Goal: Communication & Community: Ask a question

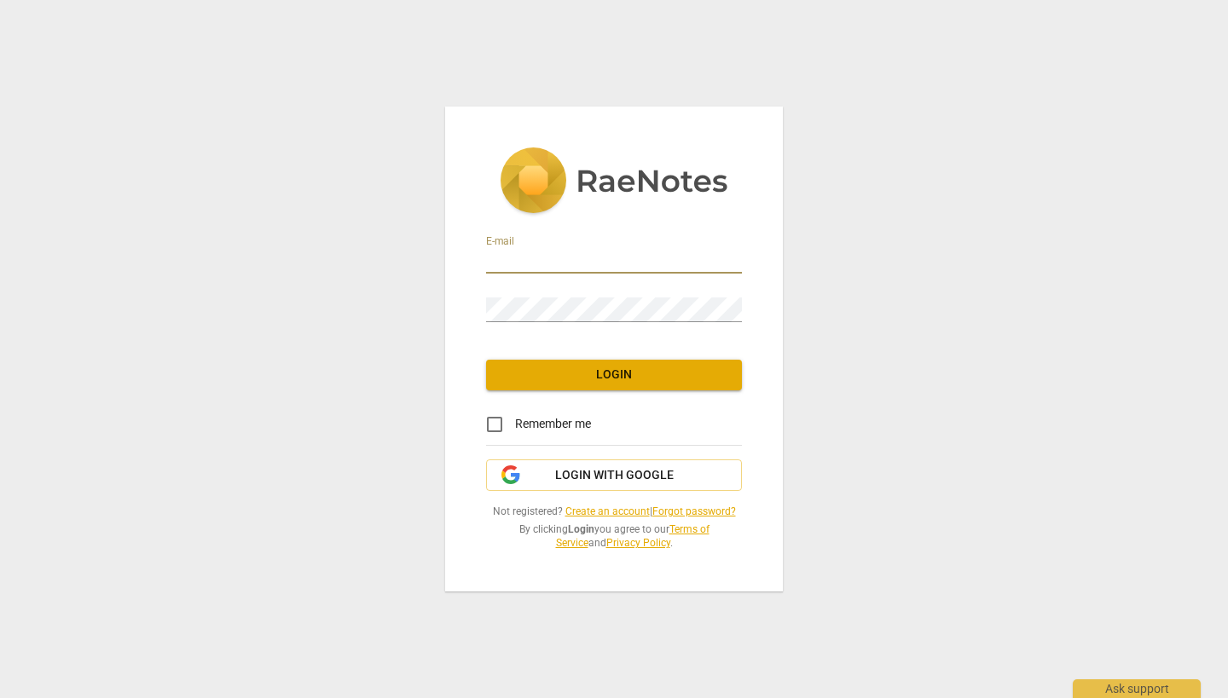
type input "[PERSON_NAME][EMAIL_ADDRESS][PERSON_NAME][DOMAIN_NAME]"
click at [609, 381] on span "Login" at bounding box center [614, 375] width 229 height 17
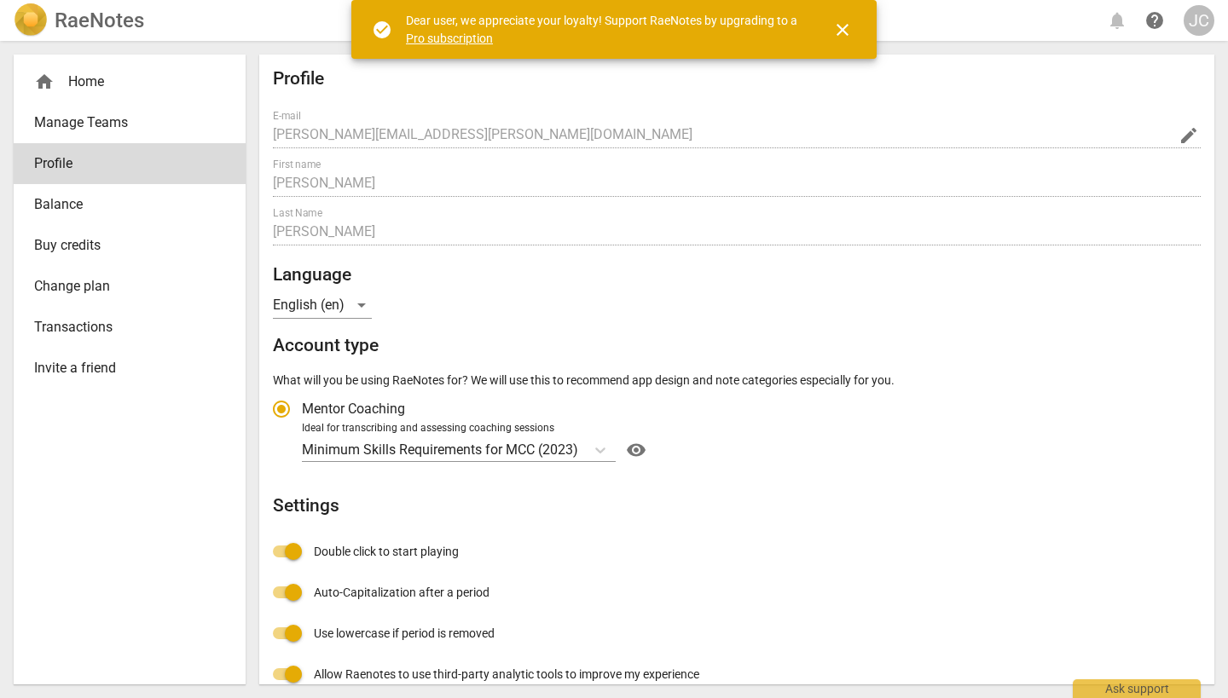
radio input "false"
click at [841, 26] on span "close" at bounding box center [842, 30] width 20 height 20
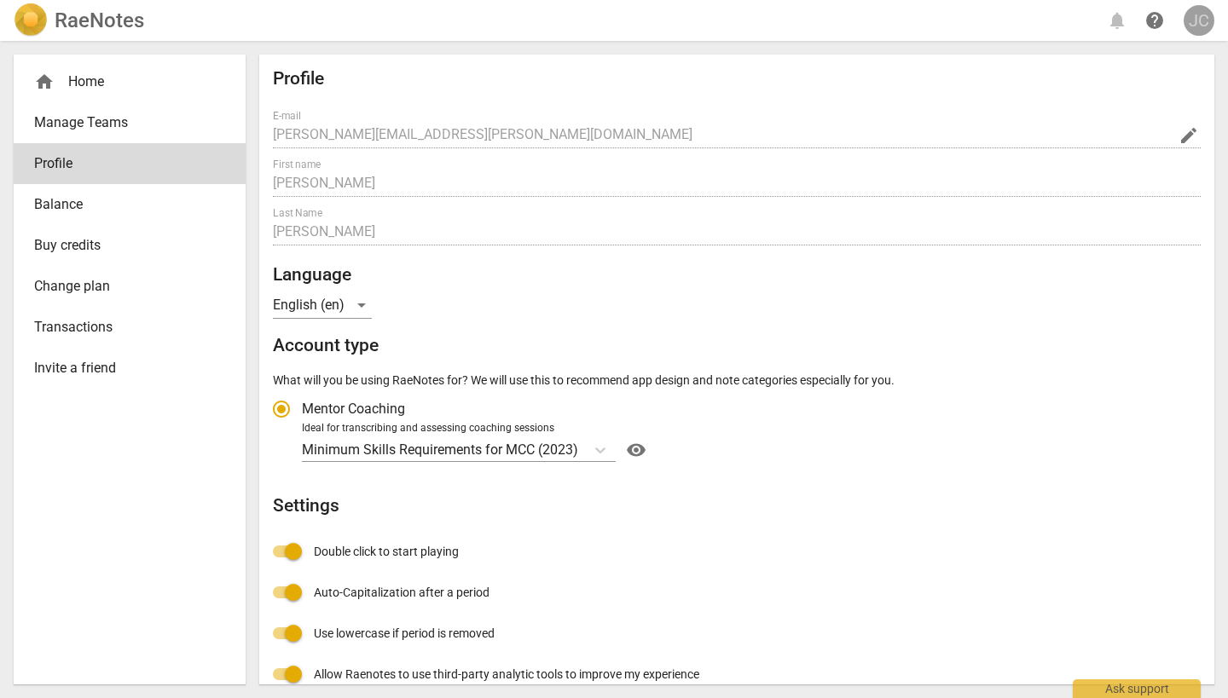
click at [1199, 18] on div "JC" at bounding box center [1199, 20] width 31 height 31
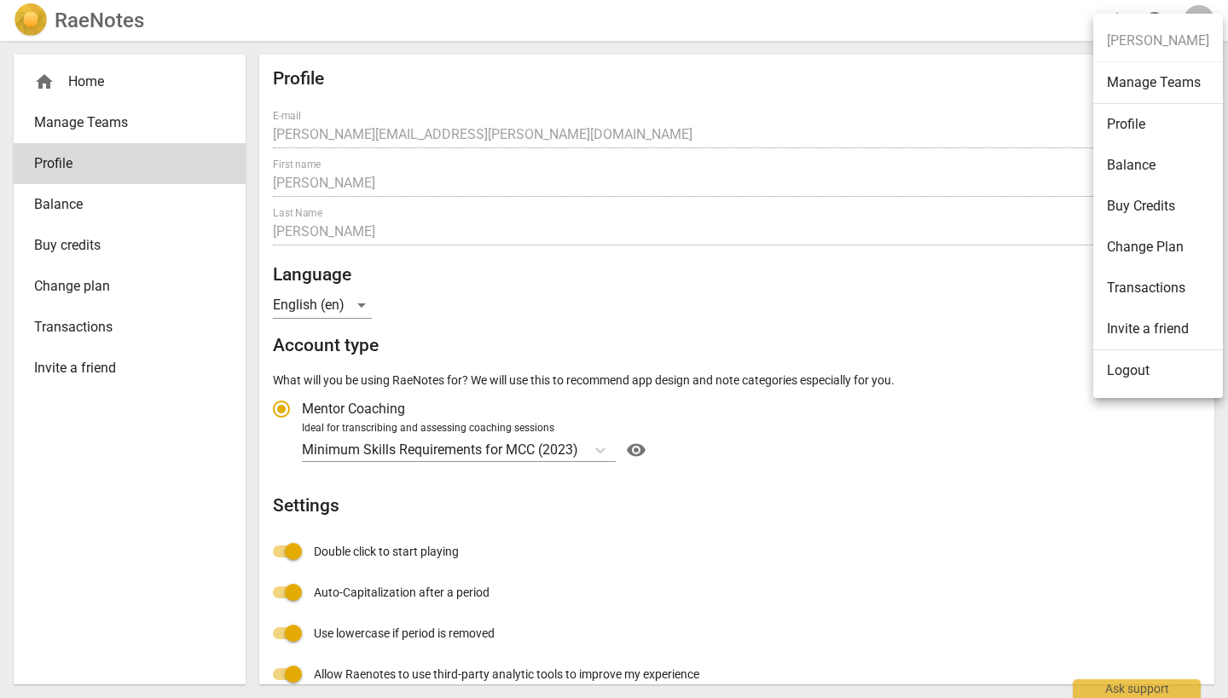
click at [42, 81] on div at bounding box center [614, 349] width 1228 height 698
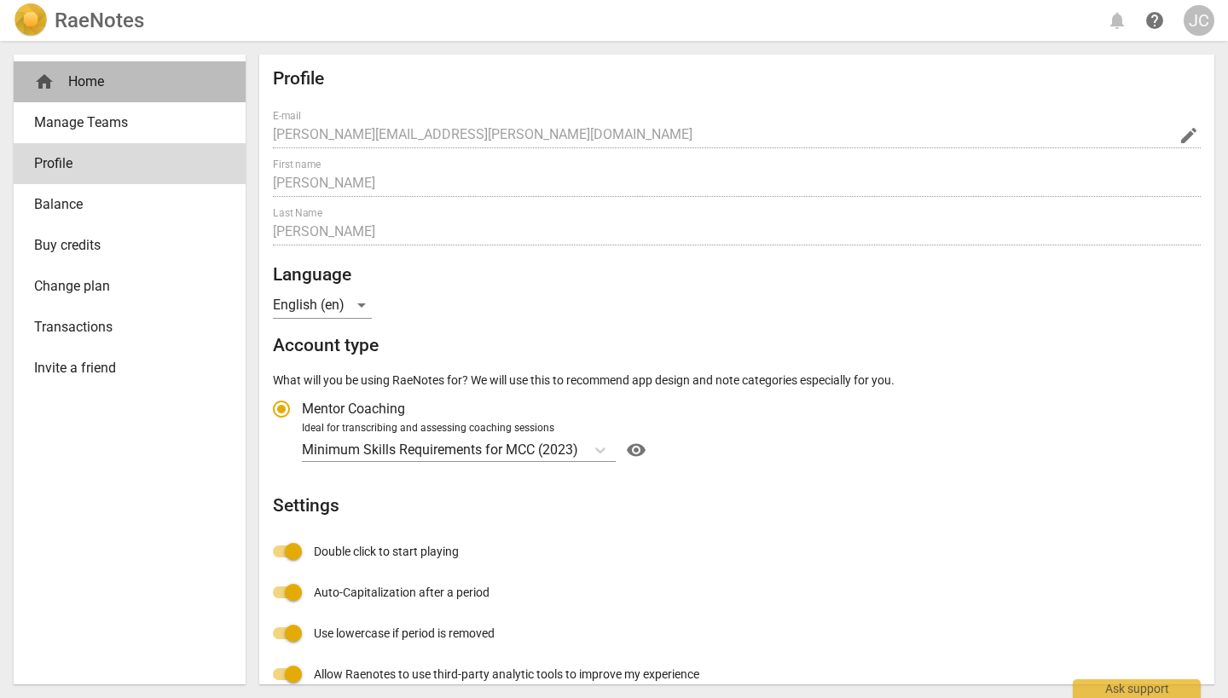
click at [42, 81] on span "home" at bounding box center [44, 82] width 20 height 20
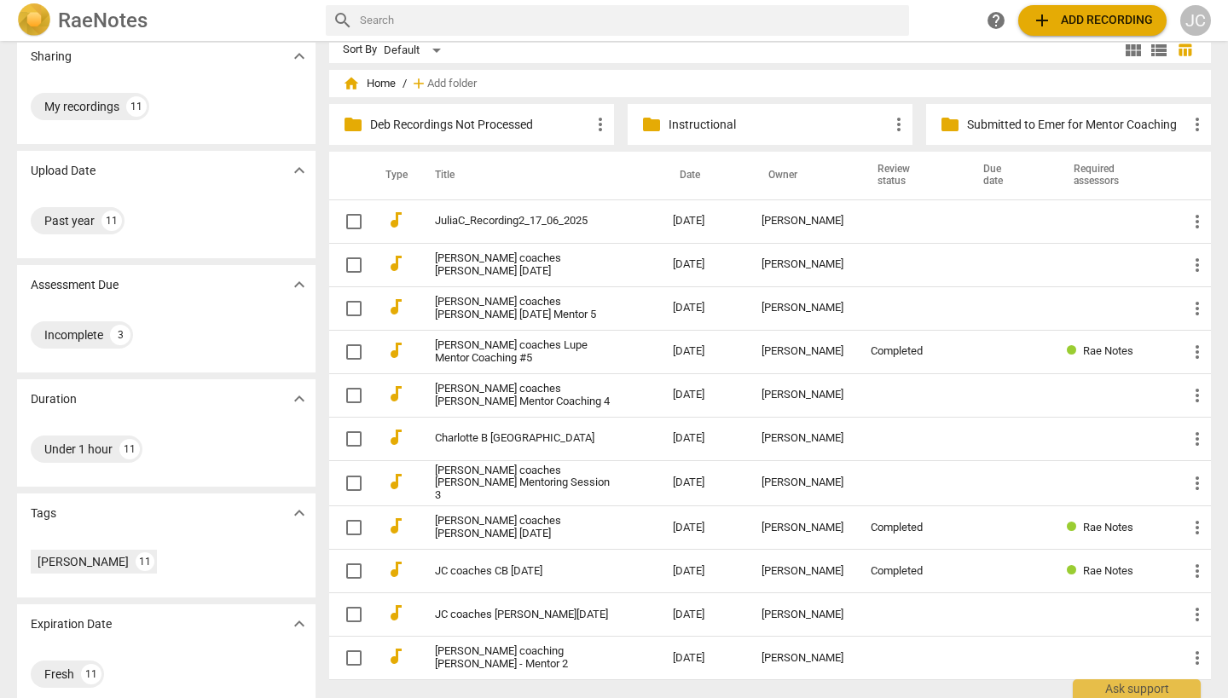
click at [894, 125] on span "more_vert" at bounding box center [899, 124] width 20 height 20
click at [845, 85] on div at bounding box center [614, 349] width 1228 height 698
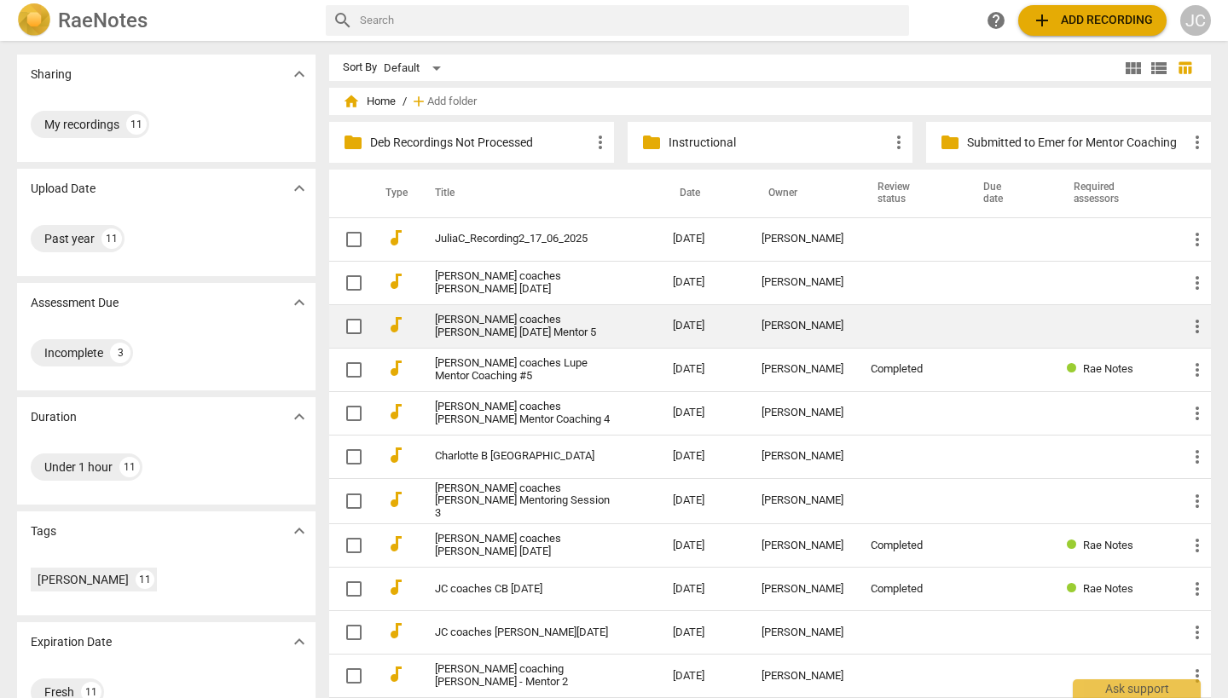
click at [563, 325] on link "[PERSON_NAME] coaches [PERSON_NAME] [DATE] Mentor 5" at bounding box center [523, 327] width 177 height 26
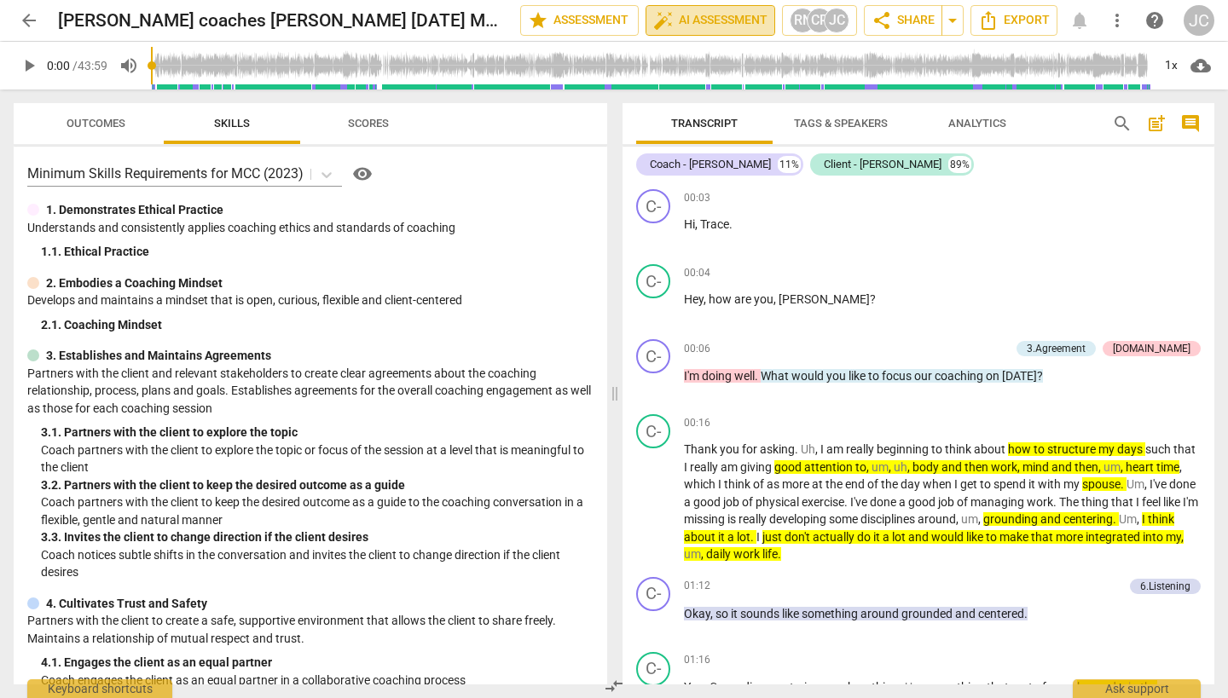
click at [686, 13] on span "auto_fix_high AI Assessment" at bounding box center [710, 20] width 114 height 20
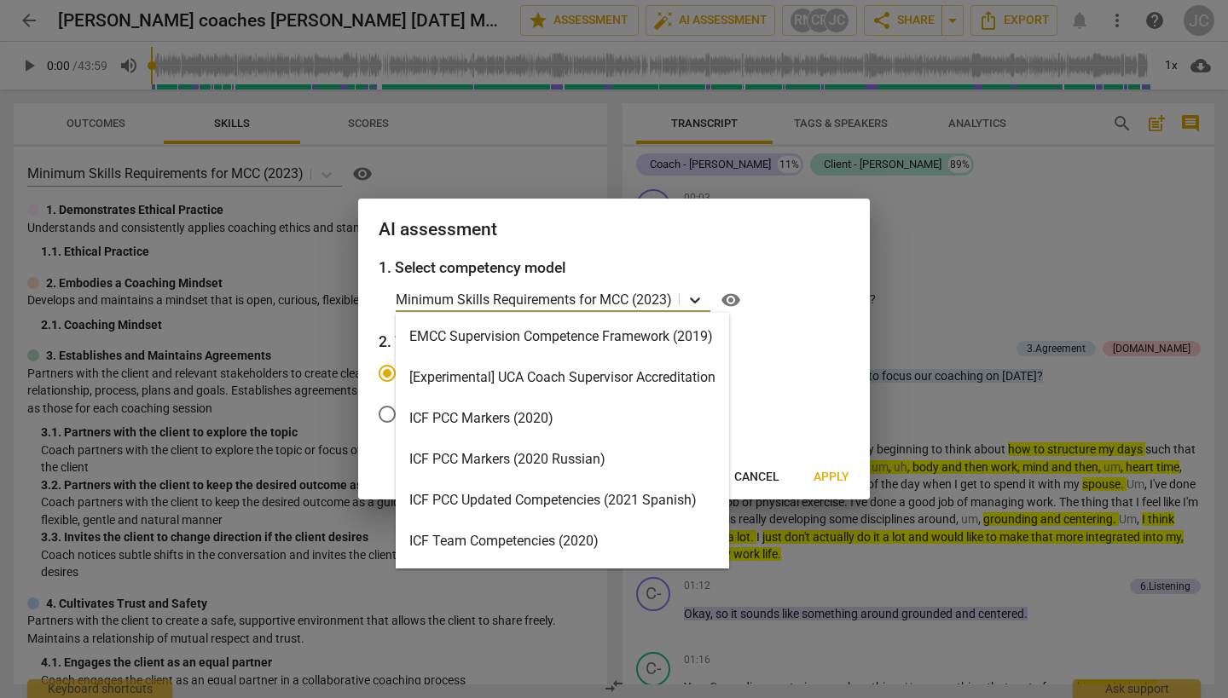
click at [692, 297] on icon at bounding box center [694, 300] width 17 height 17
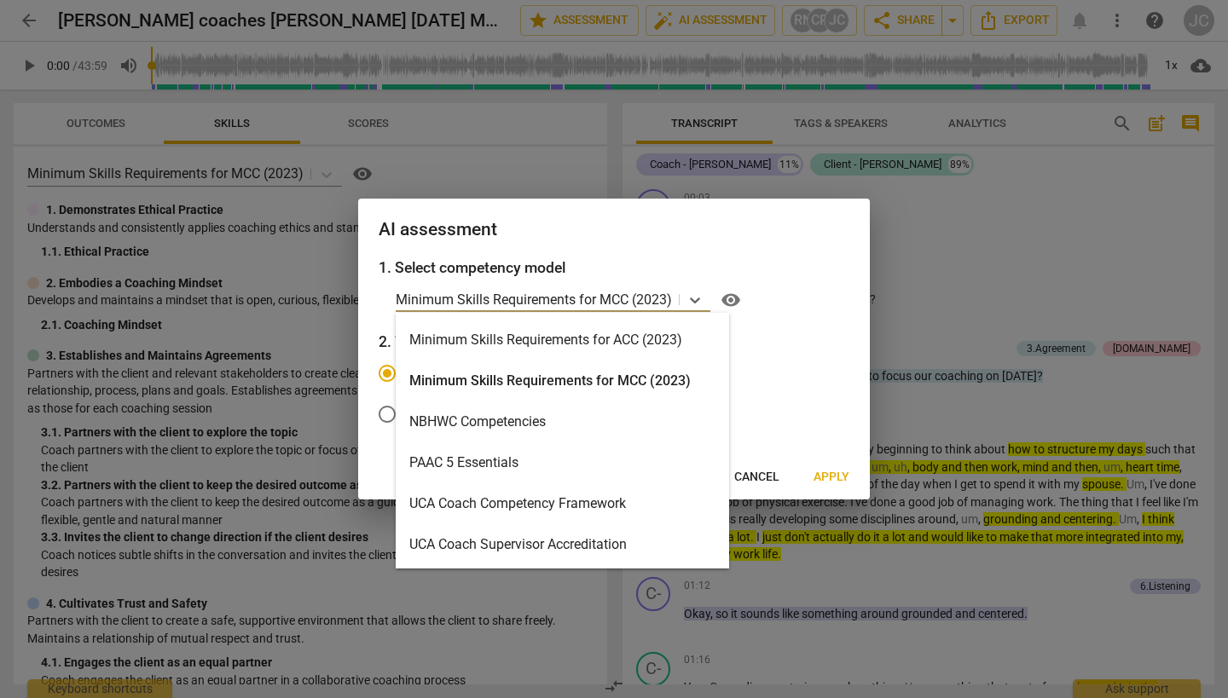
scroll to position [406, 0]
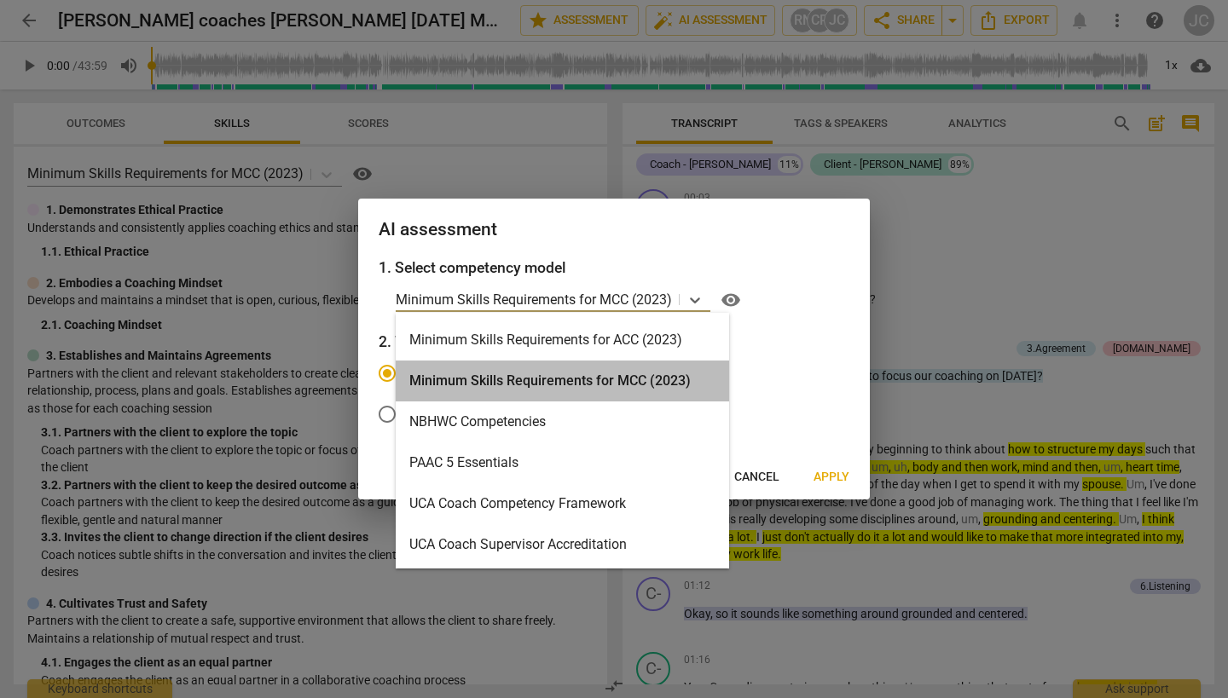
click at [625, 377] on div "Minimum Skills Requirements for MCC (2023)" at bounding box center [562, 381] width 333 height 41
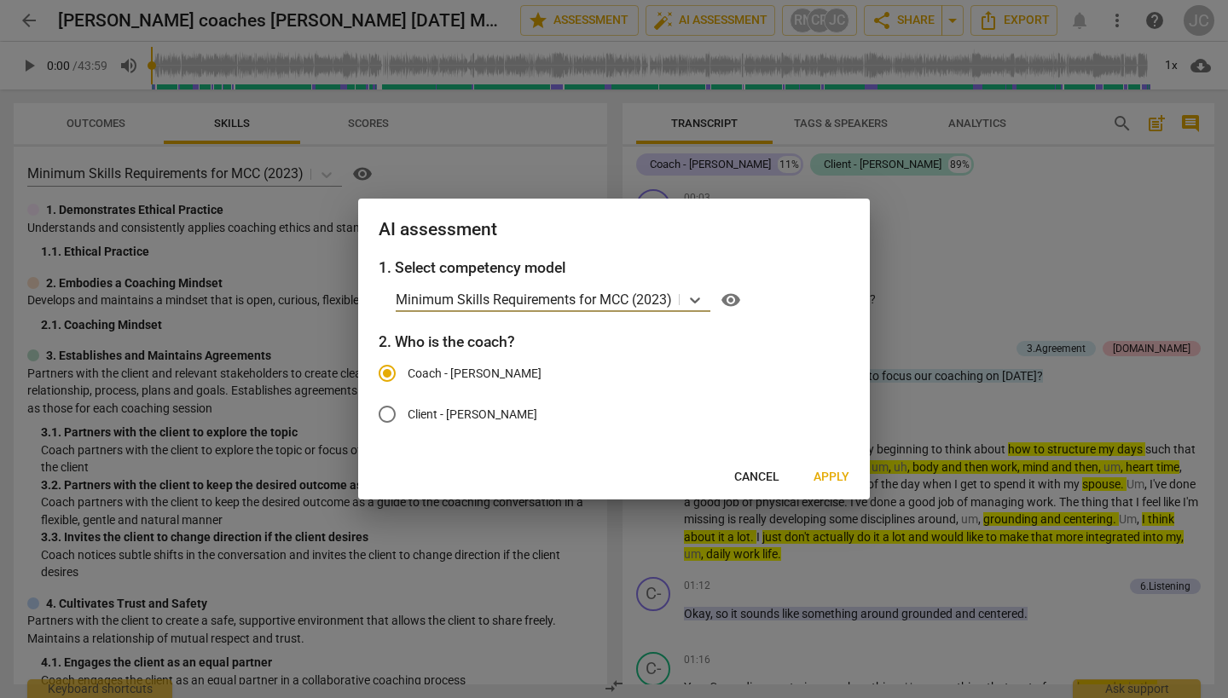
click at [828, 473] on span "Apply" at bounding box center [832, 477] width 36 height 17
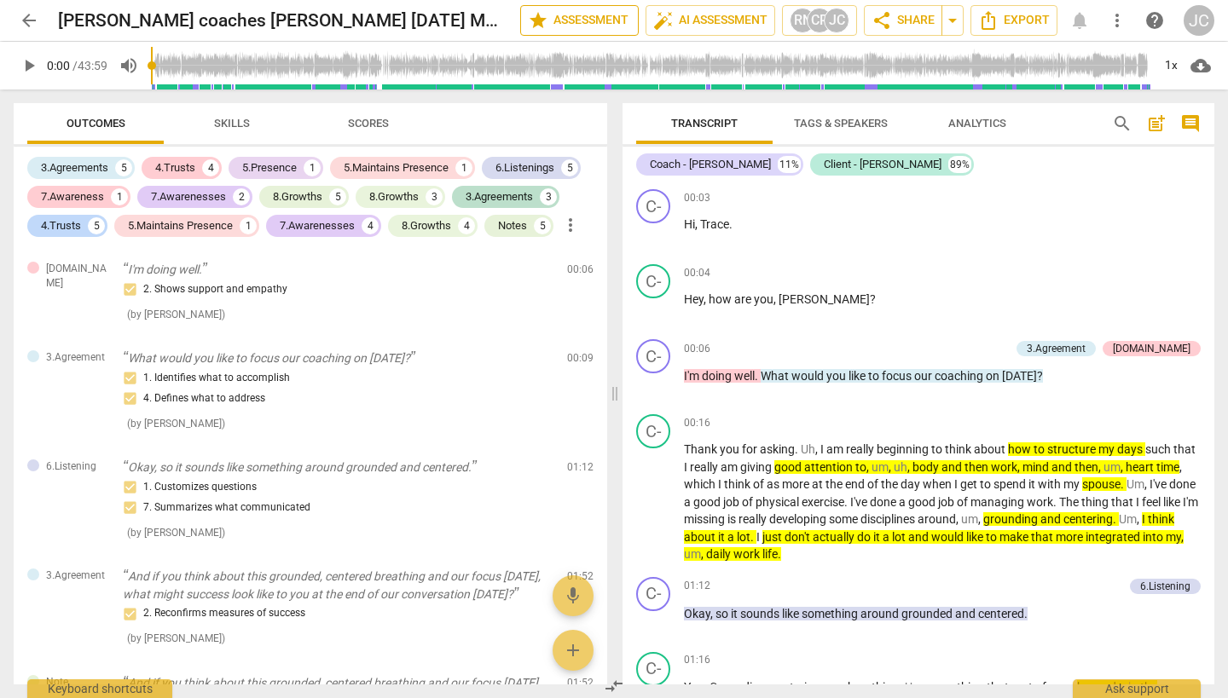
click at [570, 15] on span "star Assessment" at bounding box center [579, 20] width 103 height 20
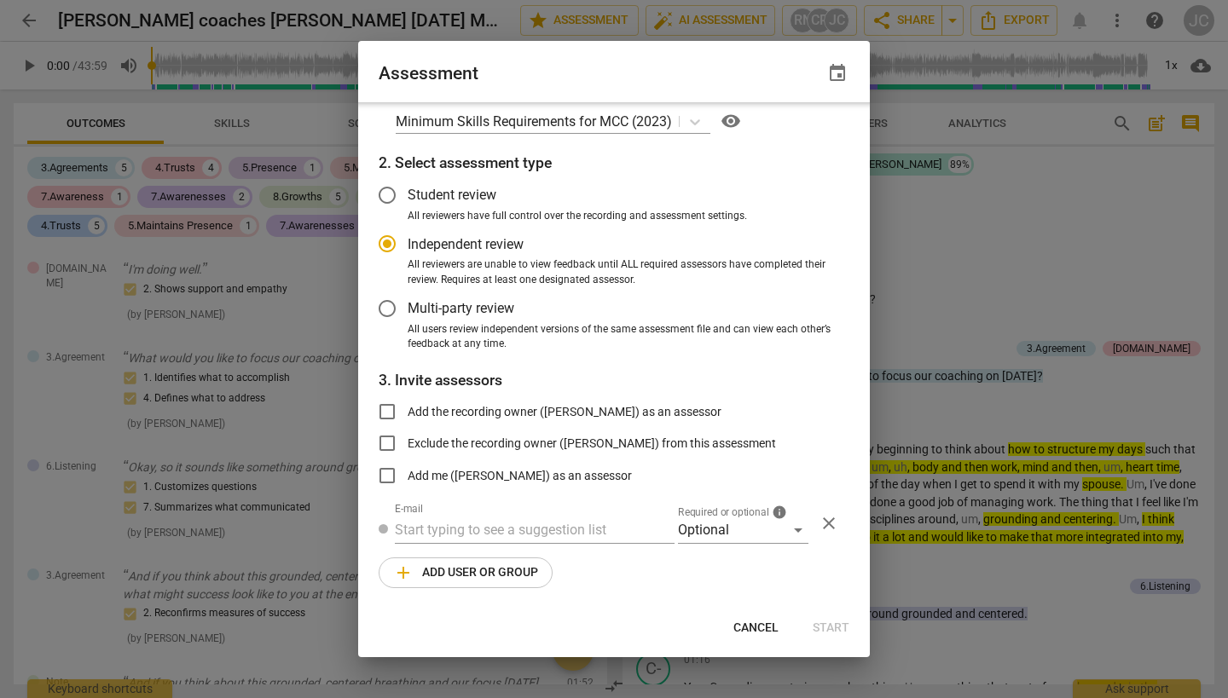
scroll to position [23, 0]
click at [748, 627] on span "Cancel" at bounding box center [755, 628] width 45 height 17
radio input "false"
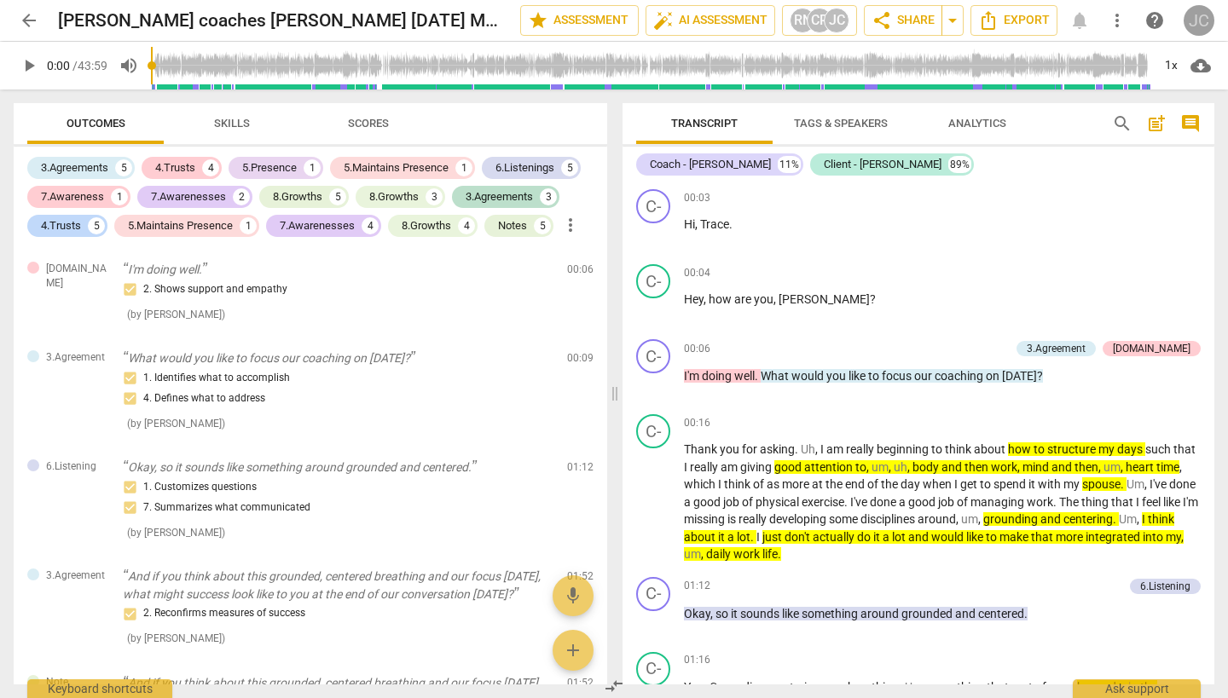
click at [1190, 20] on div "JC" at bounding box center [1199, 20] width 31 height 31
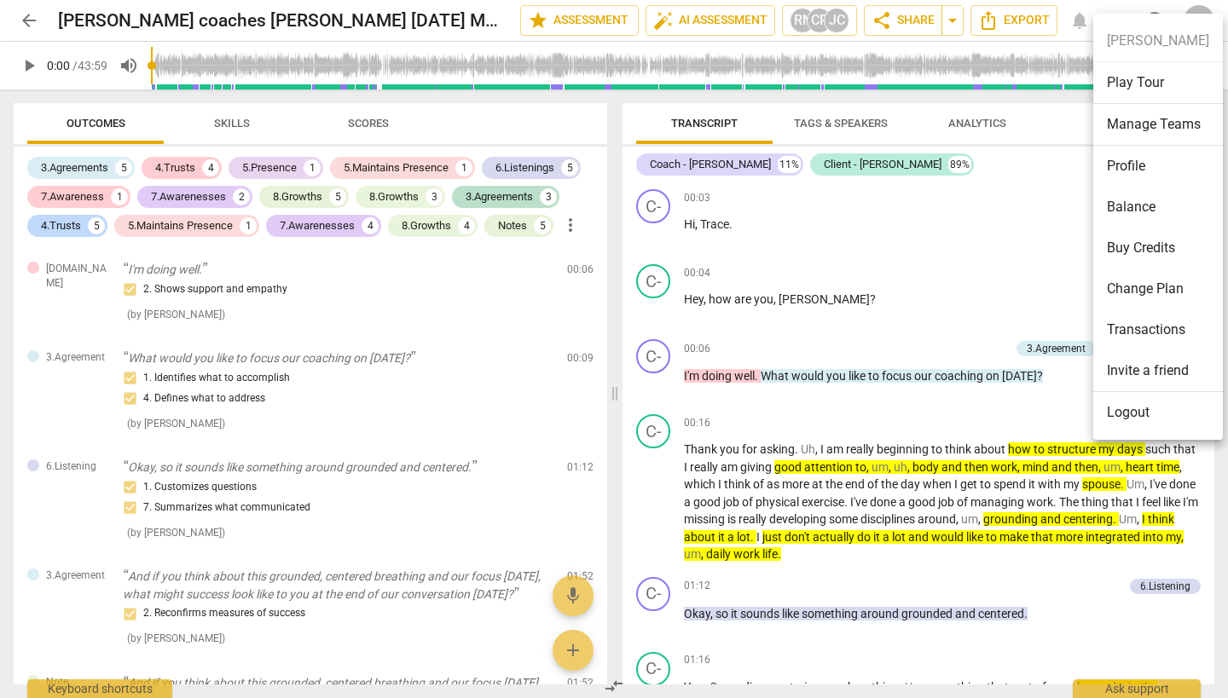
click at [1115, 8] on div at bounding box center [614, 349] width 1228 height 698
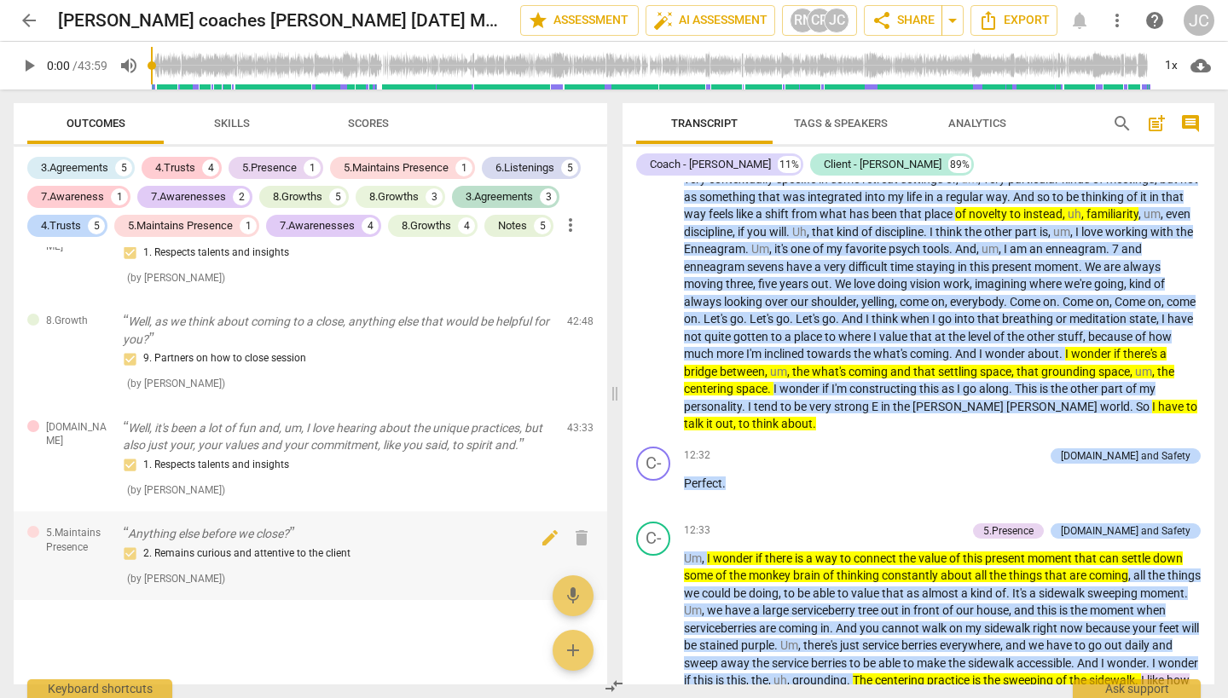
scroll to position [0, 0]
click at [374, 118] on span "Scores" at bounding box center [368, 123] width 41 height 13
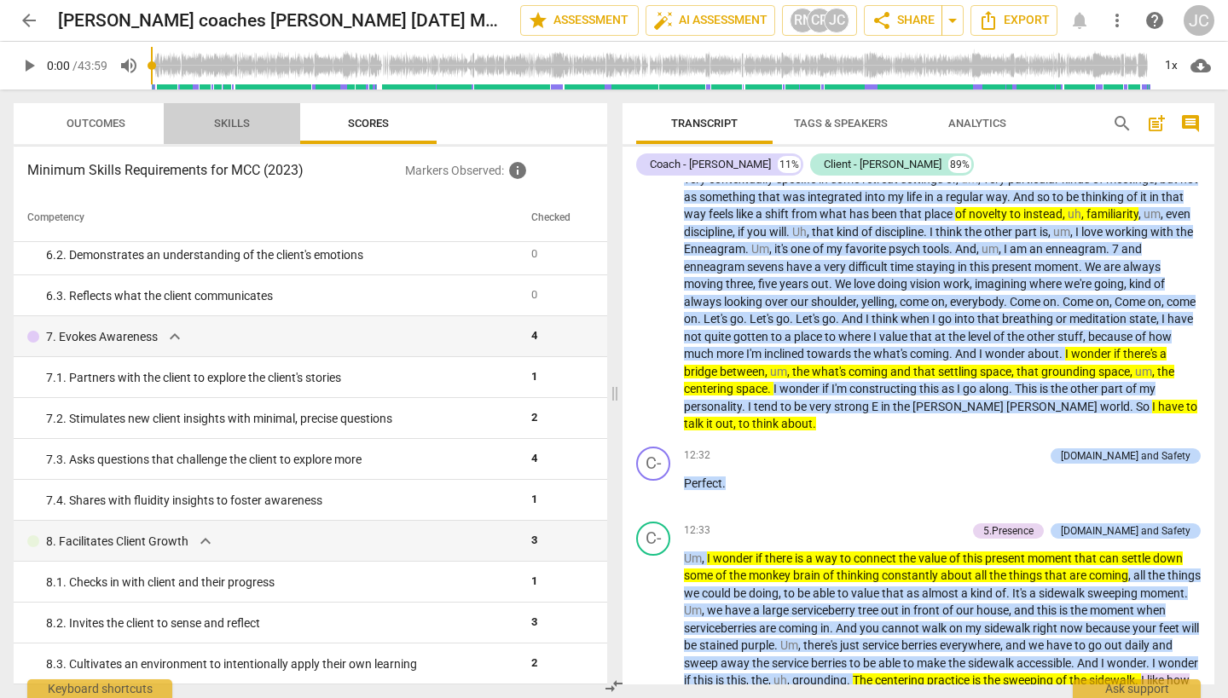
click at [258, 115] on span "Skills" at bounding box center [232, 124] width 77 height 23
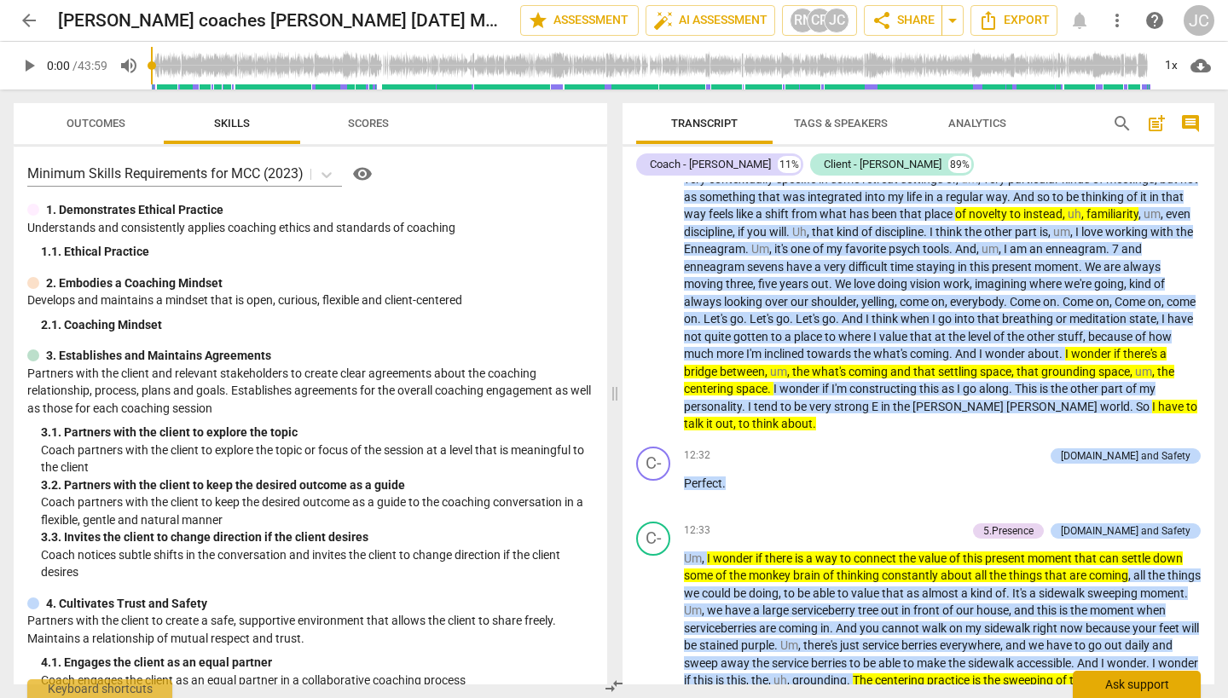
click at [1147, 686] on div "Ask support" at bounding box center [1137, 684] width 128 height 27
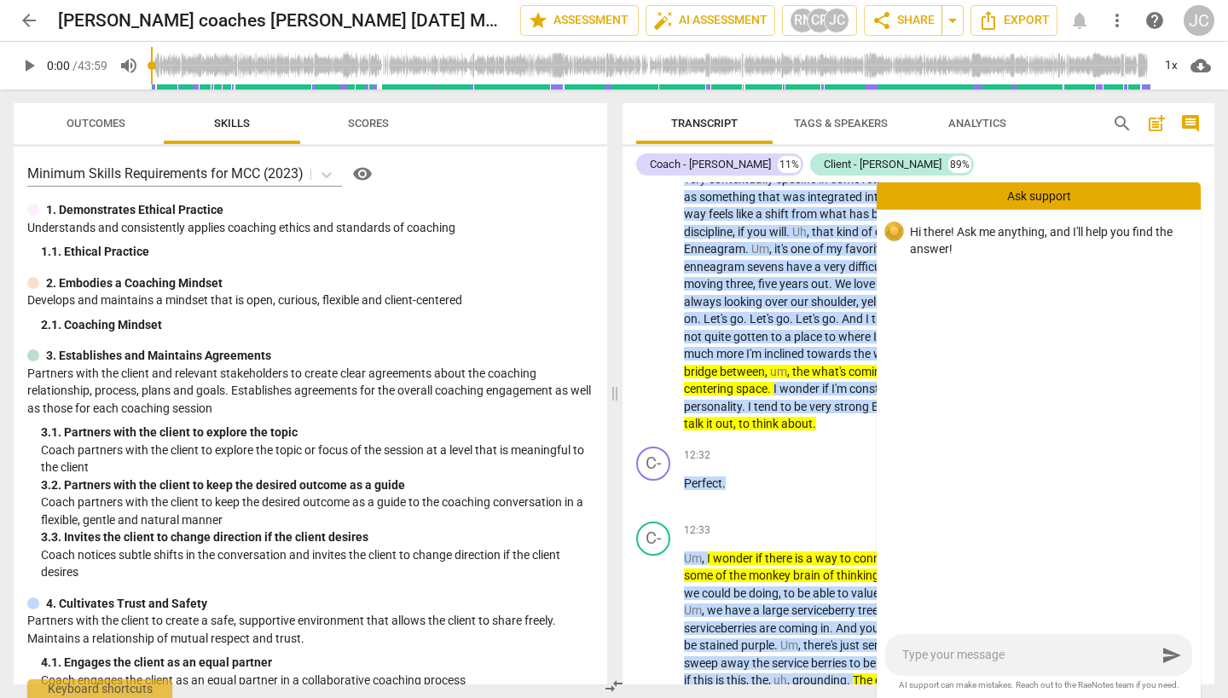
type textarea "H"
type textarea "Hi"
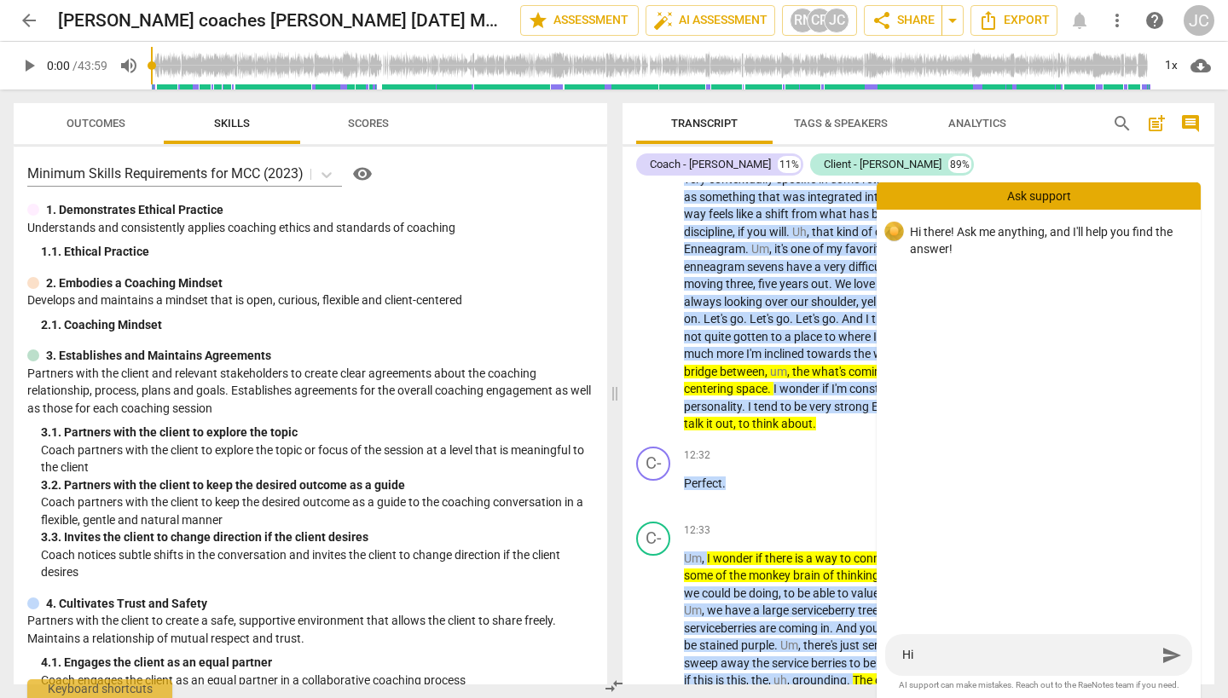
type textarea "Hi"
type textarea "Hi -"
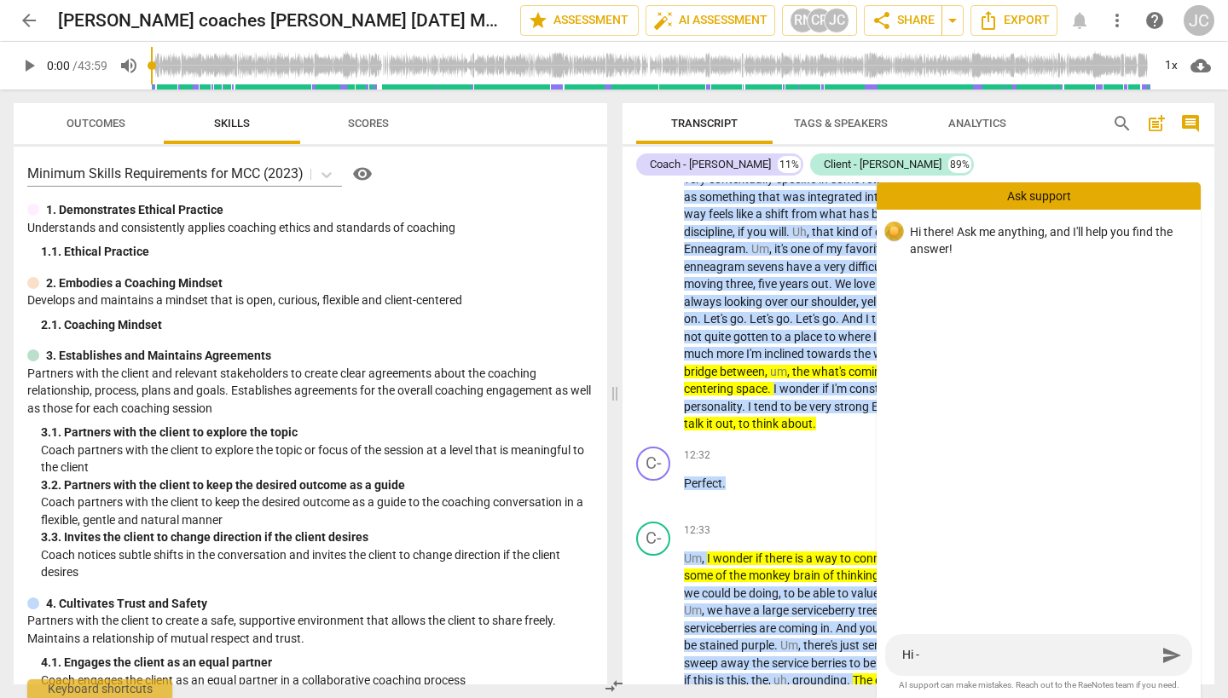
type textarea "Hi - G"
type textarea "Hi - Gi"
type textarea "Hi - Giv"
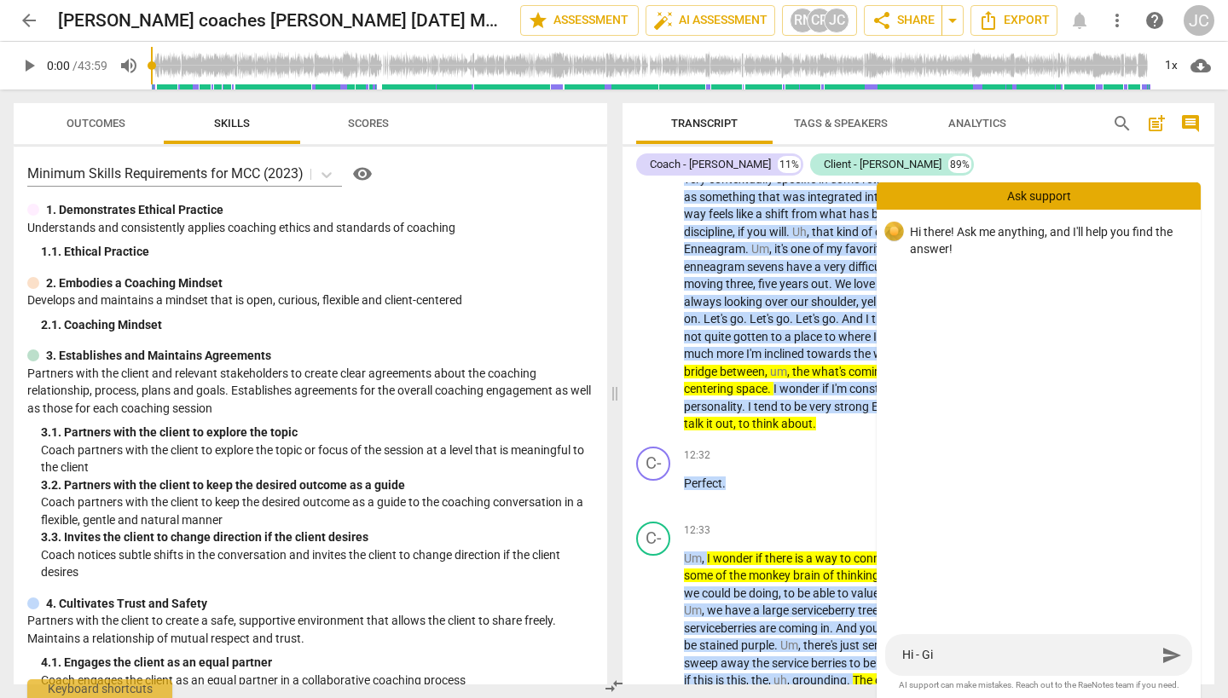
type textarea "Hi - Giv"
type textarea "Hi - Give"
type textarea "Hi - Given"
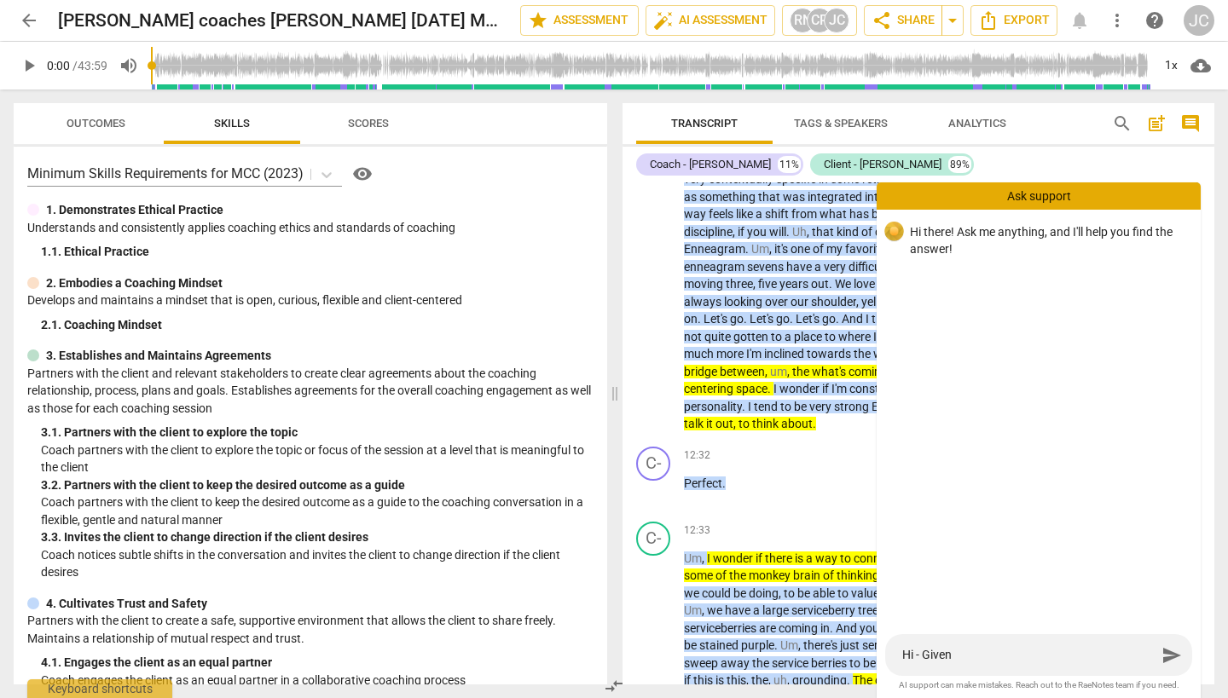
type textarea "Hi - Given"
type textarea "Hi - Given t"
type textarea "Hi - Given th"
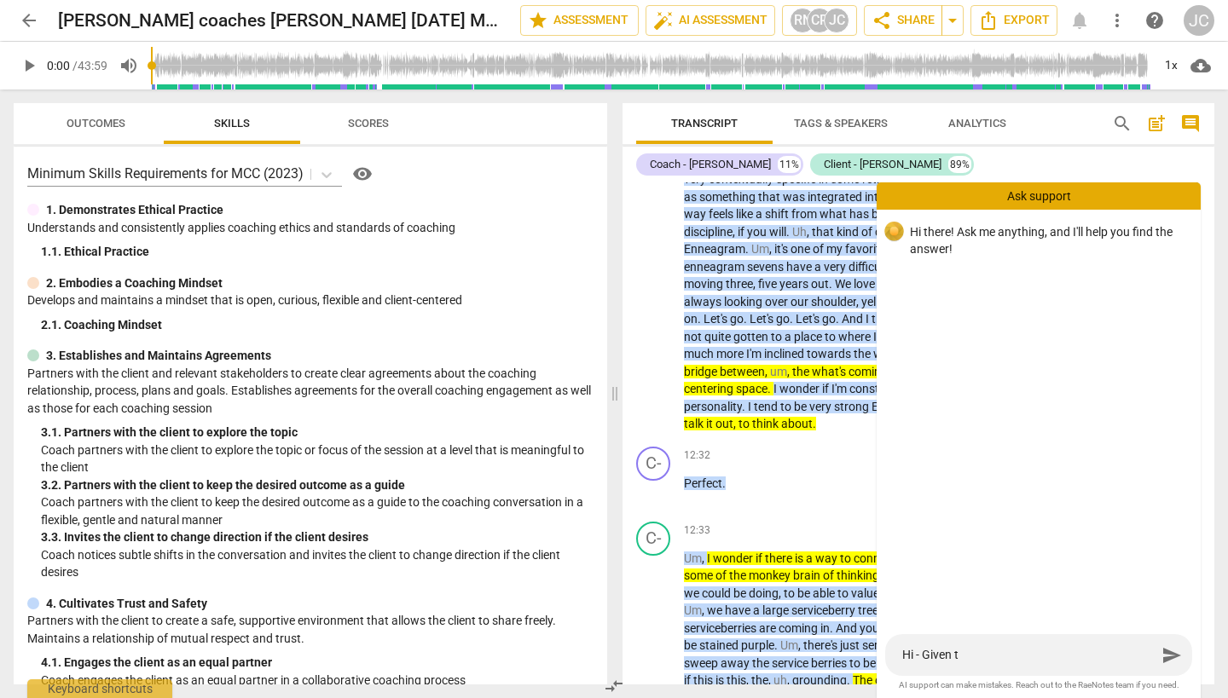
type textarea "Hi - Given th"
type textarea "Hi - Given the"
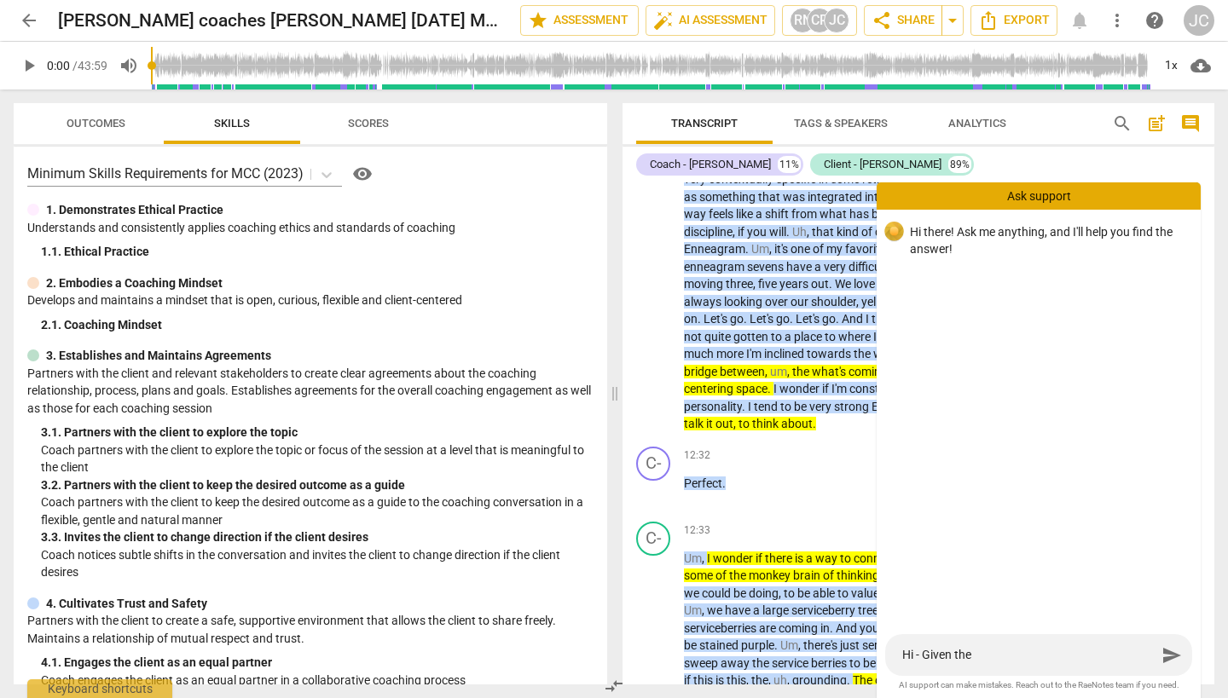
type textarea "Hi - Given the u"
type textarea "Hi - Given the up"
type textarea "Hi - Given the upd"
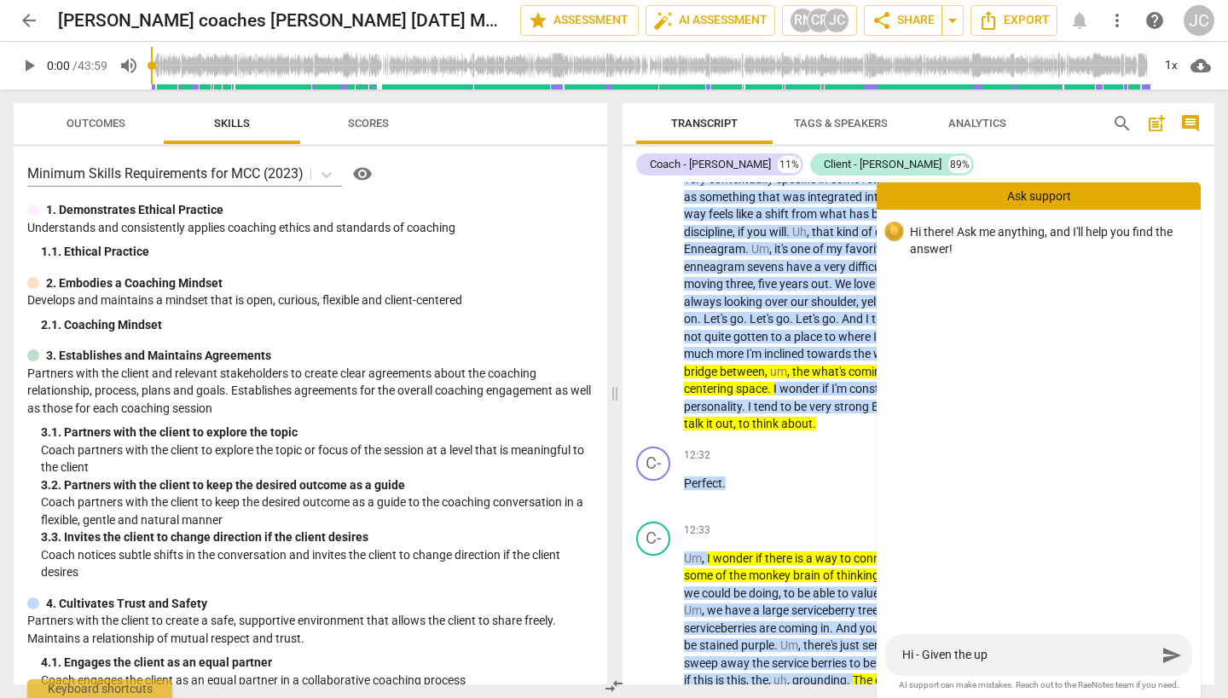
type textarea "Hi - Given the upd"
type textarea "Hi - Given the upda"
type textarea "Hi - Given the updat"
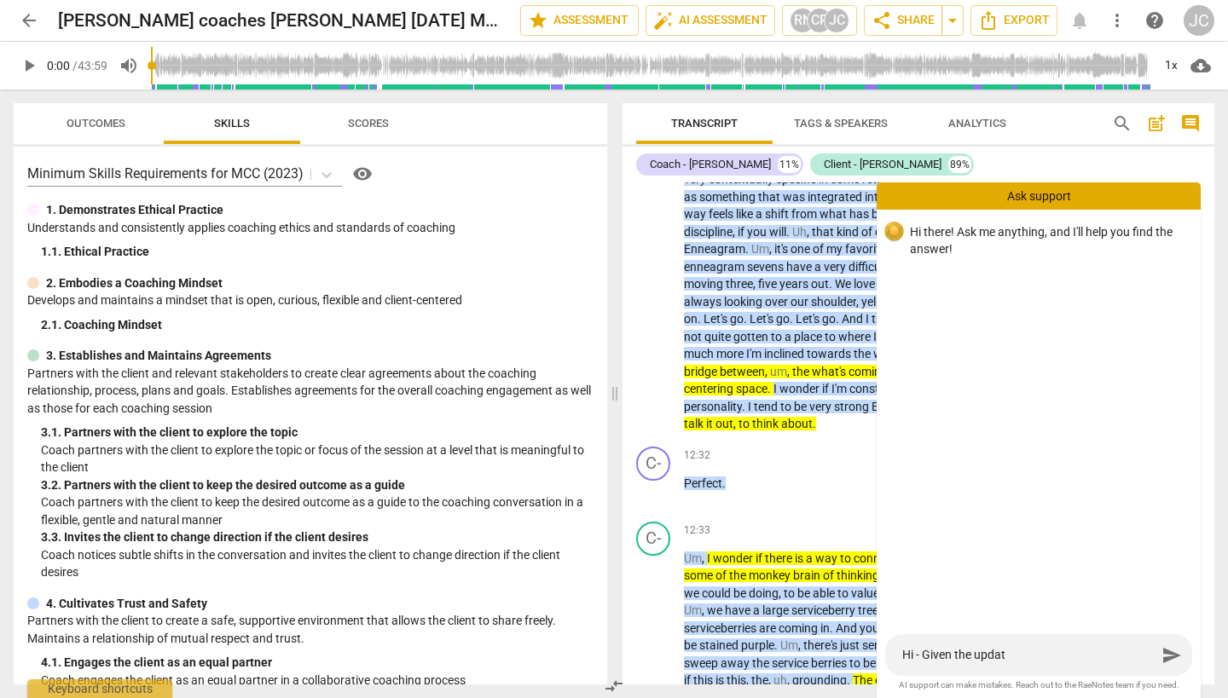
type textarea "Hi - Given the update"
type textarea "Hi - Given the updates"
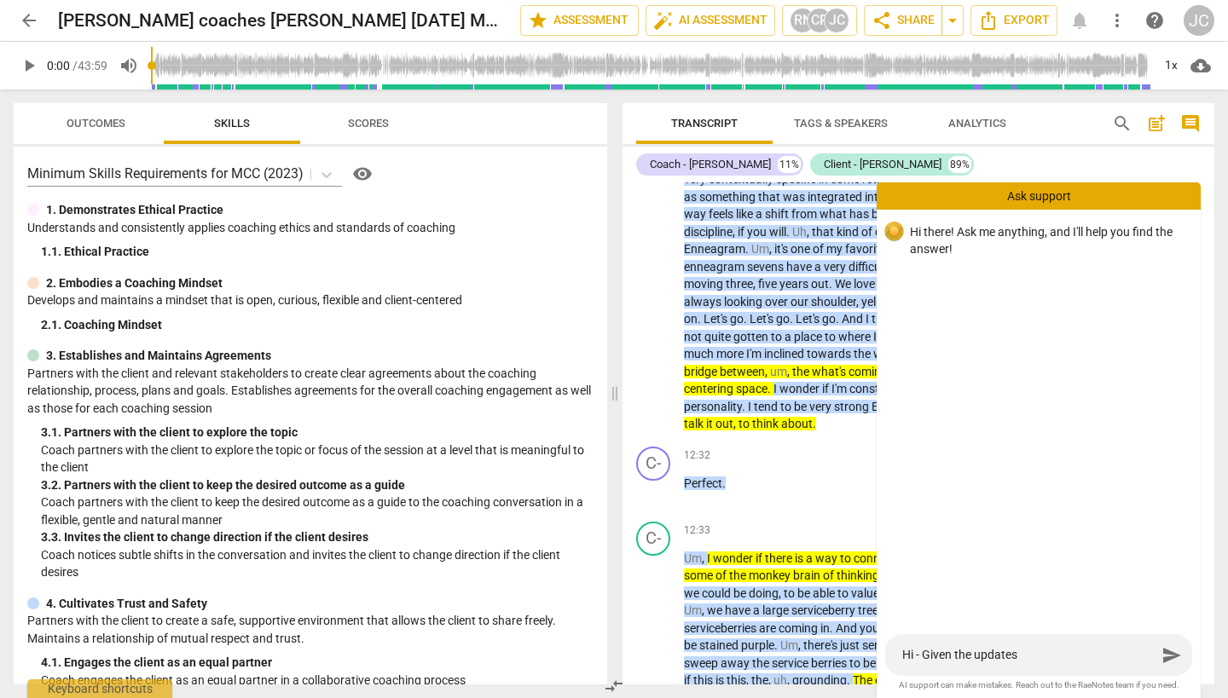
type textarea "Hi - Given the updates"
type textarea "Hi - Given the updates t"
type textarea "Hi - Given the updates th"
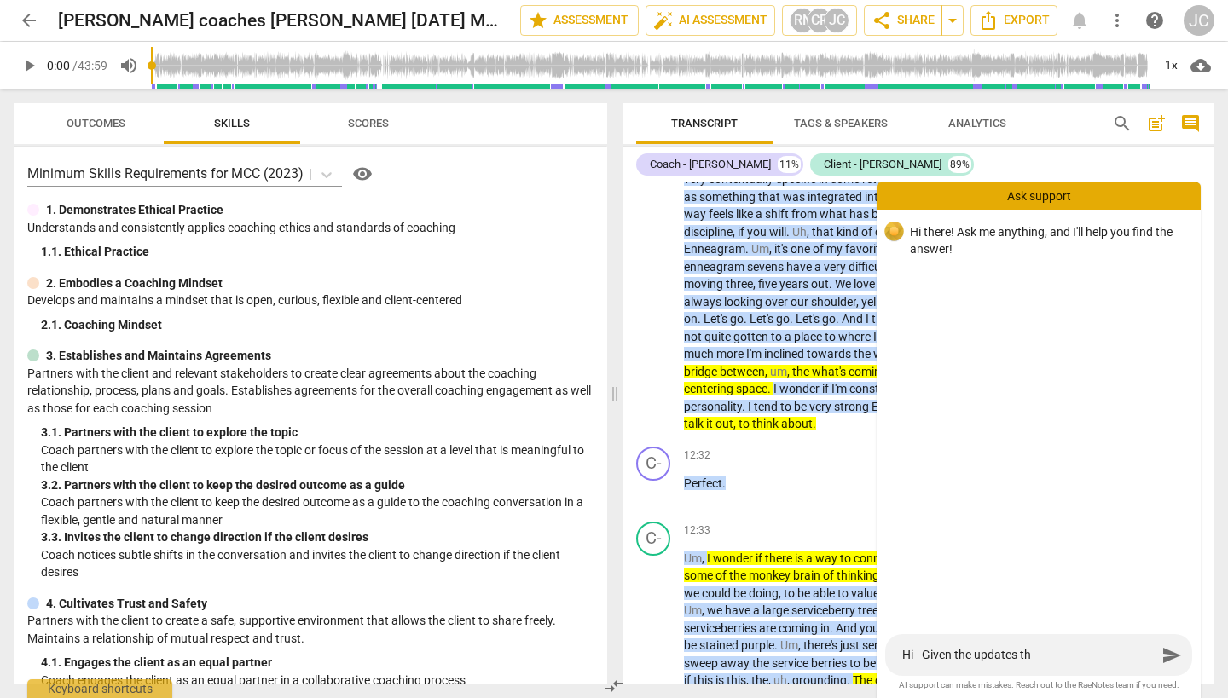
type textarea "Hi - Given the updates tha"
type textarea "Hi - Given the updates that"
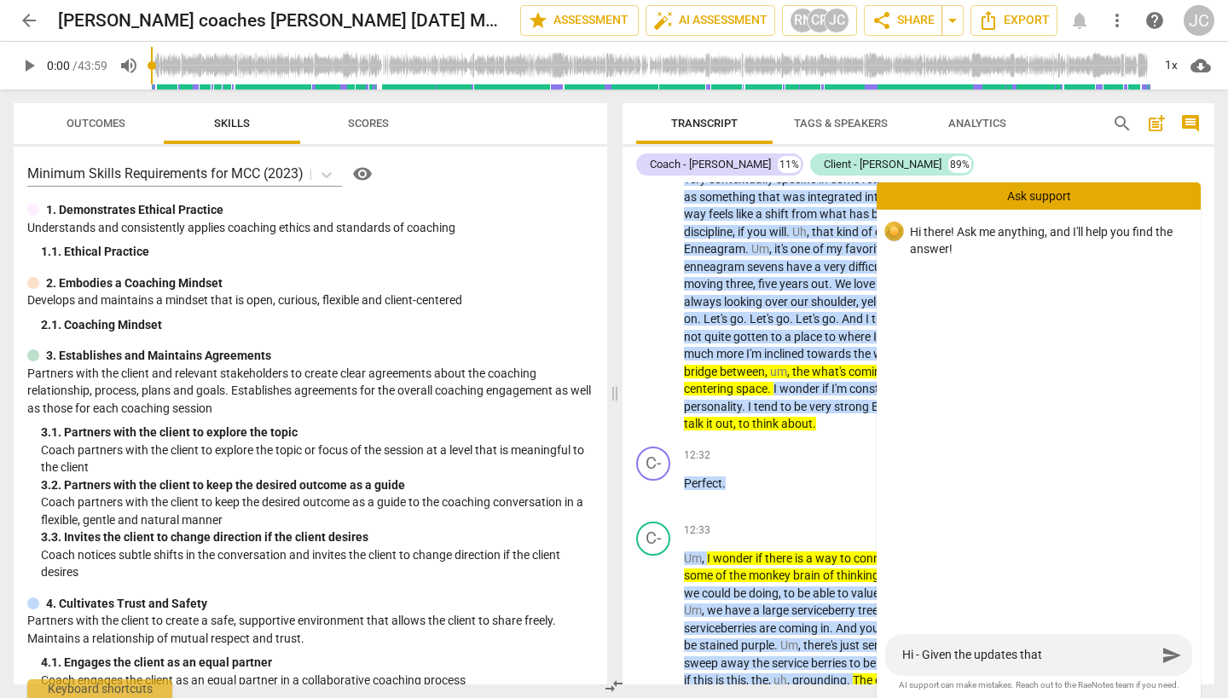
type textarea "Hi - Given the updates that"
type textarea "Hi - Given the updates that y"
type textarea "Hi - Given the updates that yo"
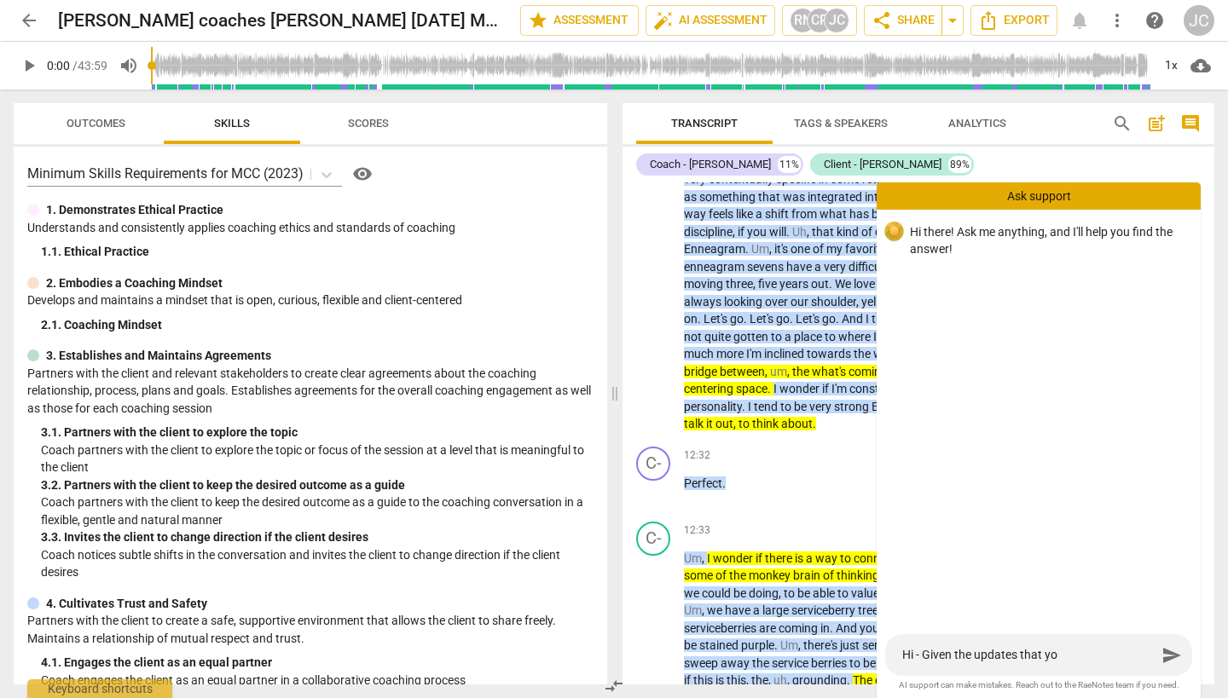
type textarea "Hi - Given the updates that you"
type textarea "Hi - Given the updates that you h"
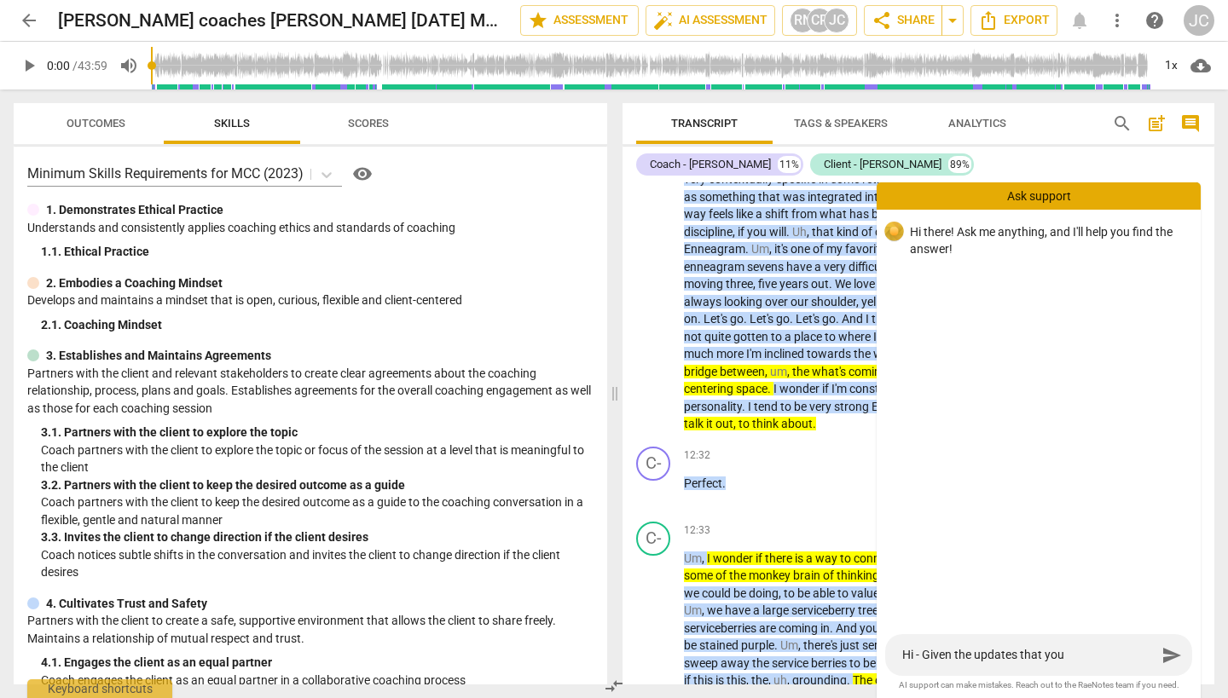
type textarea "Hi - Given the updates that you h"
type textarea "Hi - Given the updates that you ha"
type textarea "Hi - Given the updates that you hav"
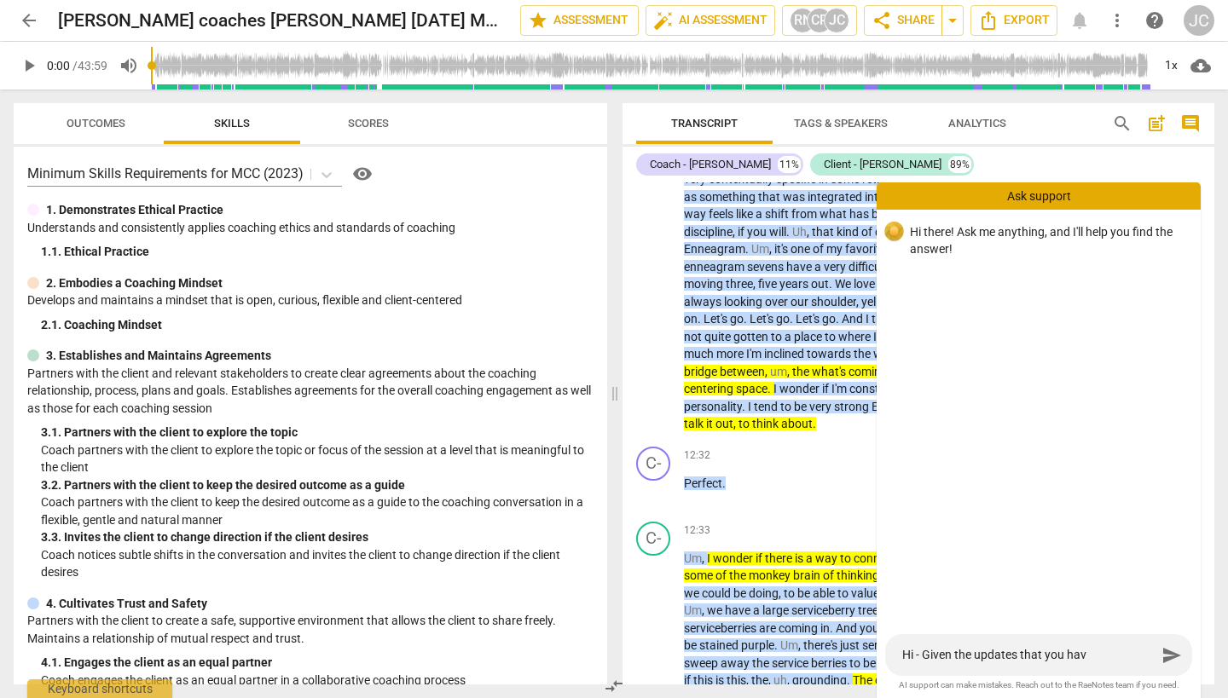
type textarea "Hi - Given the updates that you have"
type textarea "Hi - Given the updates that you have m"
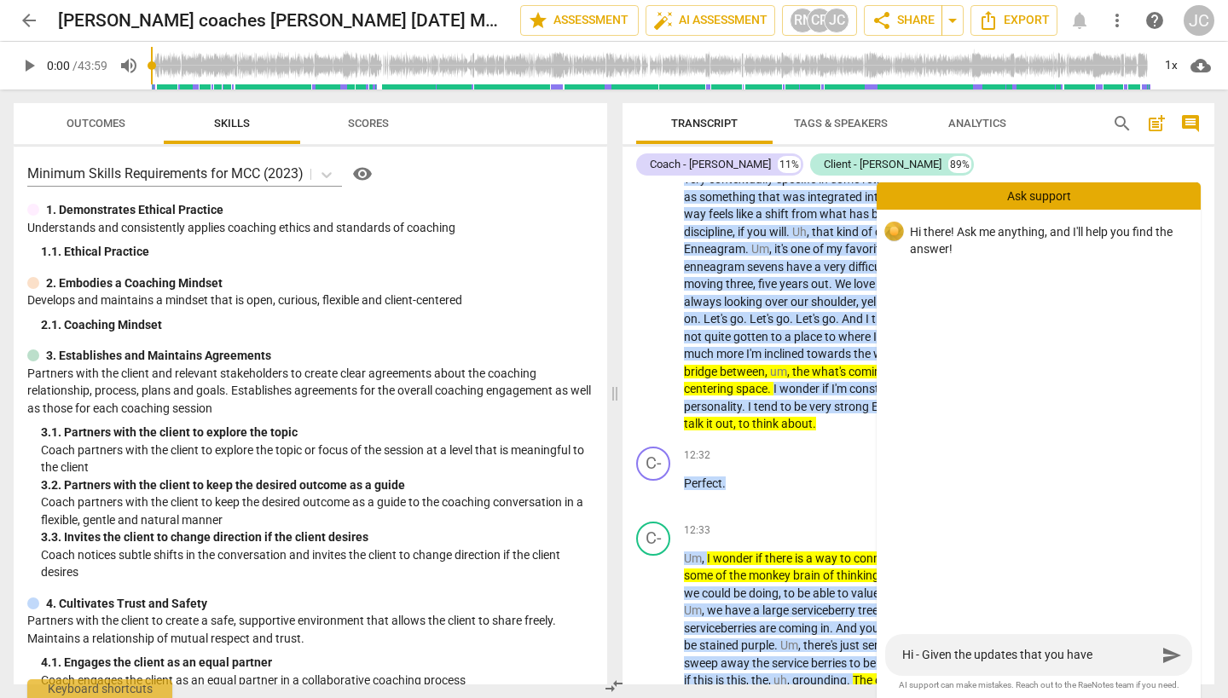
type textarea "Hi - Given the updates that you have m"
type textarea "Hi - Given the updates that you have ma"
type textarea "Hi - Given the updates that you have mad"
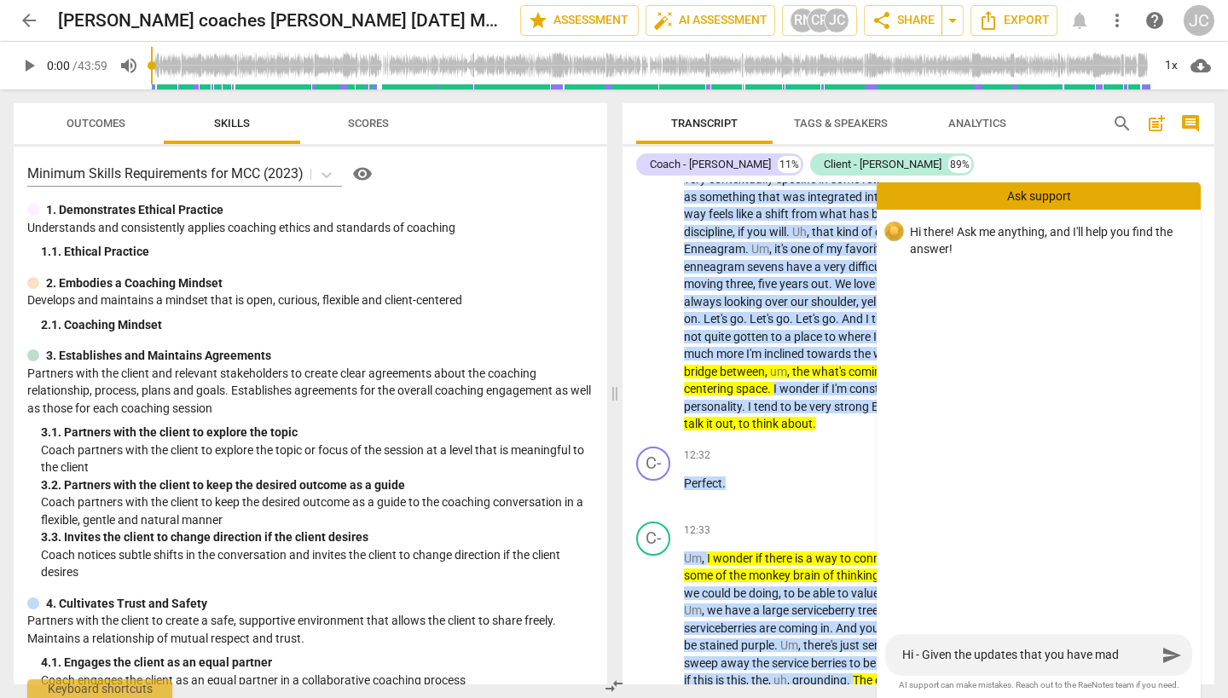
type textarea "Hi - Given the updates that you have made"
type textarea "Hi - Given the updates that you have made t"
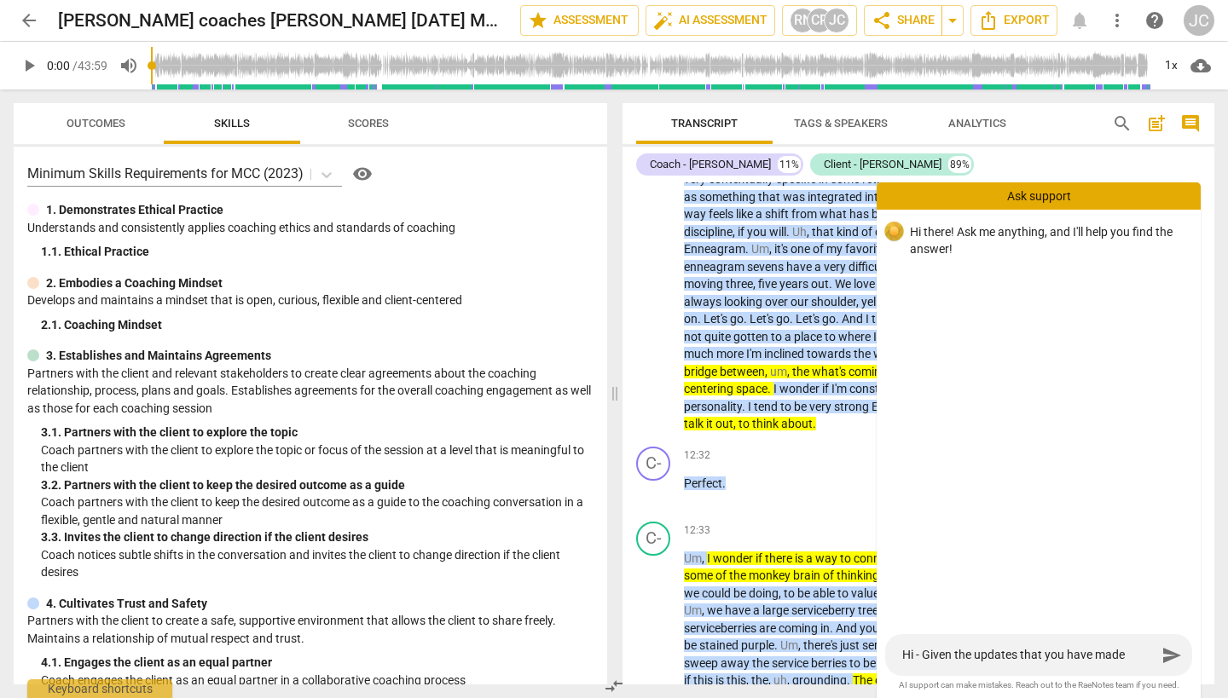
type textarea "Hi - Given the updates that you have made t"
type textarea "Hi - Given the updates that you have made to"
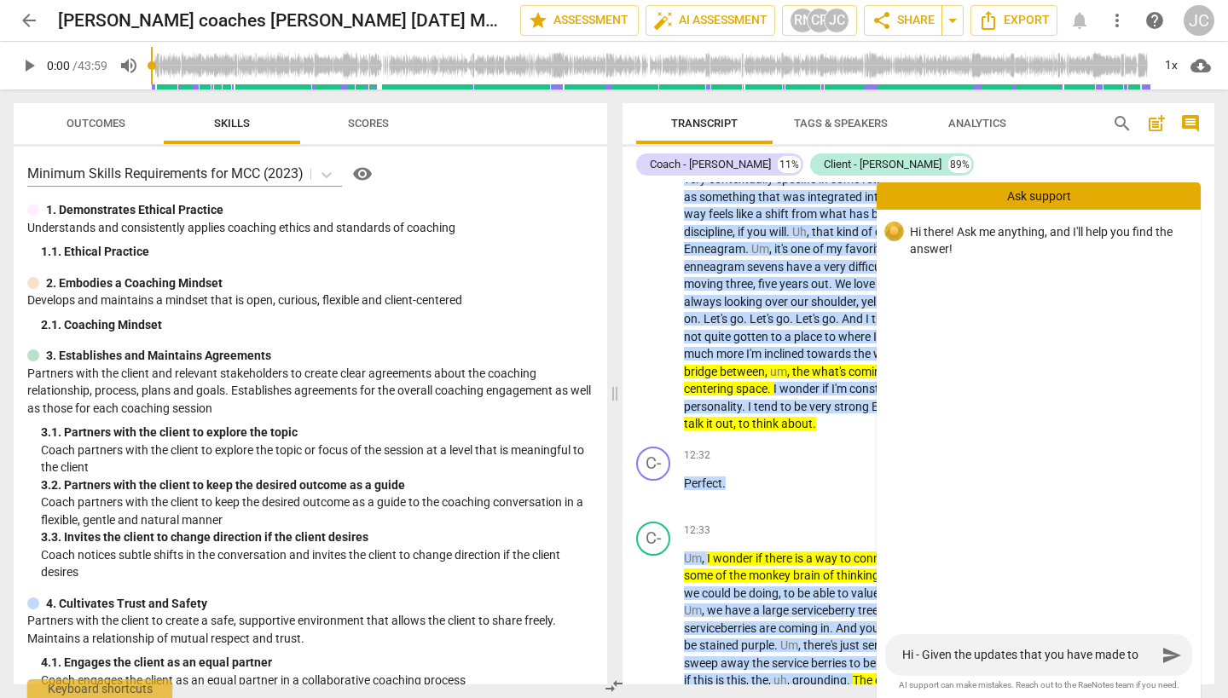
type textarea "Hi - Given the updates that you have made to t"
type textarea "Hi - Given the updates that you have made to th"
type textarea "Hi - Given the updates that you have made to the"
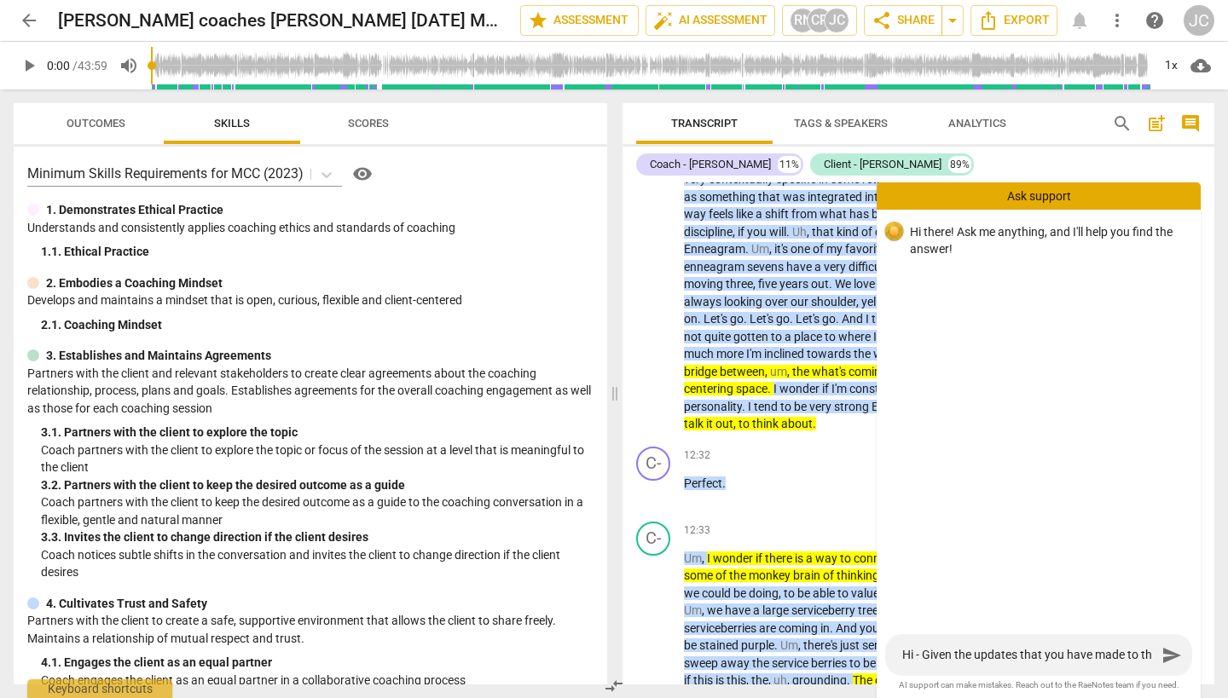
type textarea "Hi - Given the updates that you have made to the"
type textarea "Hi - Given the updates that you have made to the A"
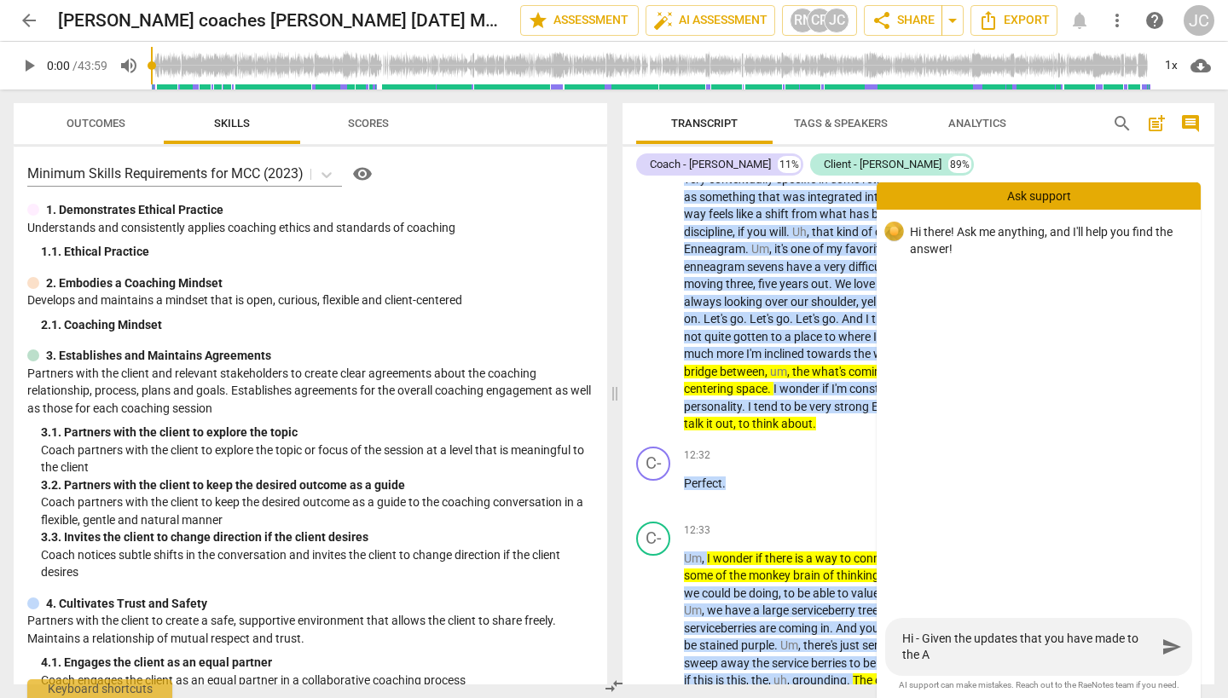
type textarea "Hi - Given the updates that you have made to the AI"
type textarea "Hi - Given the updates that you have made to the AIR"
type textarea "Hi - Given the updates that you have made to the AI"
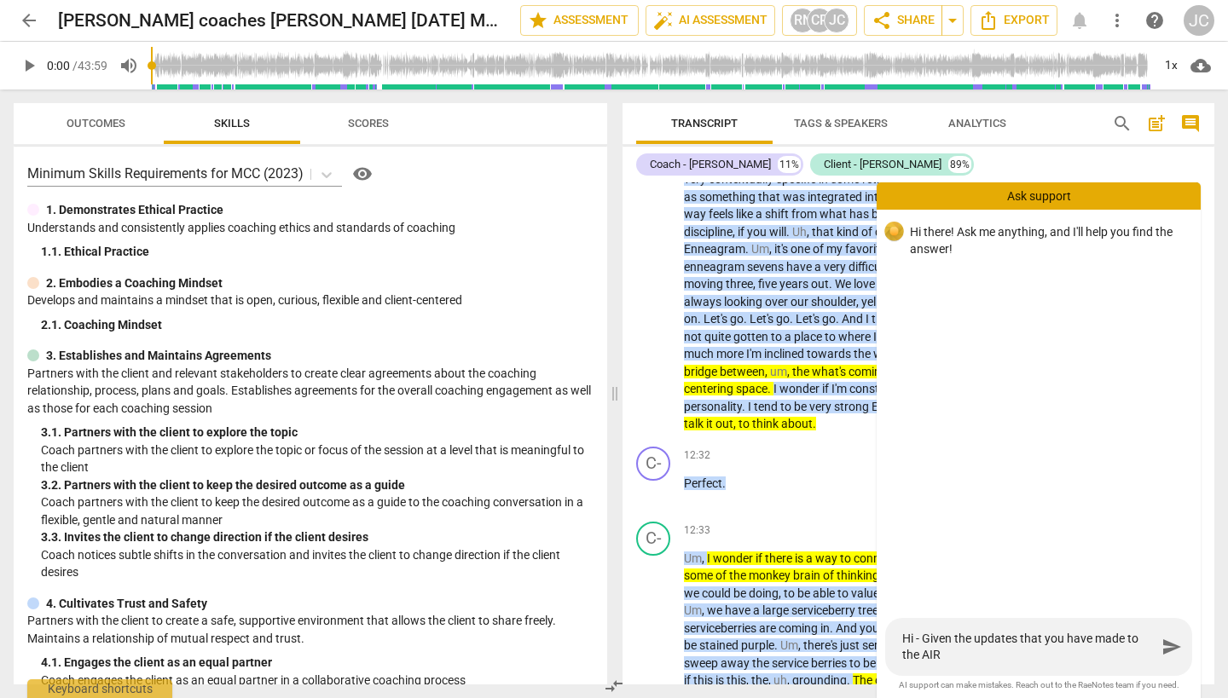
type textarea "Hi - Given the updates that you have made to the AI"
type textarea "Hi - Given the updates that you have made to the AI a"
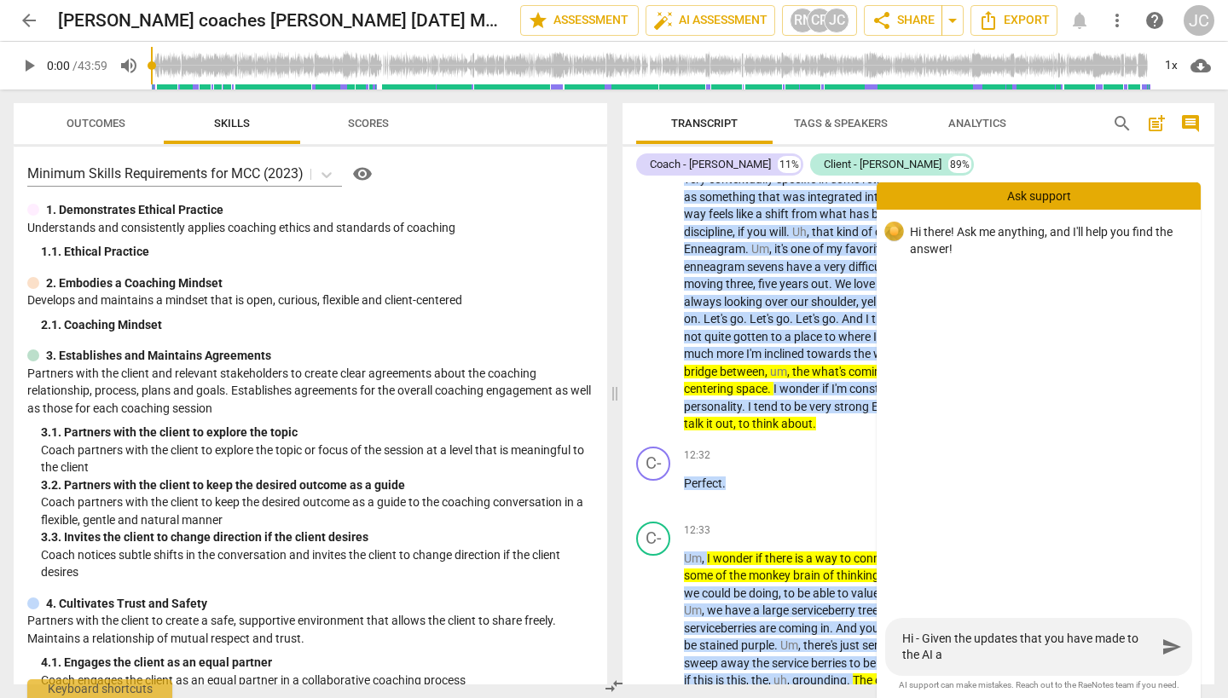
type textarea "Hi - Given the updates that you have made to the AI as"
type textarea "Hi - Given the updates that you have made to the AI ass"
type textarea "Hi - Given the updates that you have made to the AI asse"
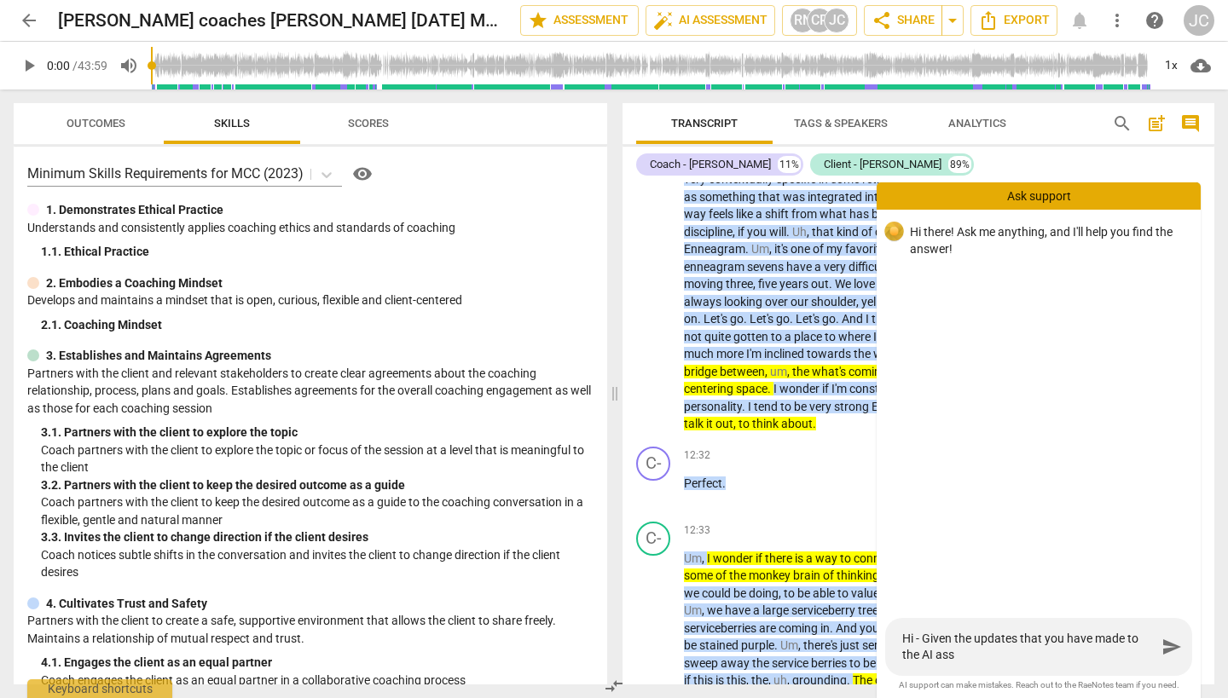
type textarea "Hi - Given the updates that you have made to the AI asse"
type textarea "Hi - Given the updates that you have made to the AI asses"
type textarea "Hi - Given the updates that you have made to the AI assess"
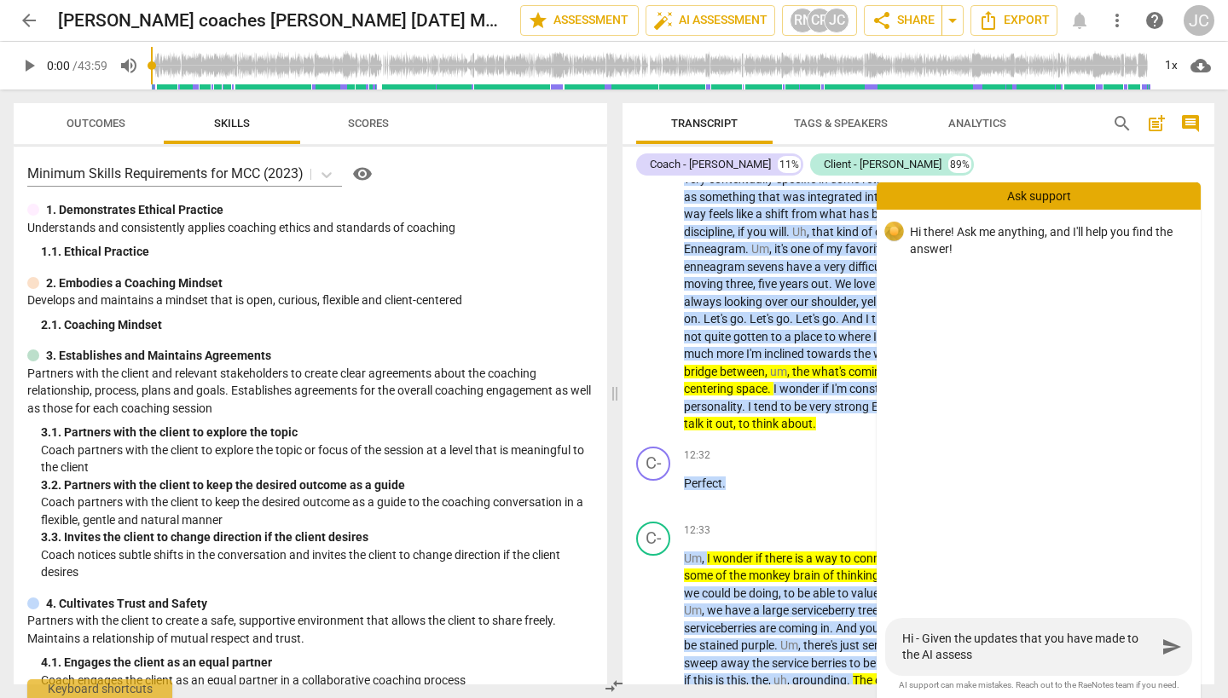
type textarea "Hi - Given the updates that you have made to the AI assessm"
type textarea "Hi - Given the updates that you have made to the AI assessme"
type textarea "Hi - Given the updates that you have made to the AI assessmen"
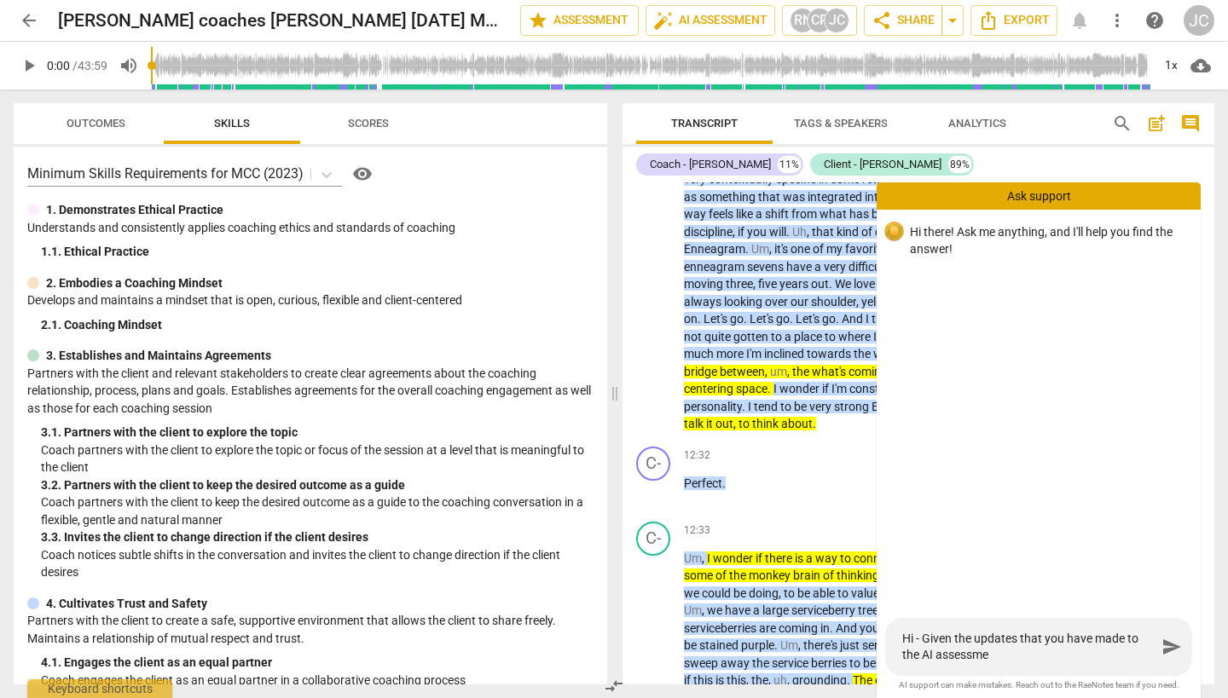
type textarea "Hi - Given the updates that you have made to the AI assessmen"
type textarea "Hi - Given the updates that you have made to the AI assessment"
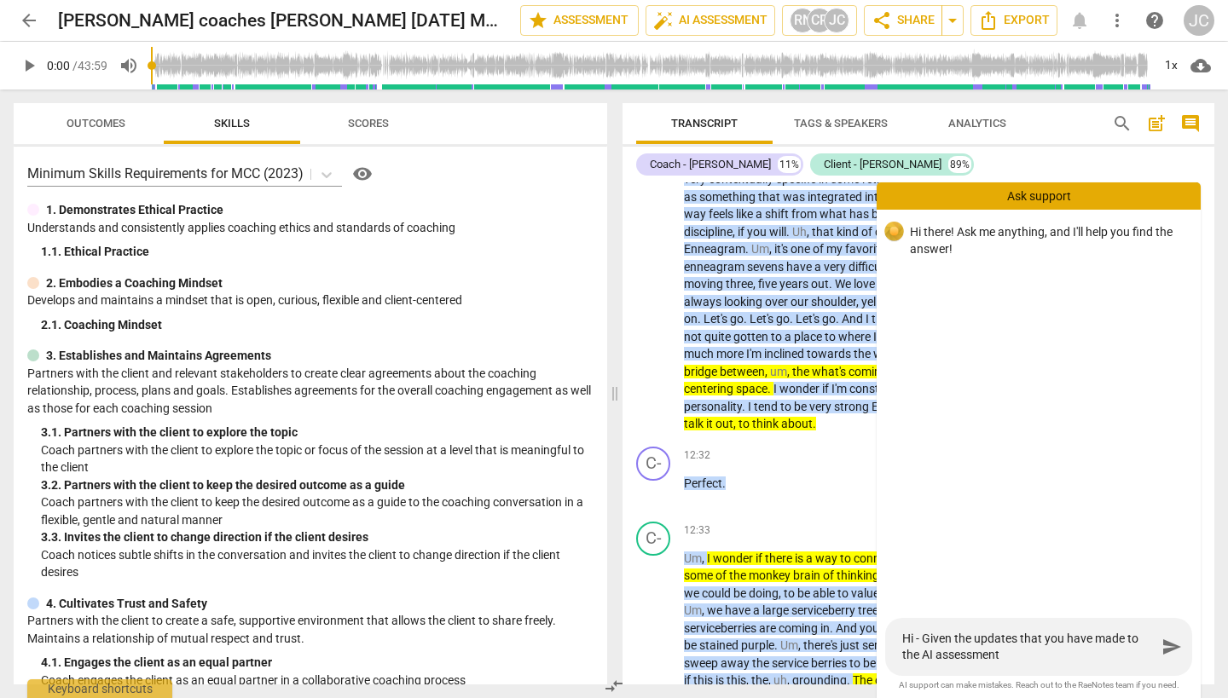
type textarea "Hi - Given the updates that you have made to the AI assessment ("
type textarea "Hi - Given the updates that you have made to the AI assessment (t"
type textarea "Hi - Given the updates that you have made to the AI assessment (th"
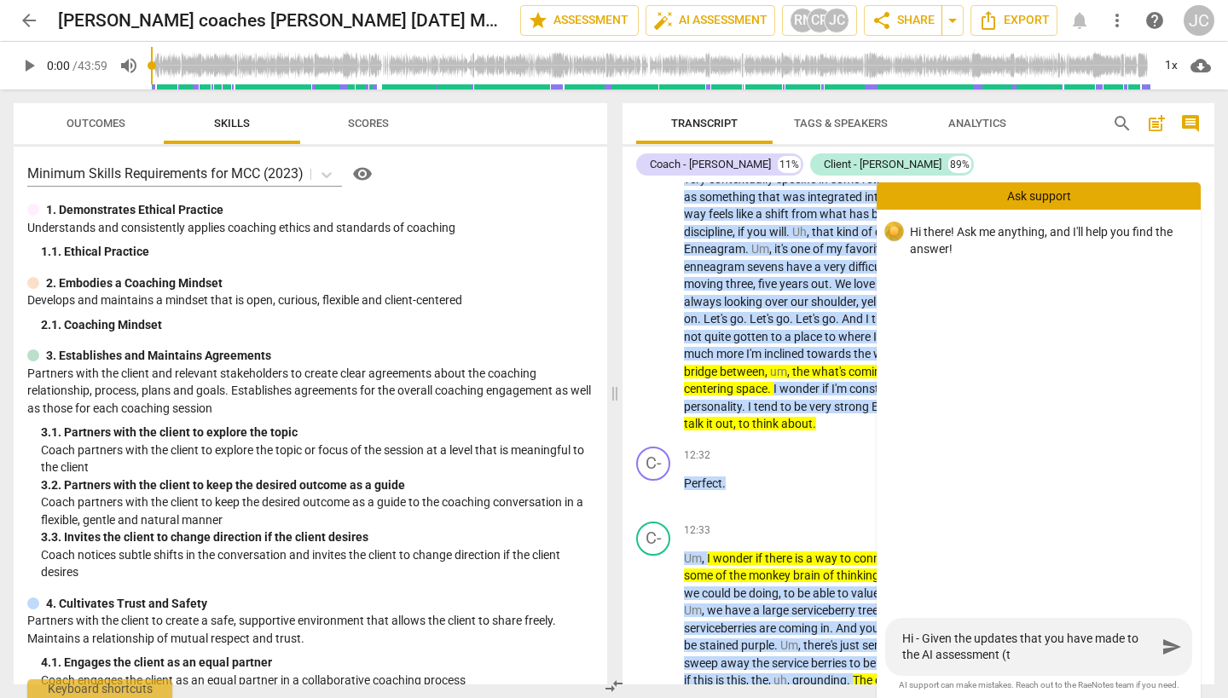
type textarea "Hi - Given the updates that you have made to the AI assessment (th"
type textarea "Hi - Given the updates that you have made to the AI assessment (tha"
type textarea "Hi - Given the updates that you have made to the AI assessment (than"
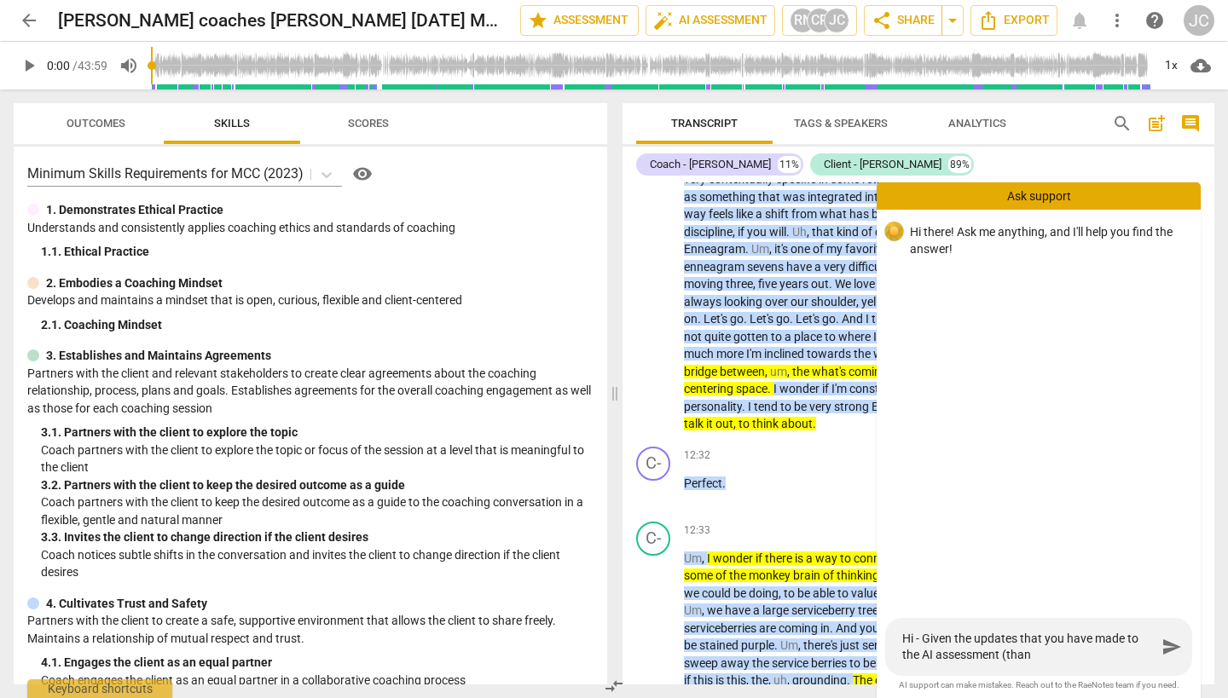
type textarea "Hi - Given the updates that you have made to the AI assessment (thank"
type textarea "Hi - Given the updates that you have made to the AI assessment (thank y"
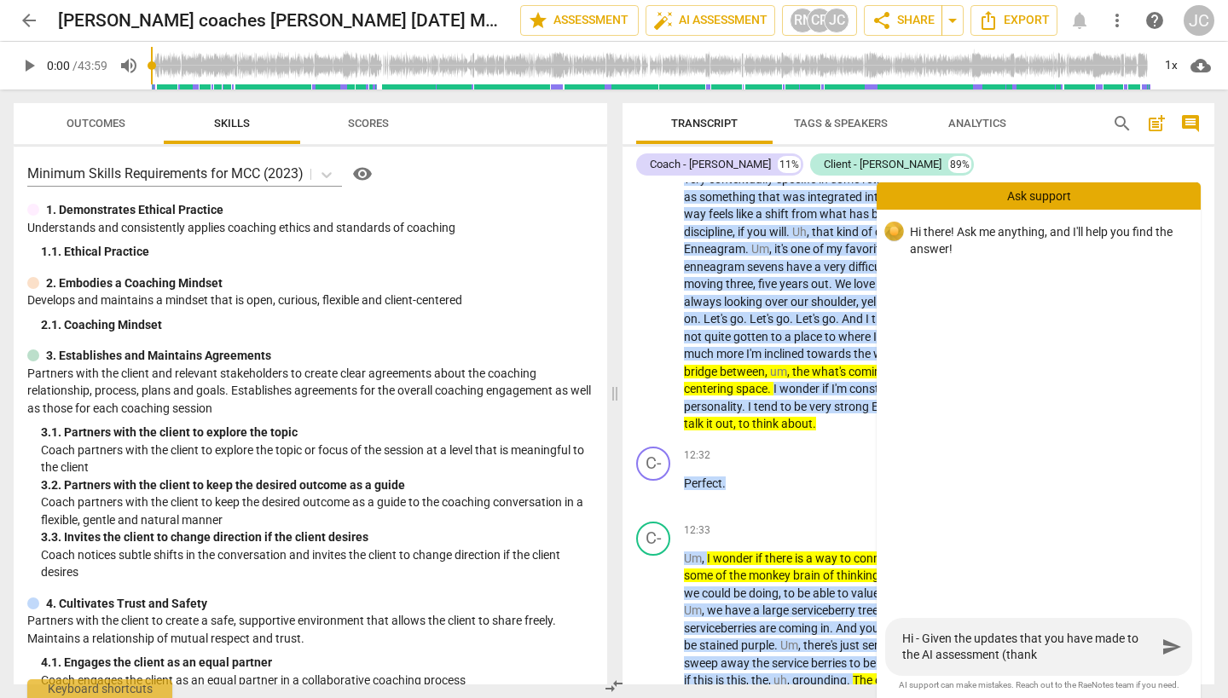
type textarea "Hi - Given the updates that you have made to the AI assessment (thank y"
type textarea "Hi - Given the updates that you have made to the AI assessment (thank yo"
type textarea "Hi - Given the updates that you have made to the AI assessment (thank you"
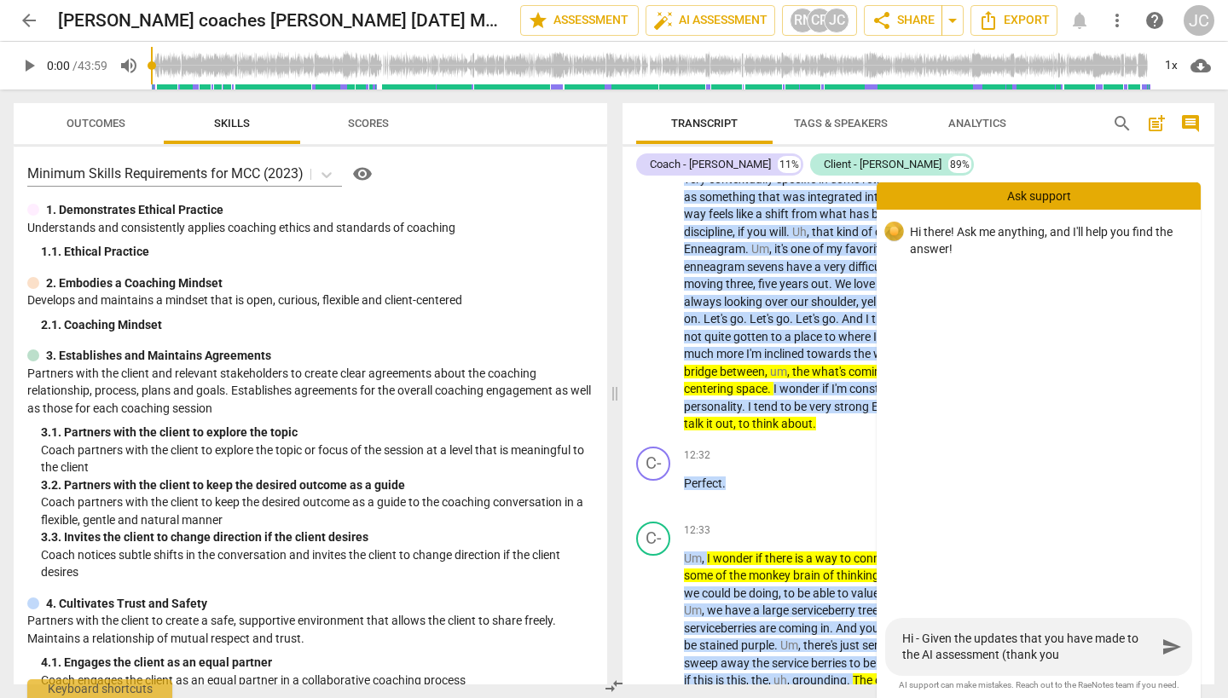
type textarea "Hi - Given the updates that you have made to the AI assessment (thank you"
type textarea "Hi - Given the updates that yo1u have made to the AI assessment (thank you"
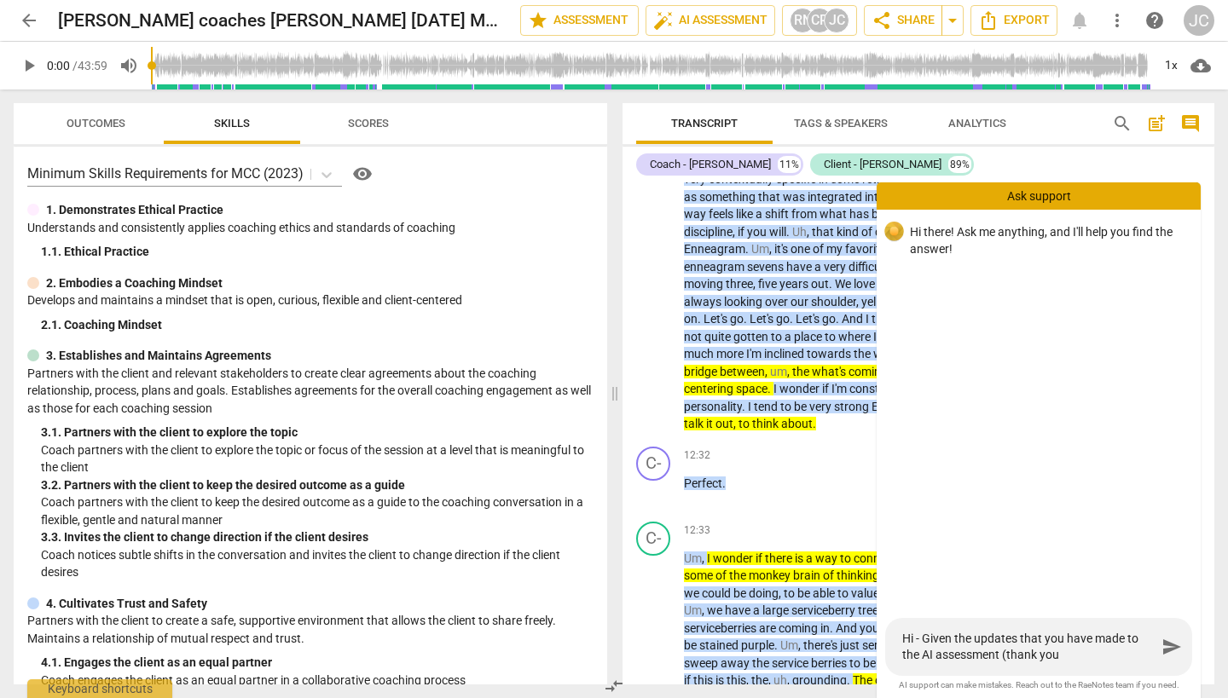
type textarea "Hi - Given the updates that yo1u have made to the AI assessment (thank you"
type textarea "Hi - Given the updates that yo1 u have made to the AI assessment (thank you"
type textarea "Hi - Given the updates that yo1 lu have made to the AI assessment (thank you"
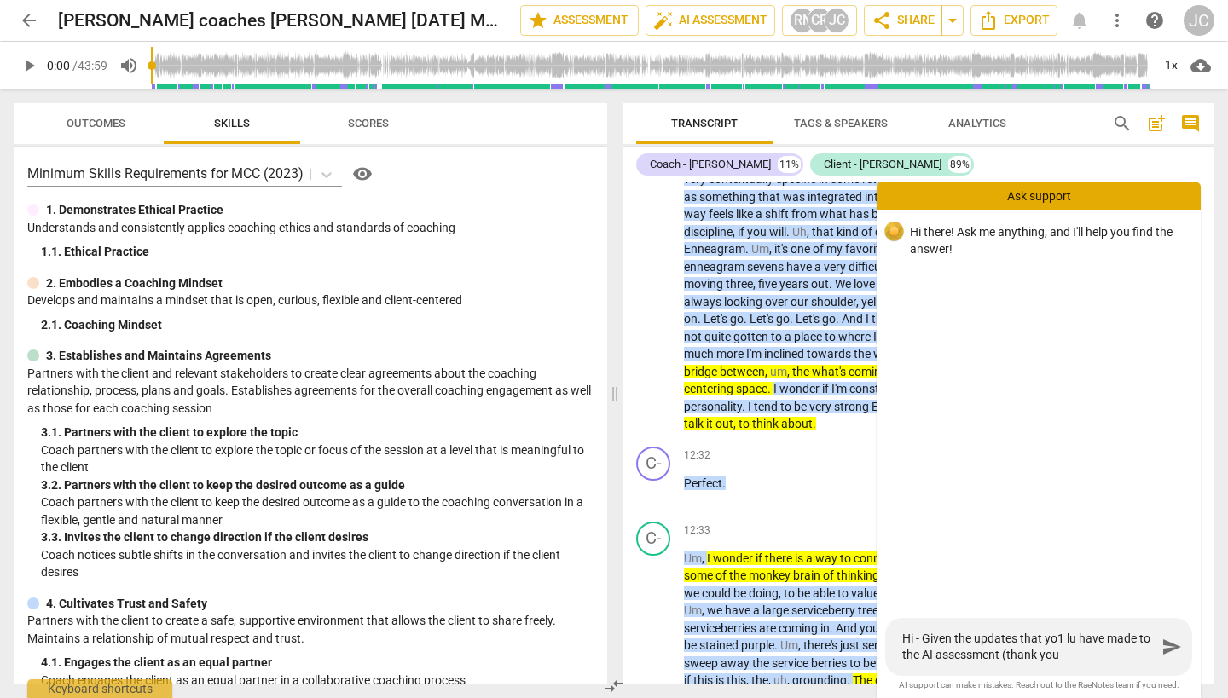
type textarea "Hi - Given the updates that yo1 u have made to the AI assessment (thank you"
type textarea "Hi - Given the updates that yo1u have made to the AI assessment (thank you"
type textarea "Hi - Given the updates that you have made to the AI assessment (thank you"
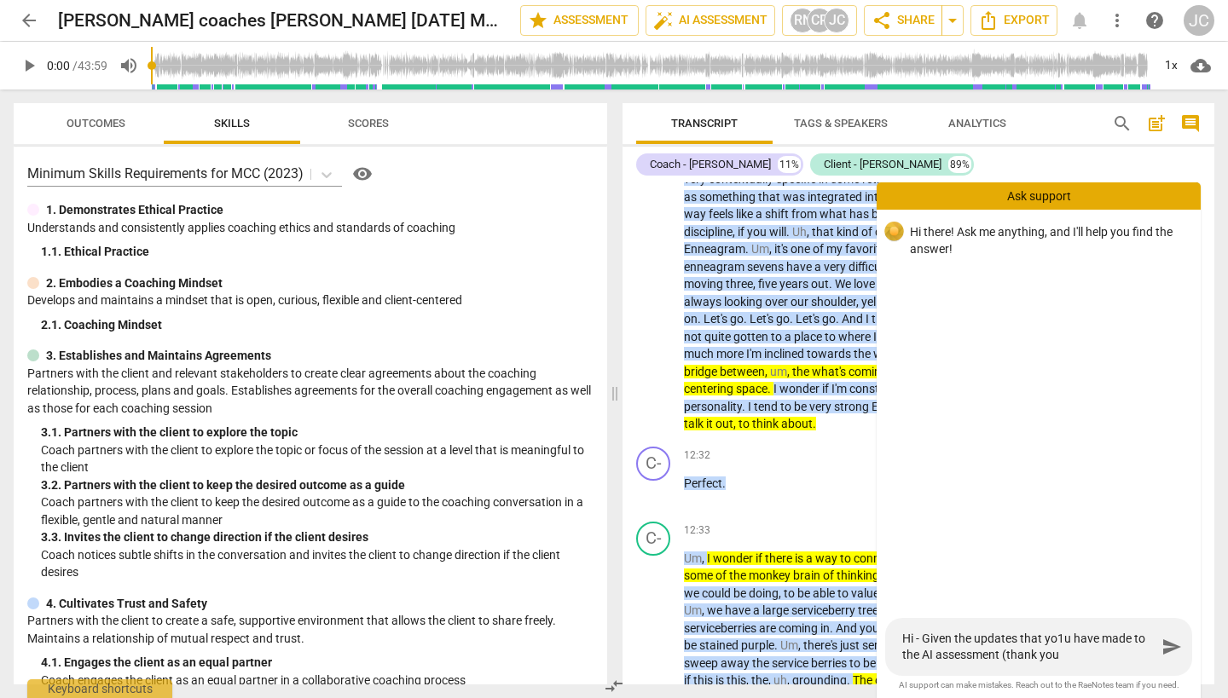
type textarea "Hi - Given the updates that you have made to the AI assessment (thank you"
type textarea "Hi - Given the updates that you have made to the AI assessment (thank you!"
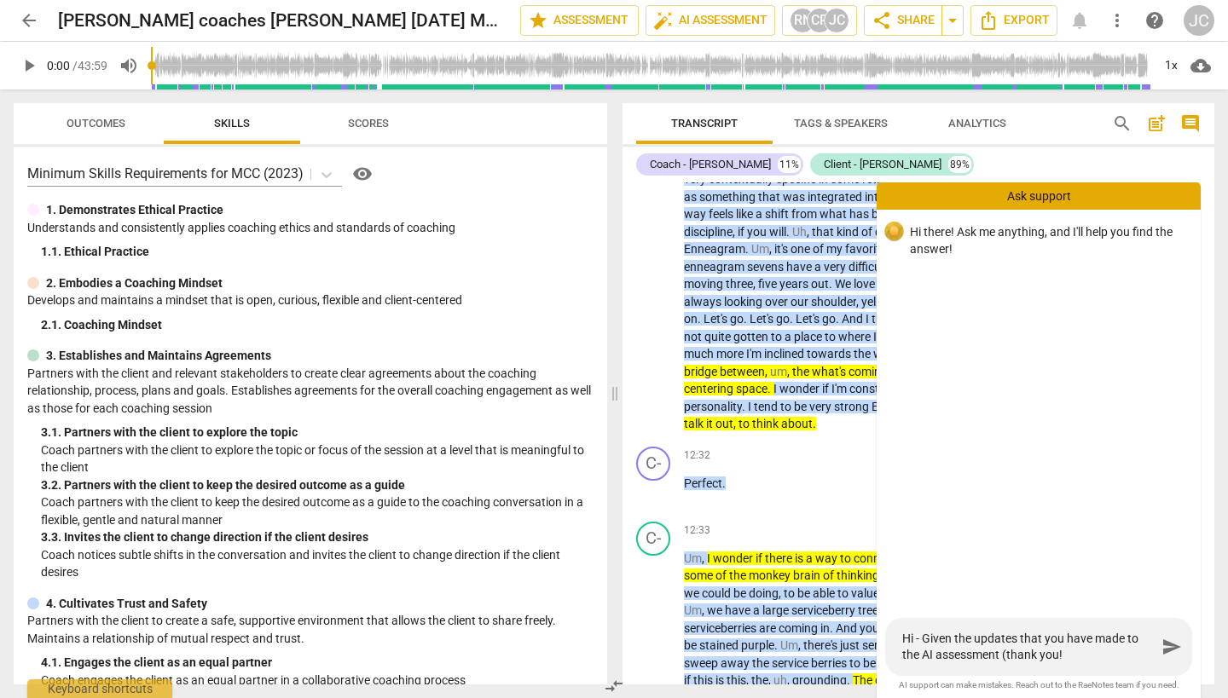
type textarea "Hi - Given the updates that you have made to the AI assessment (thank you! l"
type textarea "Hi - Given the updates that you have made to the AI assessment (thank you! lo"
type textarea "Hi - Given the updates that you have made to the AI assessment (thank you! lov"
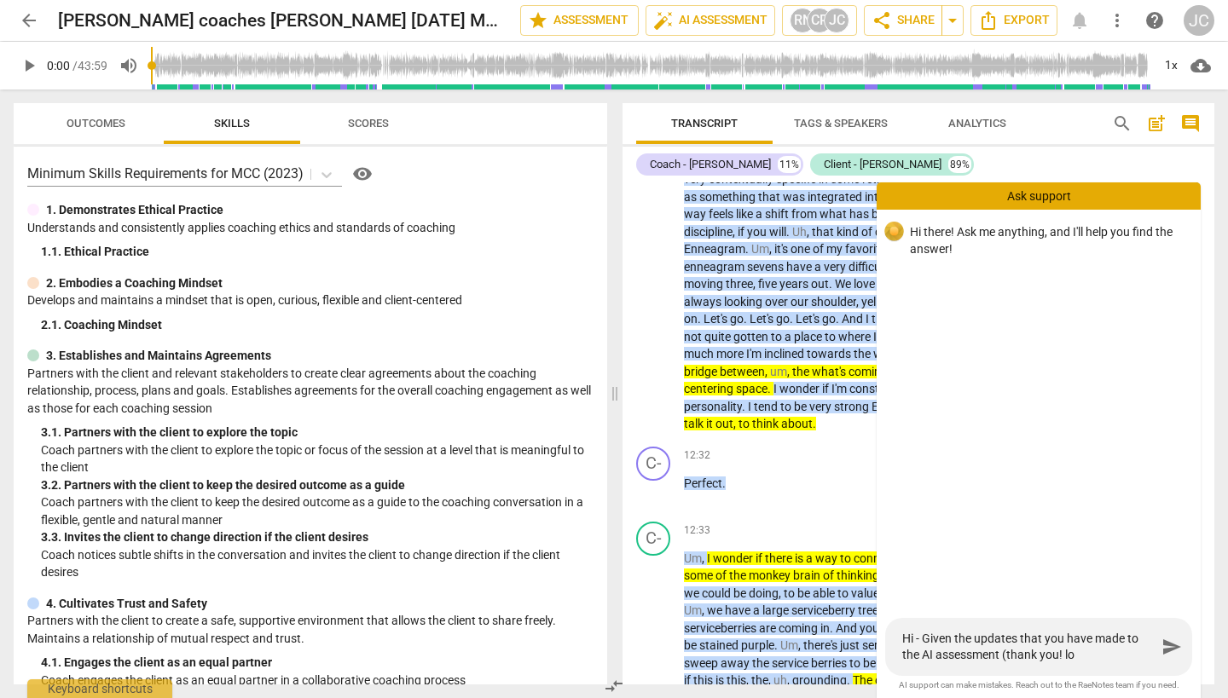
type textarea "Hi - Given the updates that you have made to the AI assessment (thank you! lov"
type textarea "Hi - Given the updates that you have made to the AI assessment (thank you! love"
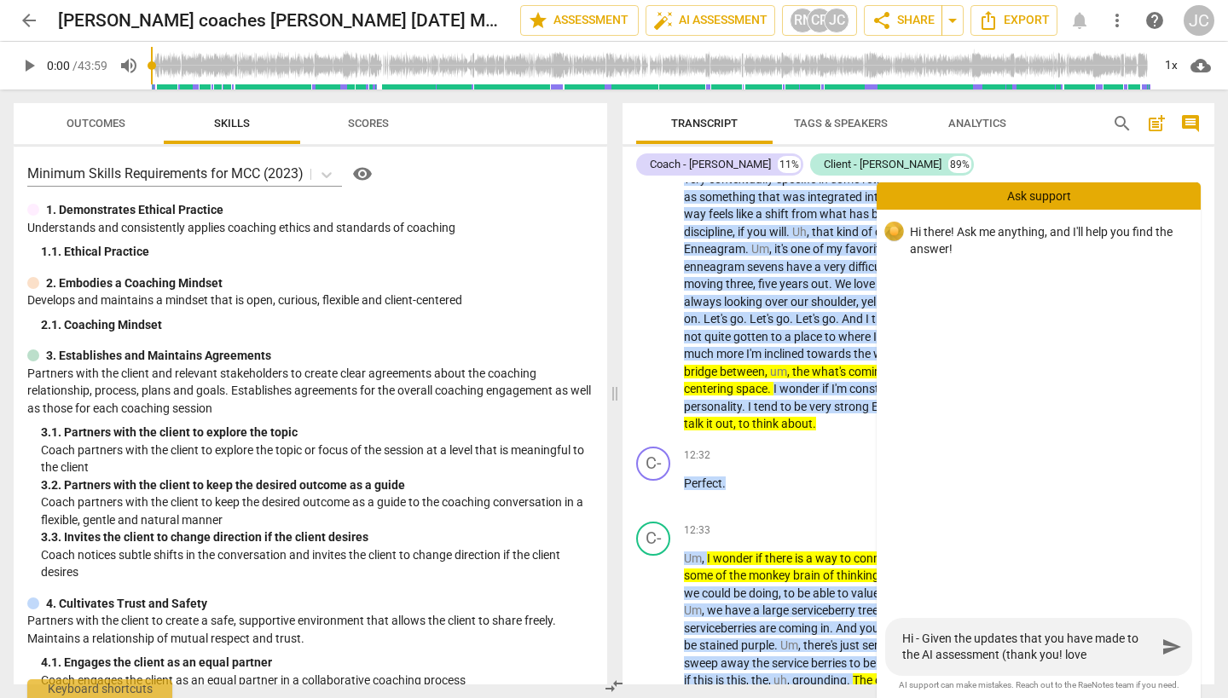
type textarea "Hi - Given the updates that you have made to the AI assessment (thank you! love…"
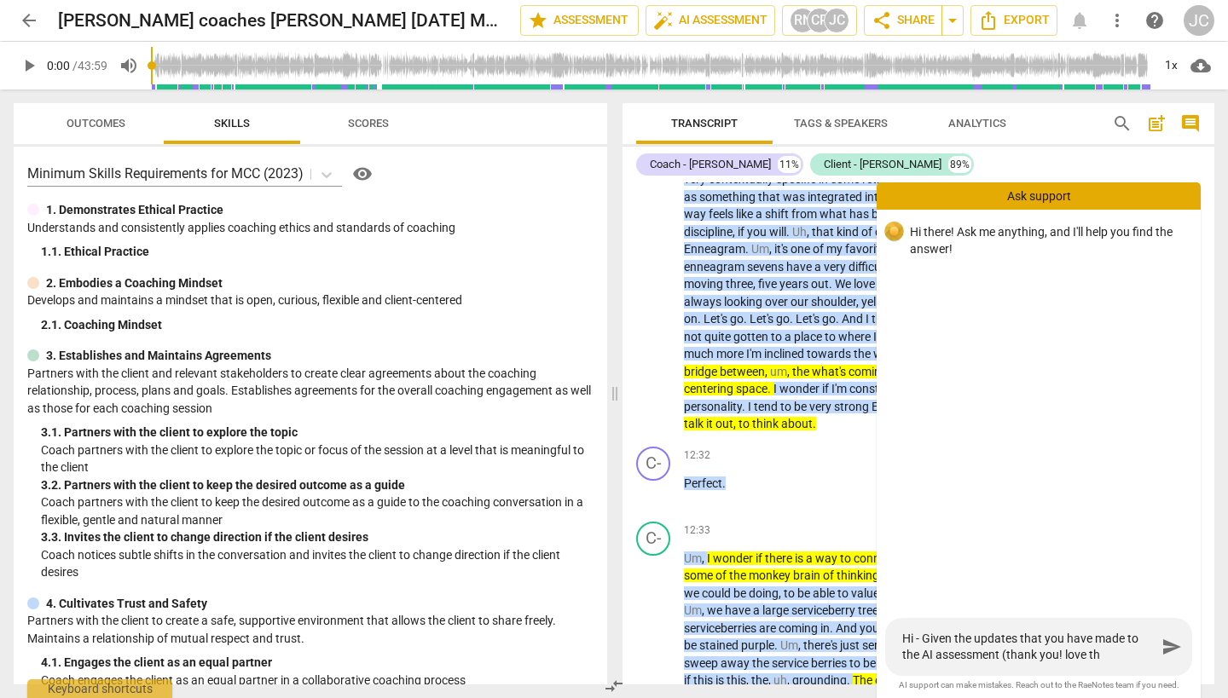
type textarea "Hi - Given the updates that you have made to the AI assessment (thank you! love…"
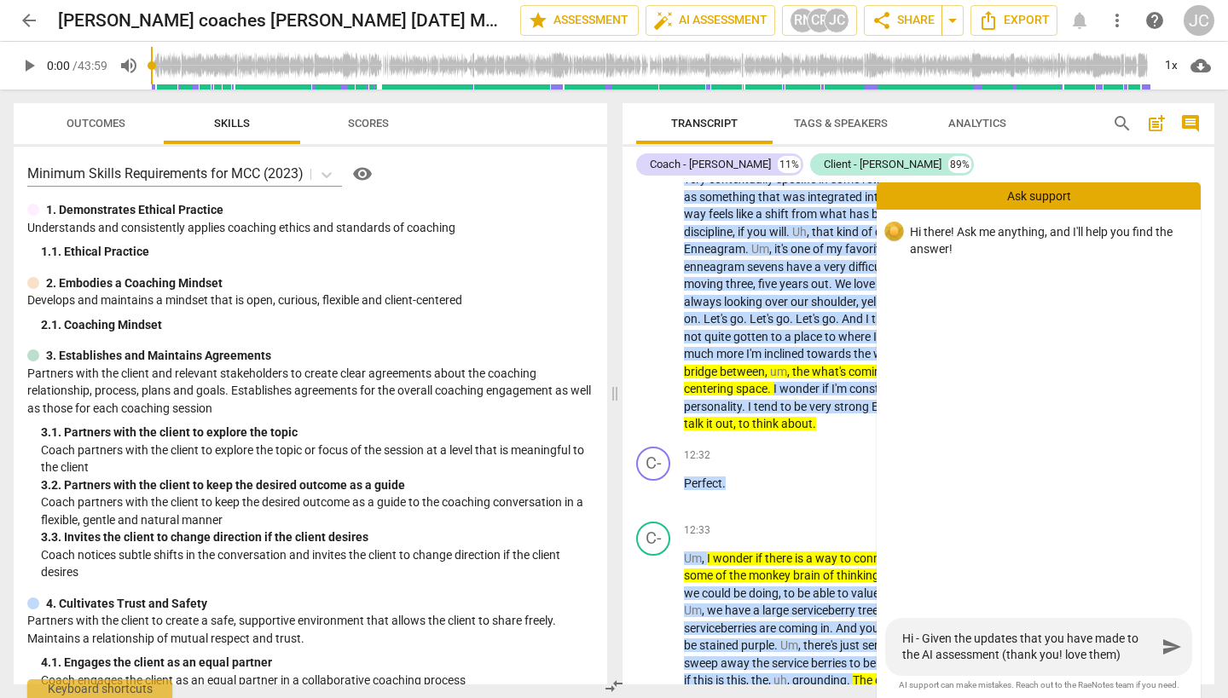
type textarea "Hi - Given the updates that you have made to the AI assessment (thank you! love…"
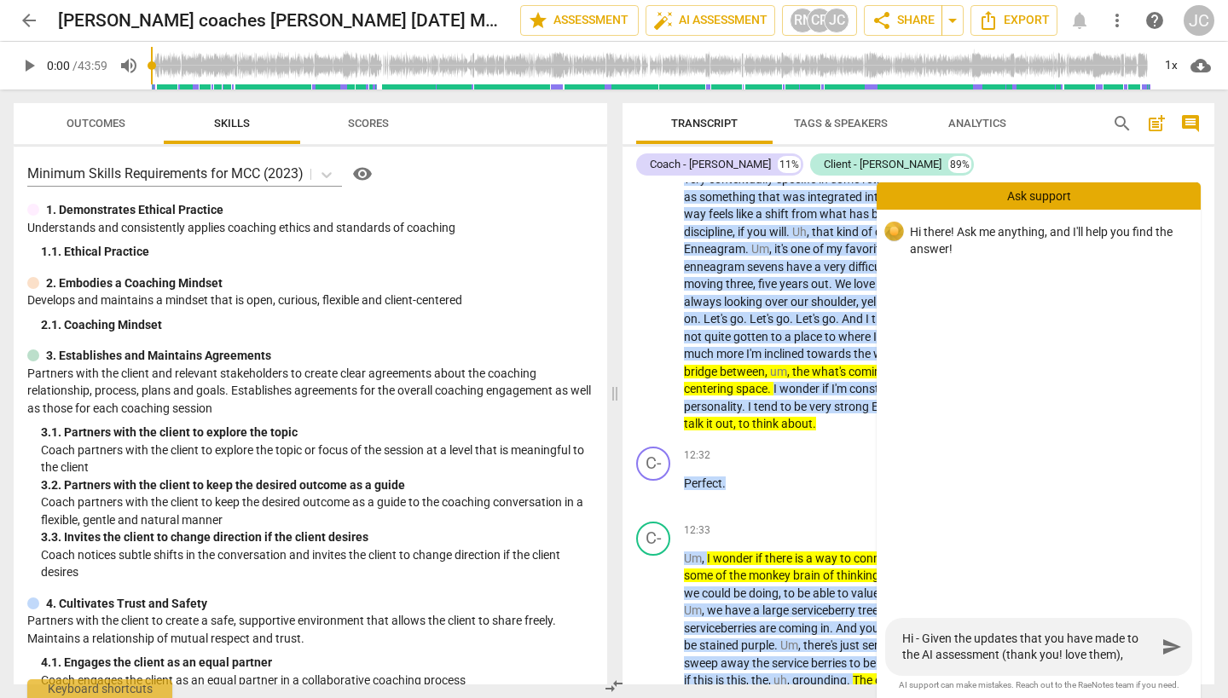
type textarea "Hi - Given the updates that you have made to the AI assessment (thank you! love…"
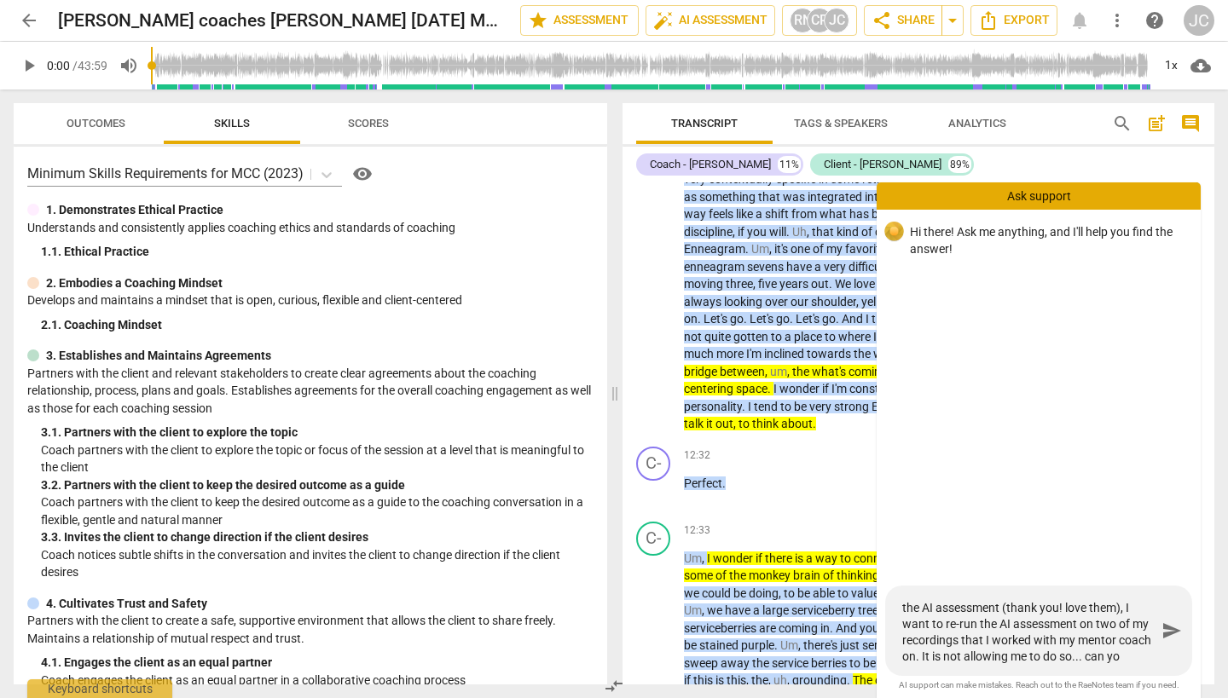
scroll to position [32, 0]
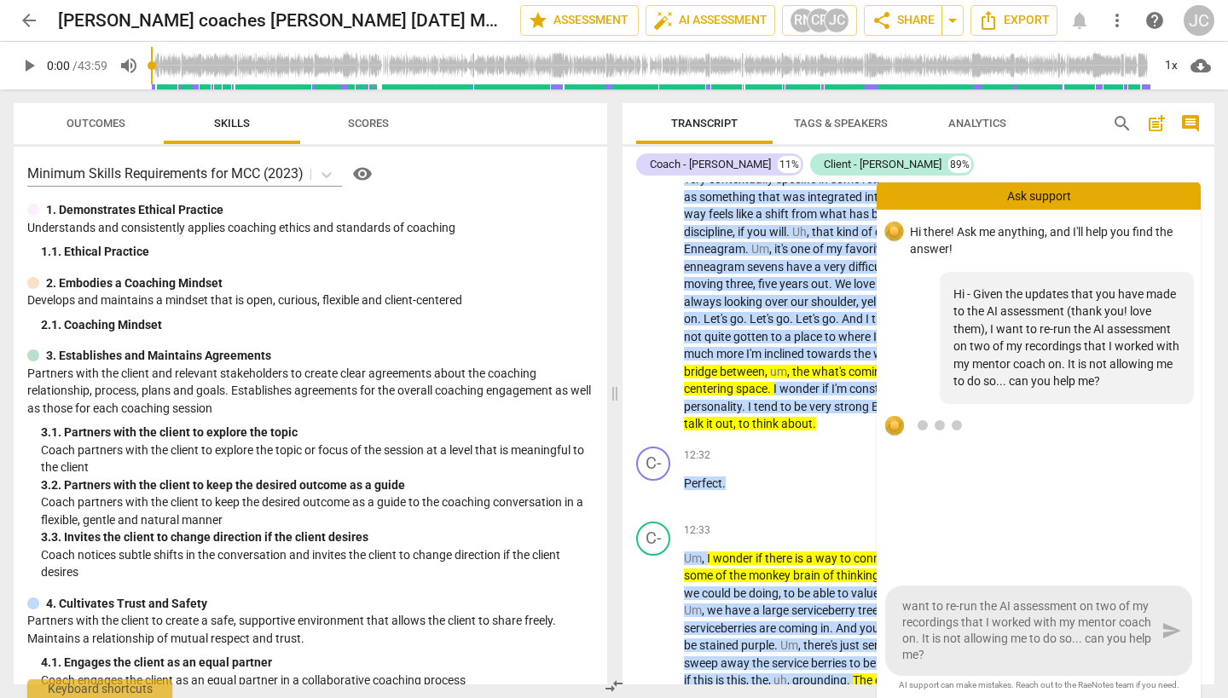
click at [1040, 157] on div "Coach - [PERSON_NAME] 11% Client - [PERSON_NAME] 89%" at bounding box center [918, 164] width 565 height 29
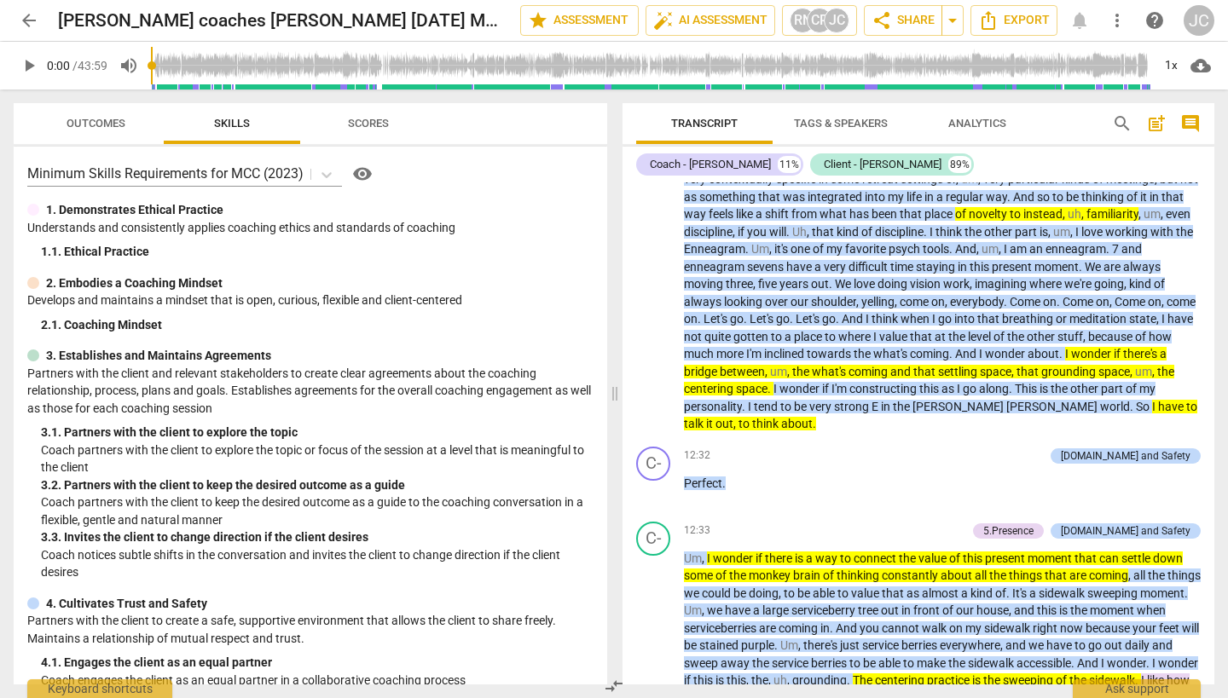
click at [26, 13] on span "arrow_back" at bounding box center [29, 20] width 20 height 20
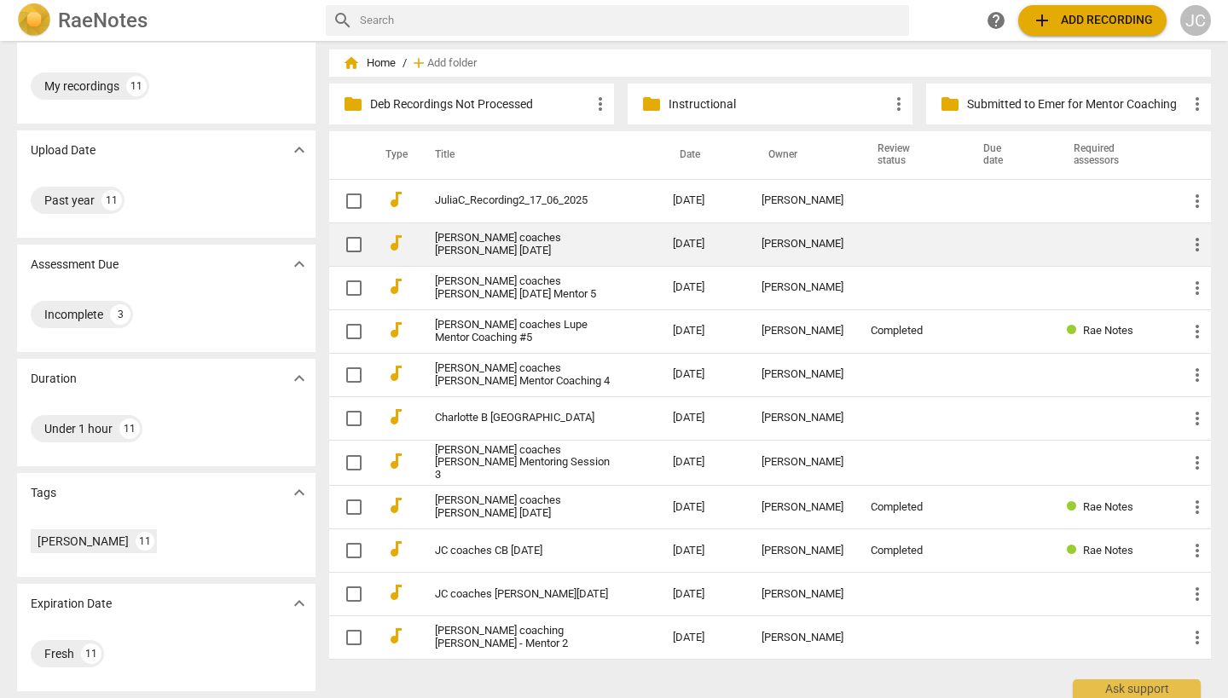
scroll to position [38, 0]
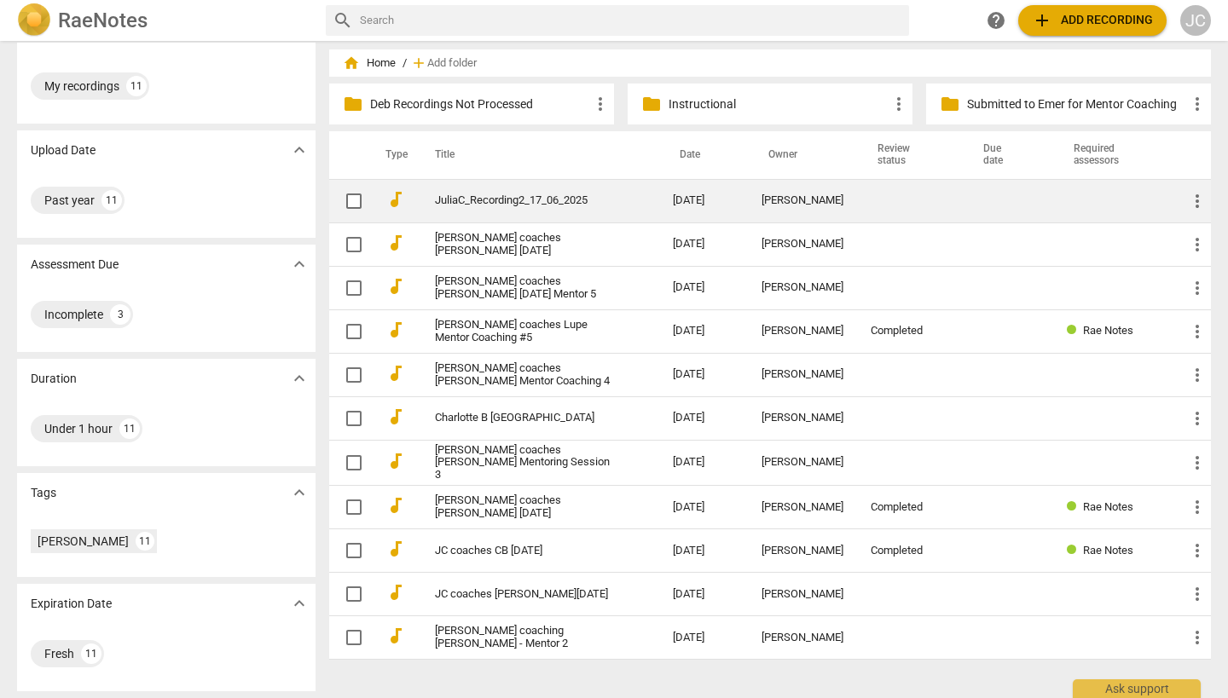
click at [565, 200] on link "JuliaC_Recording2_17_06_2025" at bounding box center [523, 200] width 177 height 13
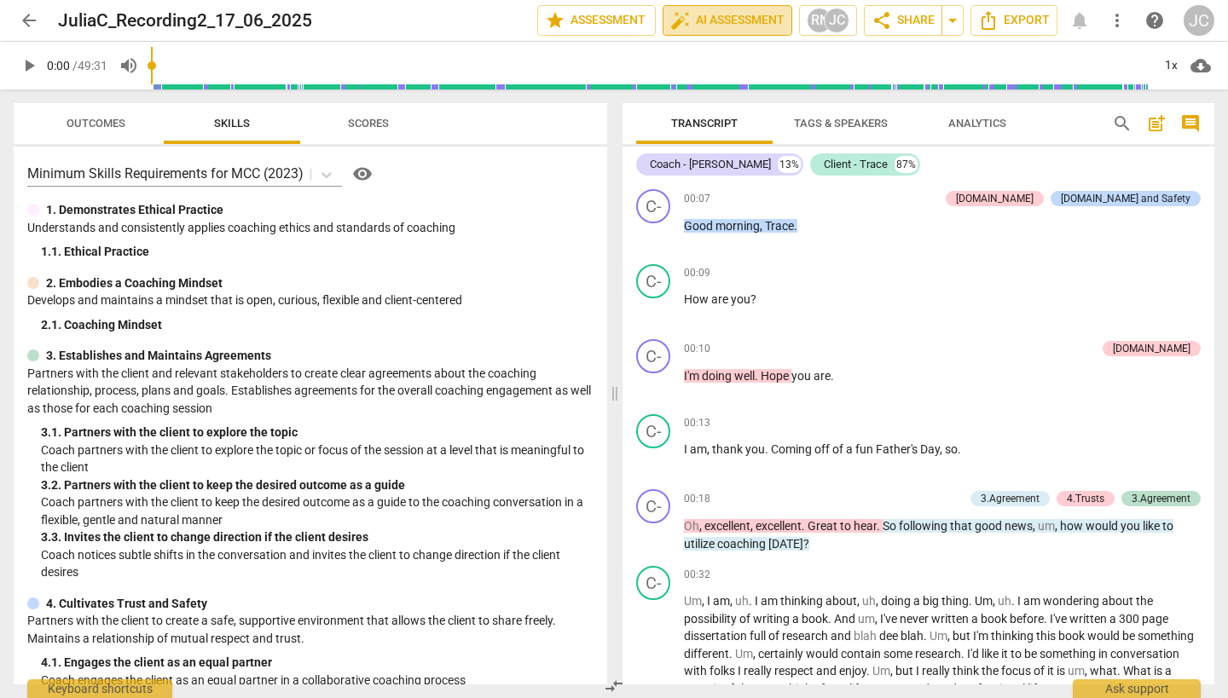
click at [769, 19] on span "auto_fix_high AI Assessment" at bounding box center [727, 20] width 114 height 20
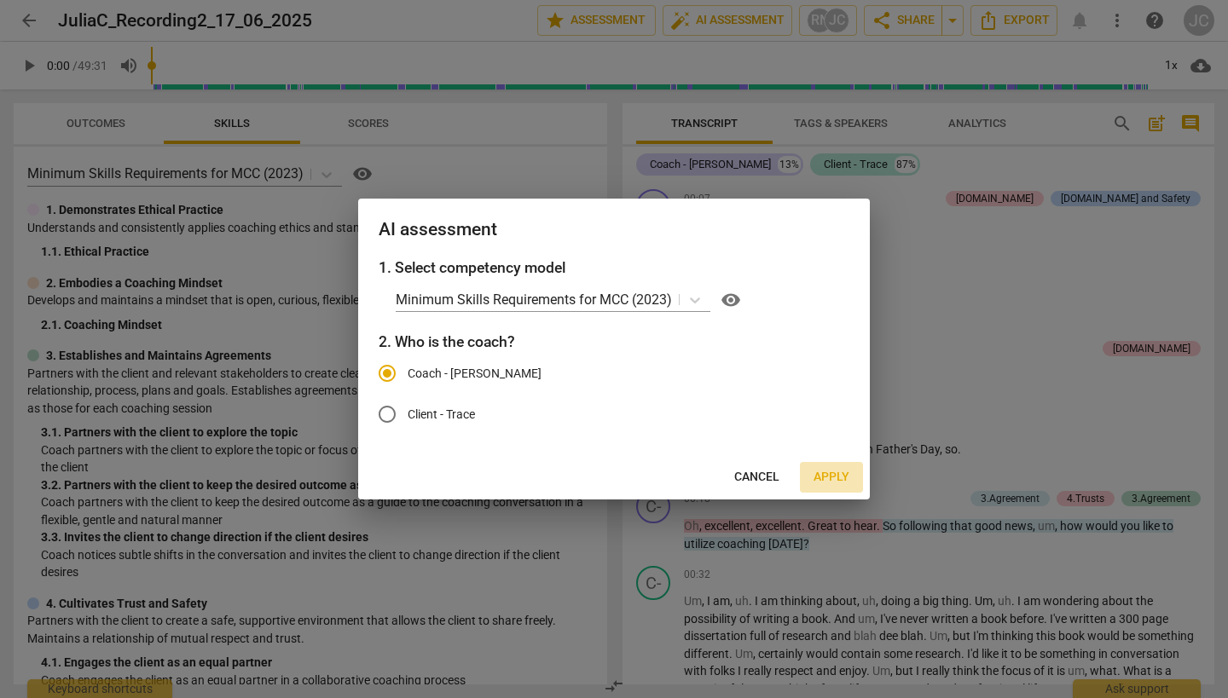
click at [828, 478] on span "Apply" at bounding box center [832, 477] width 36 height 17
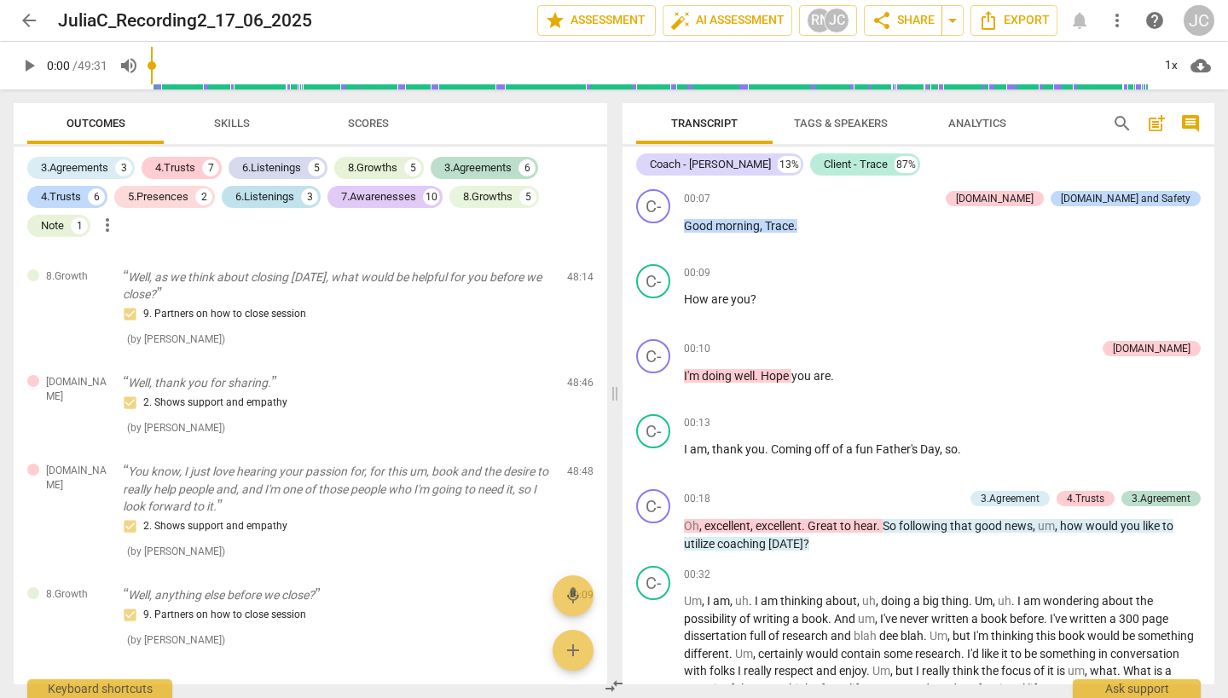
scroll to position [5238, 0]
click at [367, 126] on span "Scores" at bounding box center [368, 123] width 41 height 13
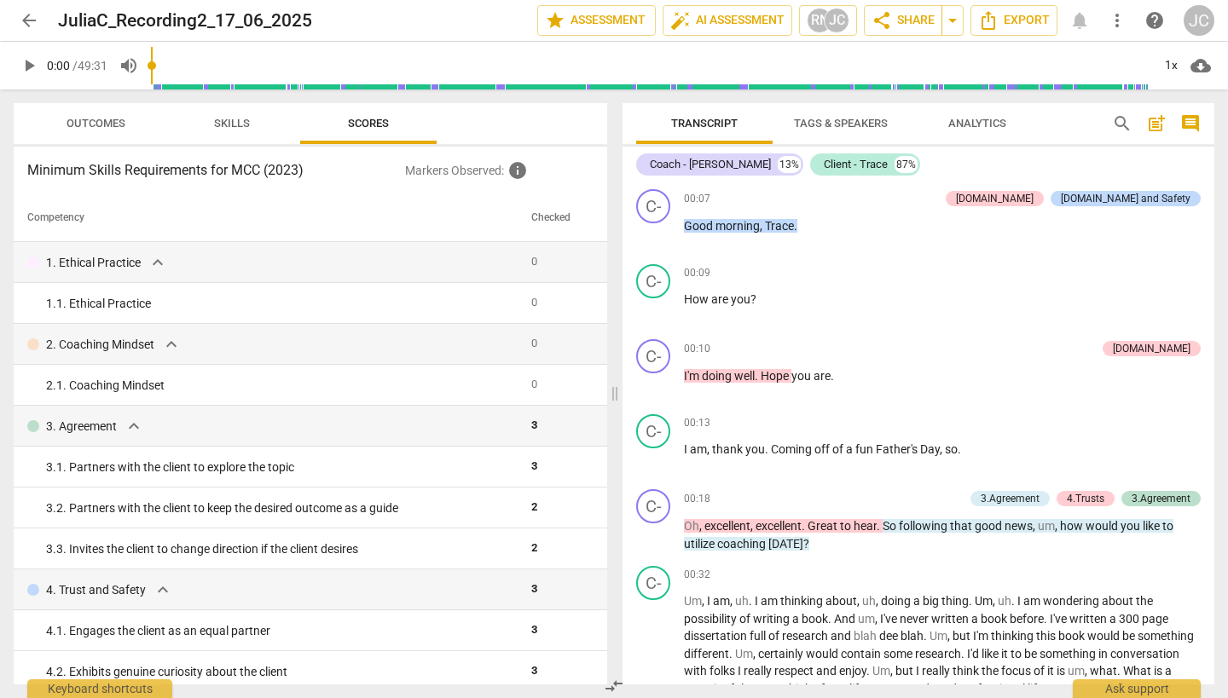
scroll to position [0, 0]
click at [244, 110] on button "Skills" at bounding box center [232, 123] width 136 height 41
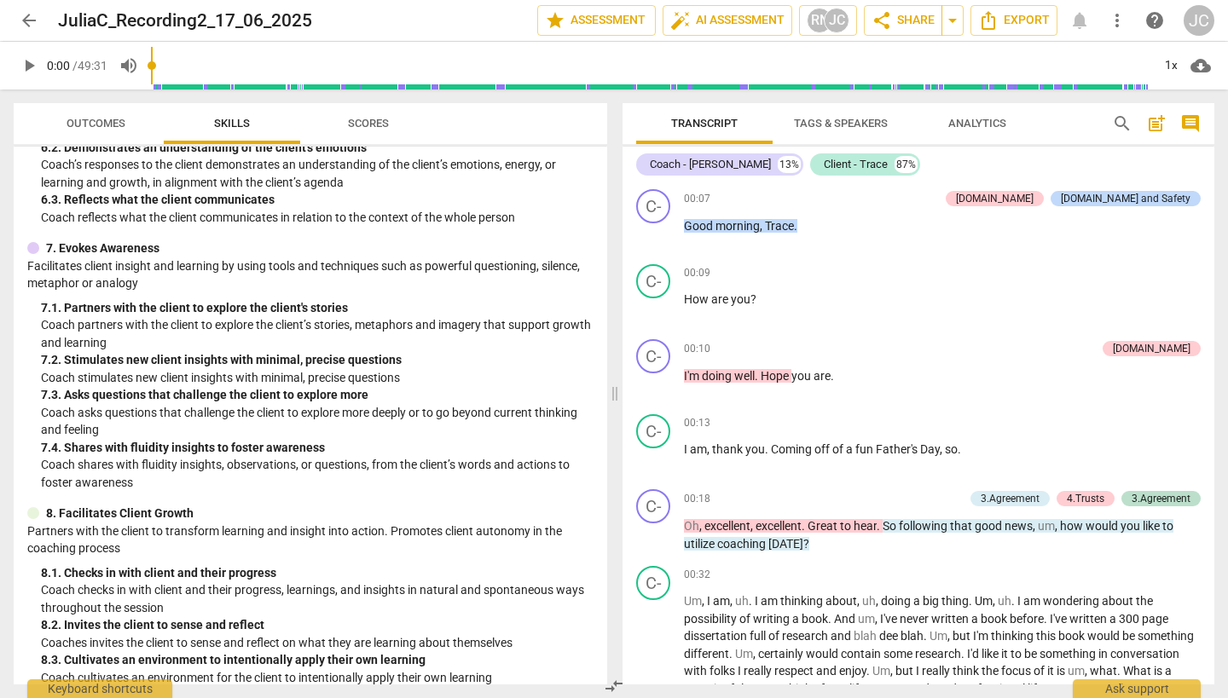
scroll to position [1028, 0]
click at [96, 112] on button "Outcomes" at bounding box center [95, 123] width 136 height 41
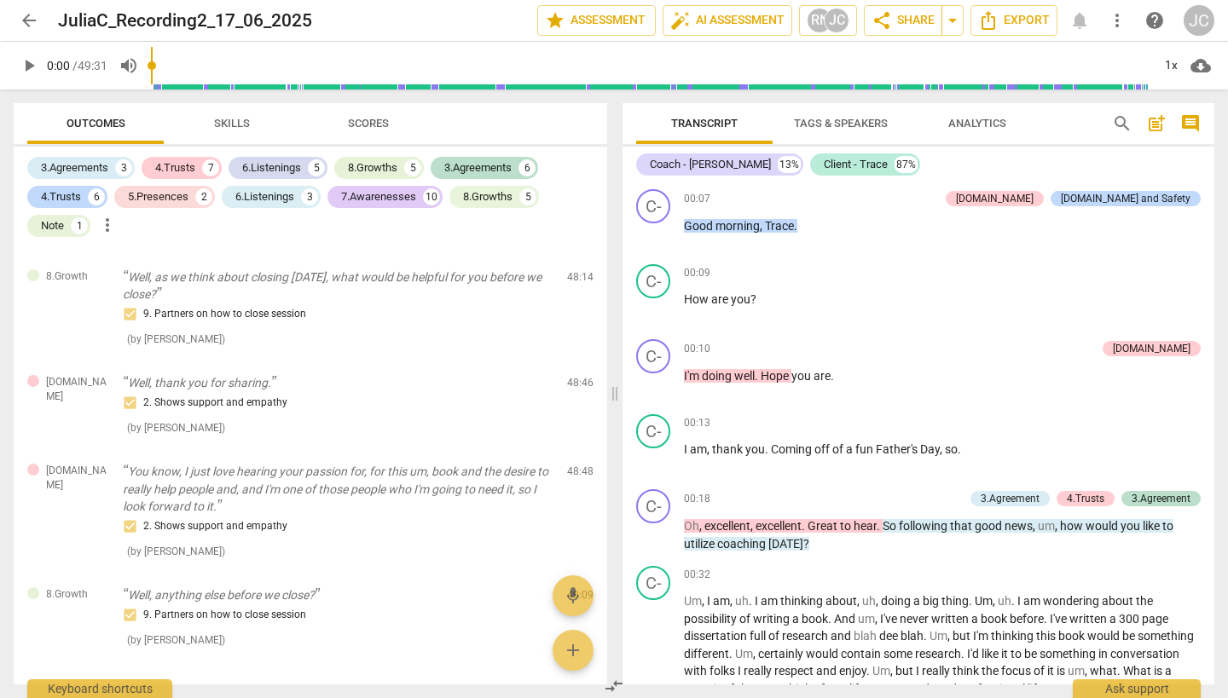
scroll to position [5238, 0]
click at [1131, 681] on div "Ask support" at bounding box center [1137, 684] width 128 height 27
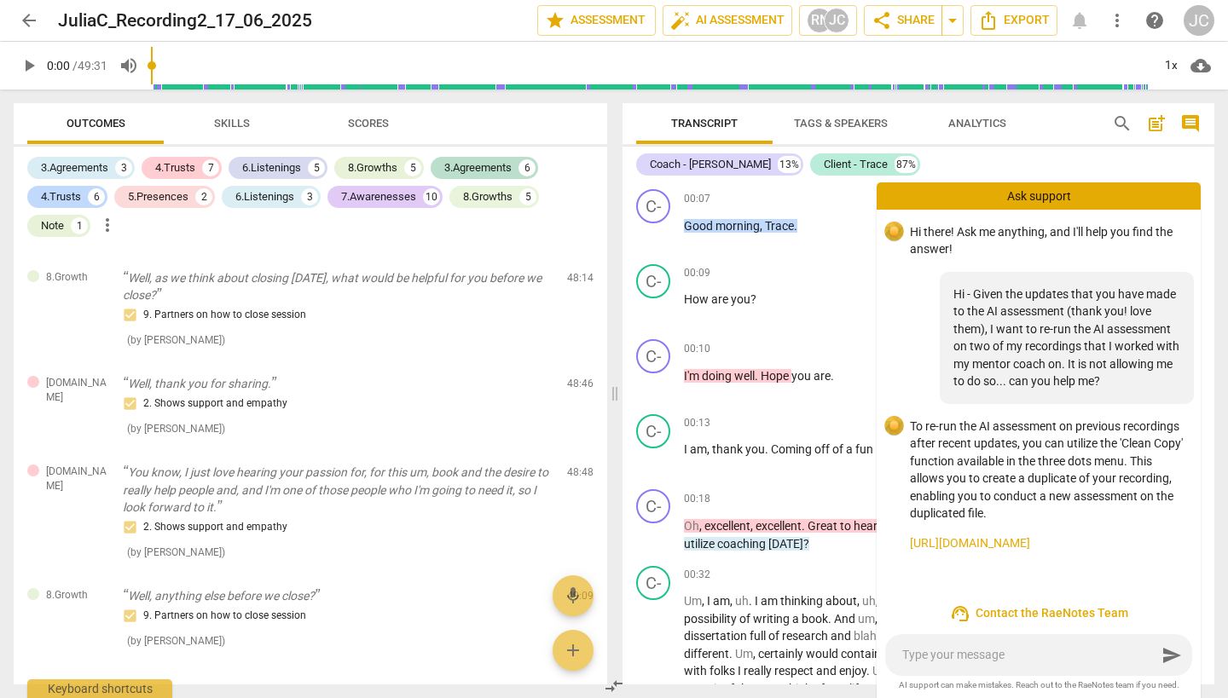
scroll to position [0, 0]
click at [1115, 11] on span "more_vert" at bounding box center [1117, 20] width 20 height 20
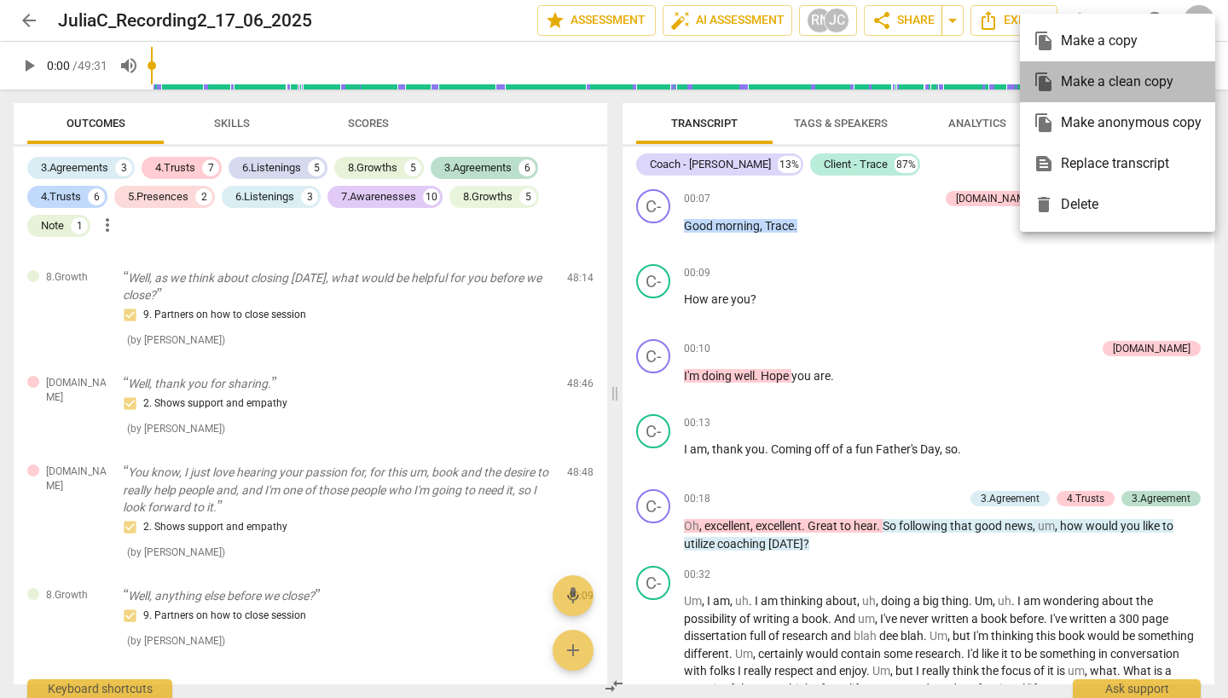
click at [1119, 75] on div "file_copy Make a clean copy" at bounding box center [1118, 81] width 168 height 41
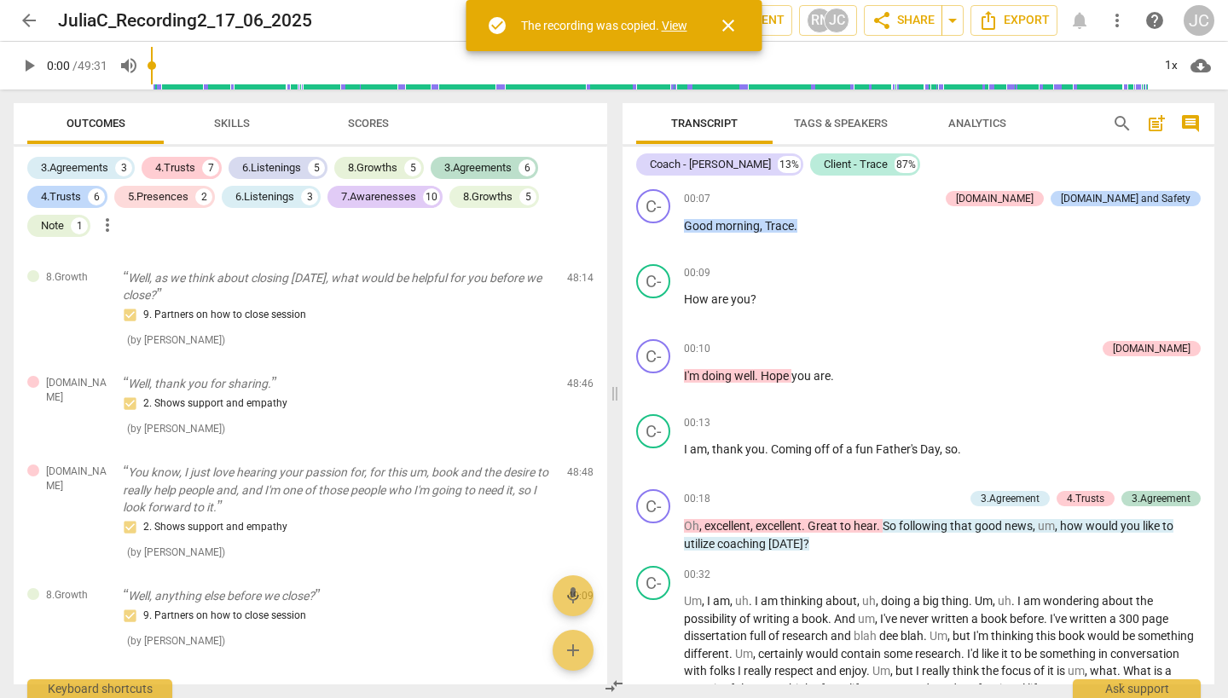
click at [670, 25] on link "View" at bounding box center [675, 26] width 26 height 14
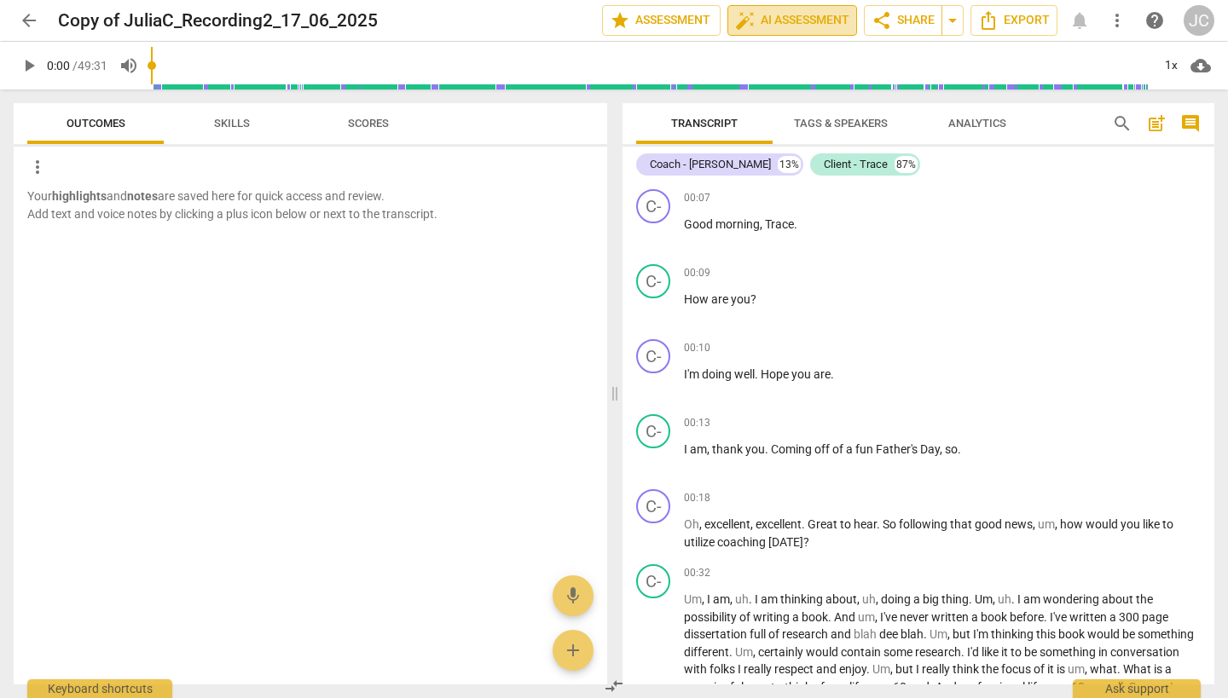
click at [795, 14] on span "auto_fix_high AI Assessment" at bounding box center [792, 20] width 114 height 20
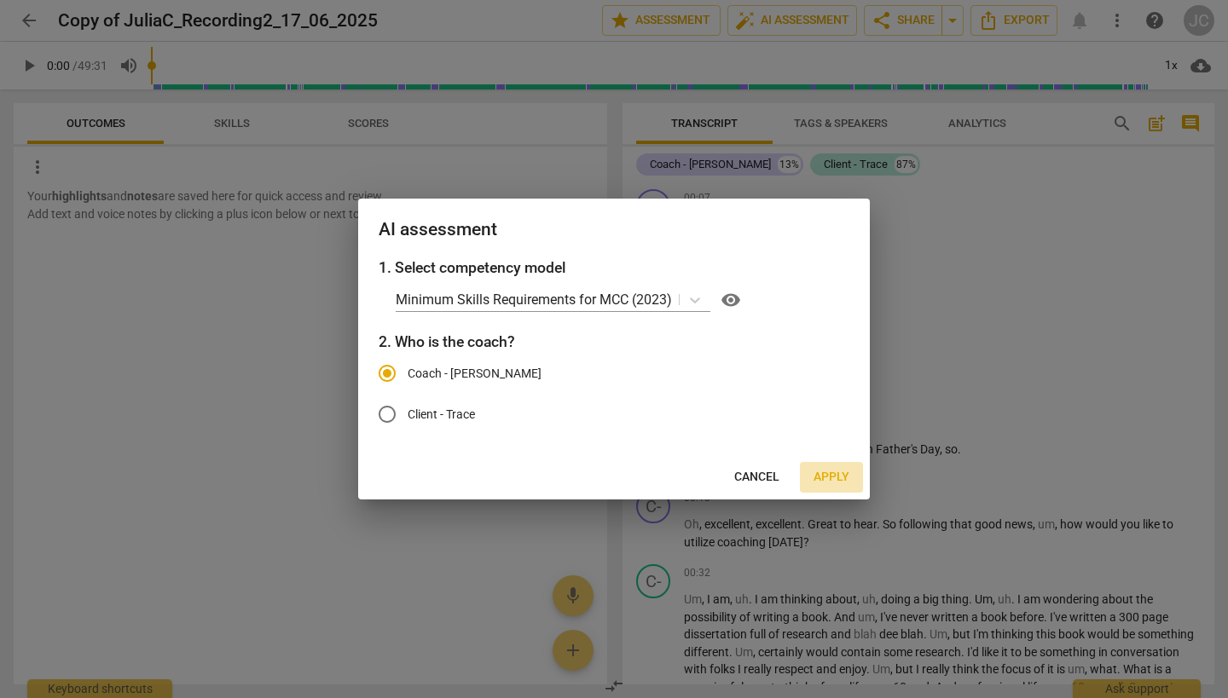
click at [828, 472] on span "Apply" at bounding box center [832, 477] width 36 height 17
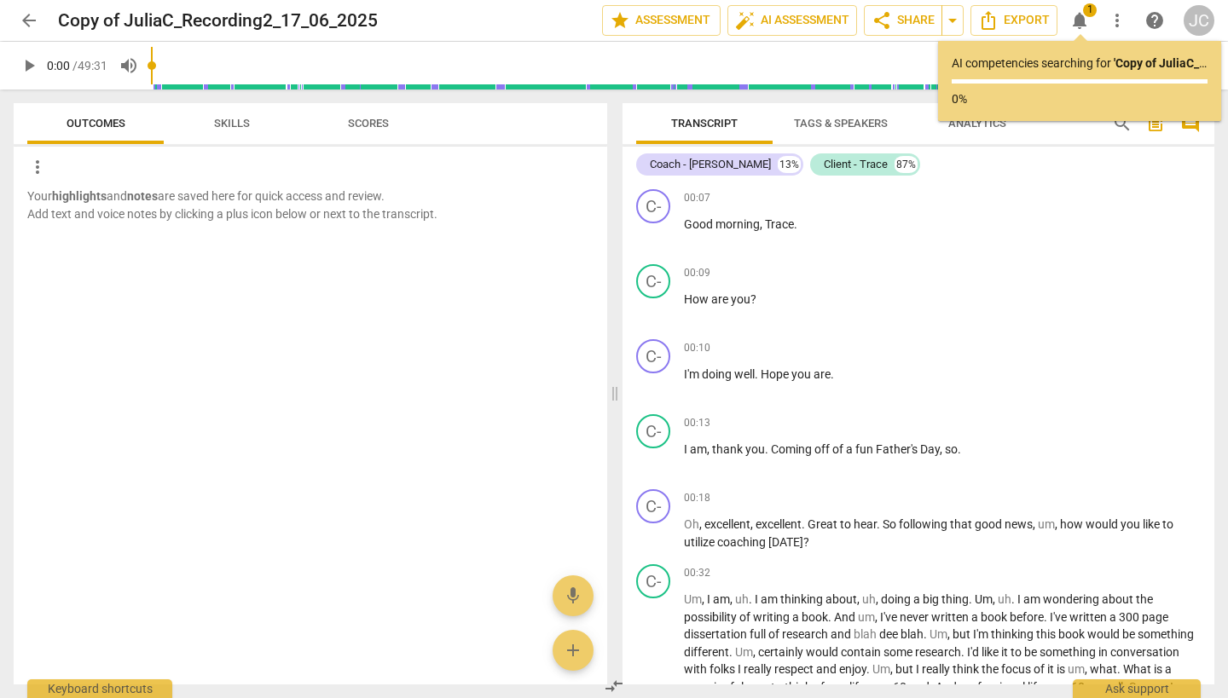
click at [27, 23] on span "arrow_back" at bounding box center [29, 20] width 20 height 20
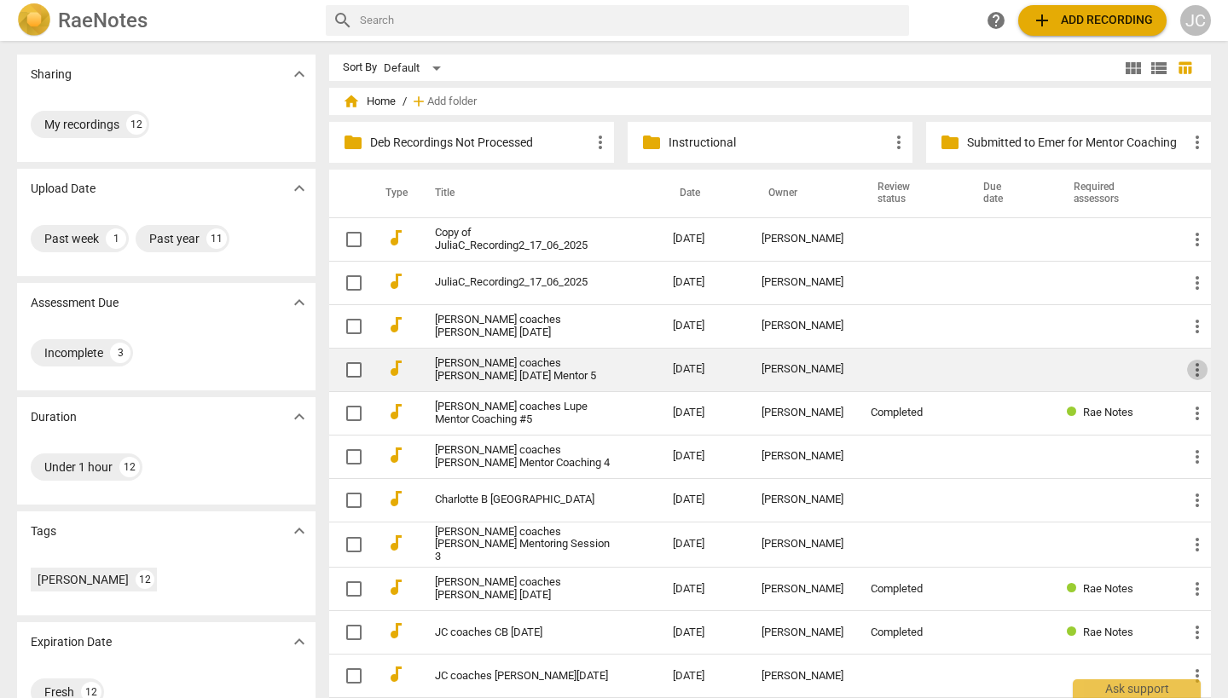
click at [1192, 366] on span "more_vert" at bounding box center [1197, 370] width 20 height 20
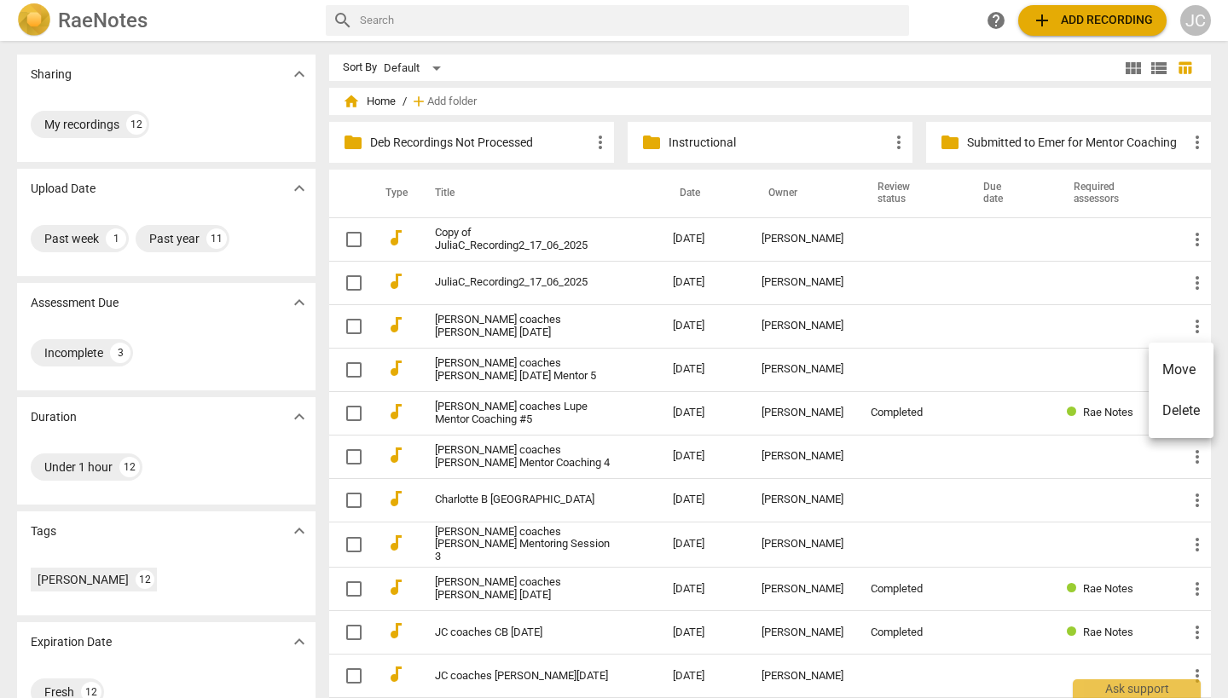
click at [564, 363] on div at bounding box center [614, 349] width 1228 height 698
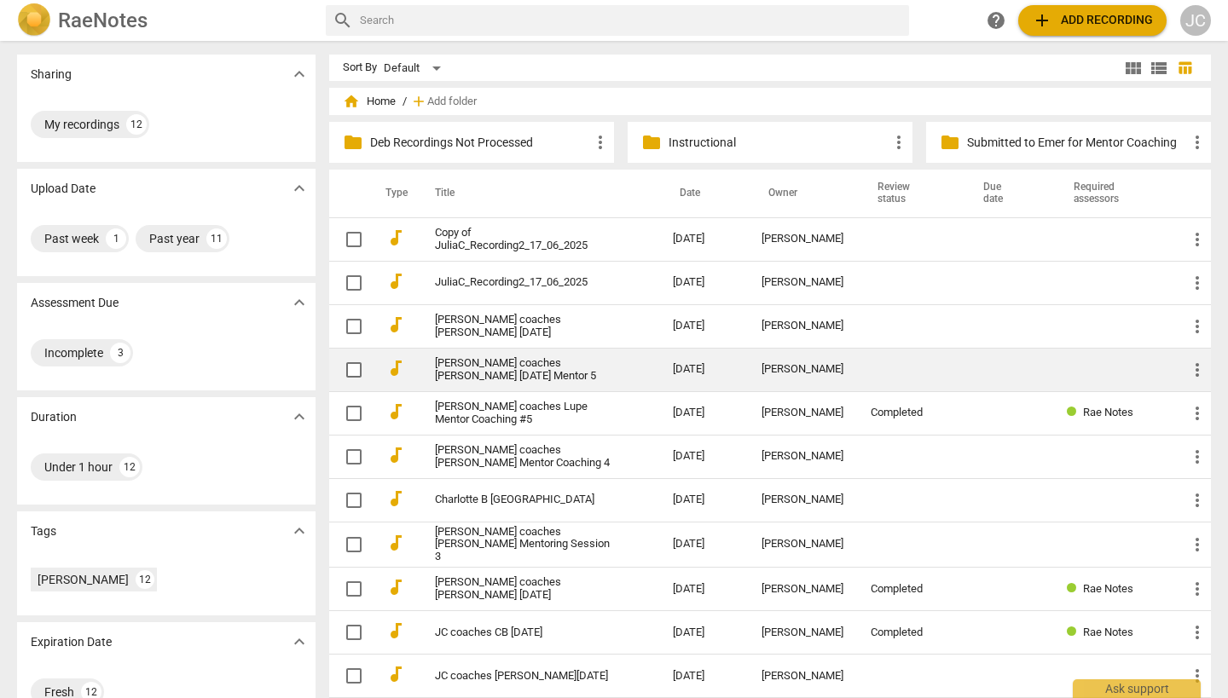
click at [540, 366] on link "[PERSON_NAME] coaches [PERSON_NAME] [DATE] Mentor 5" at bounding box center [523, 370] width 177 height 26
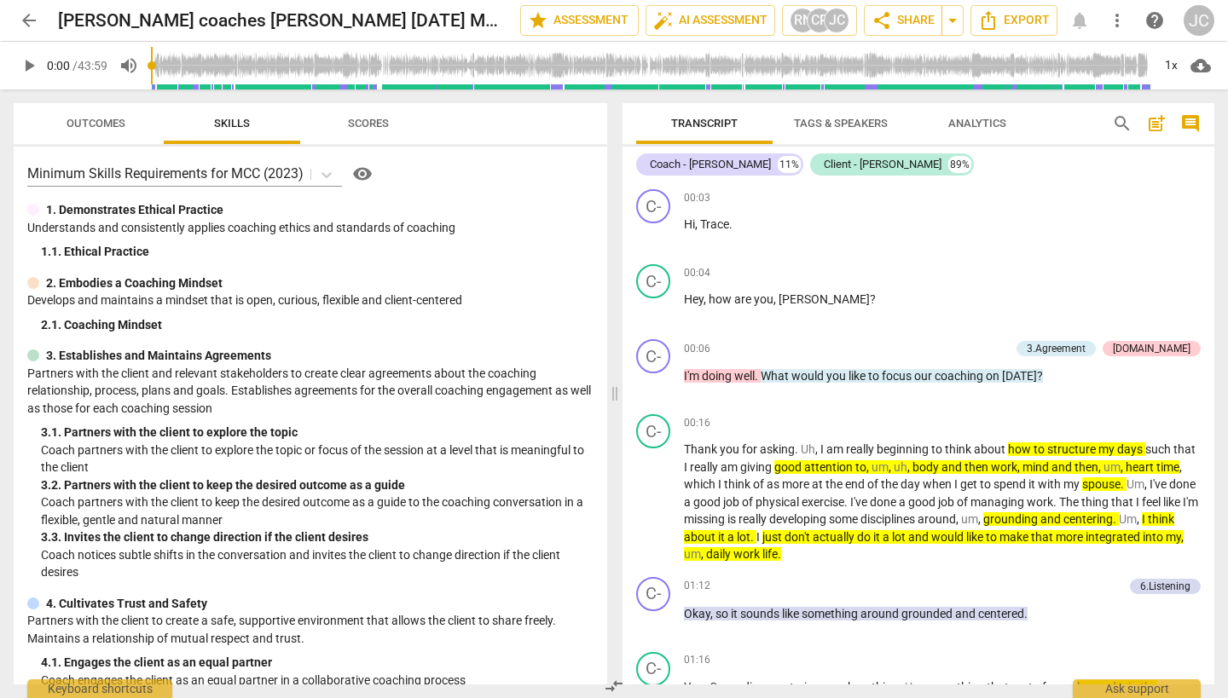
click at [1120, 22] on span "more_vert" at bounding box center [1117, 20] width 20 height 20
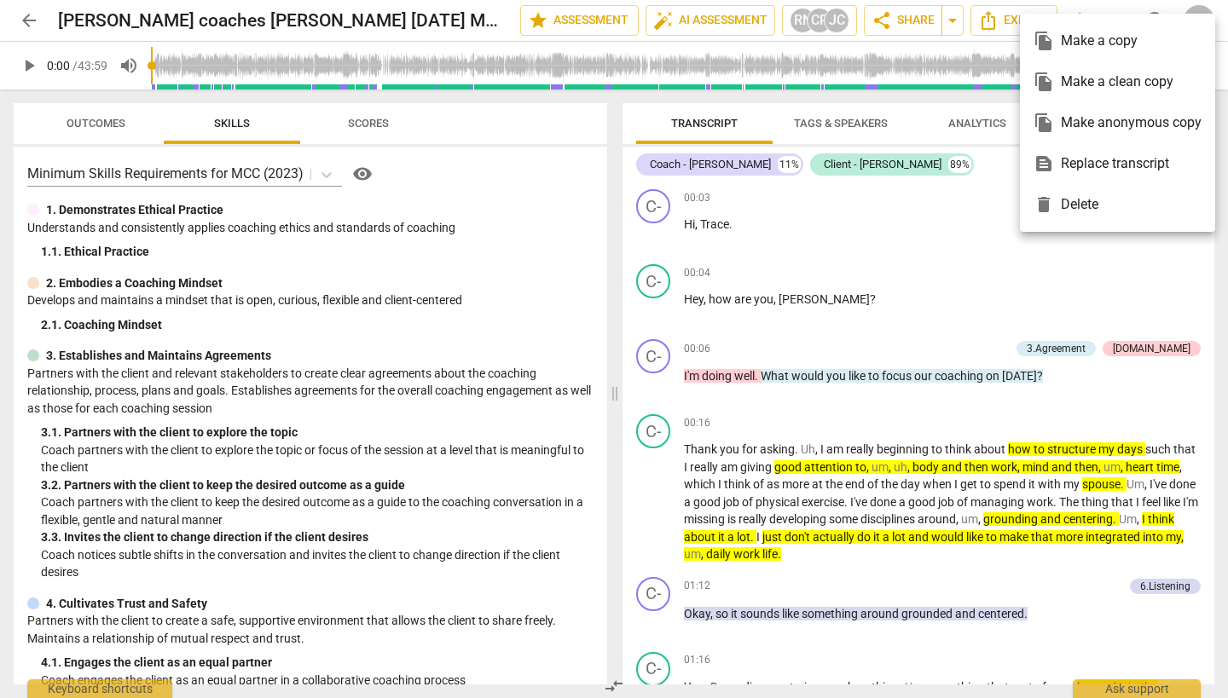
click at [1129, 82] on div "file_copy Make a clean copy" at bounding box center [1118, 81] width 168 height 41
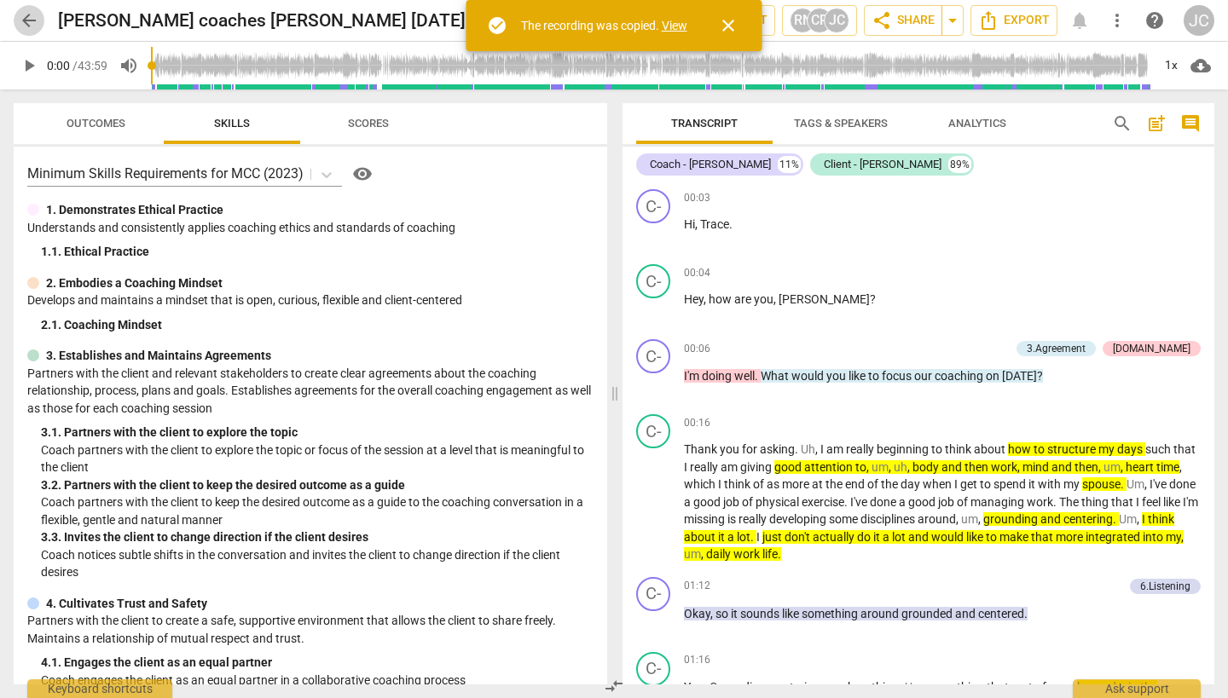
click at [29, 16] on span "arrow_back" at bounding box center [29, 20] width 20 height 20
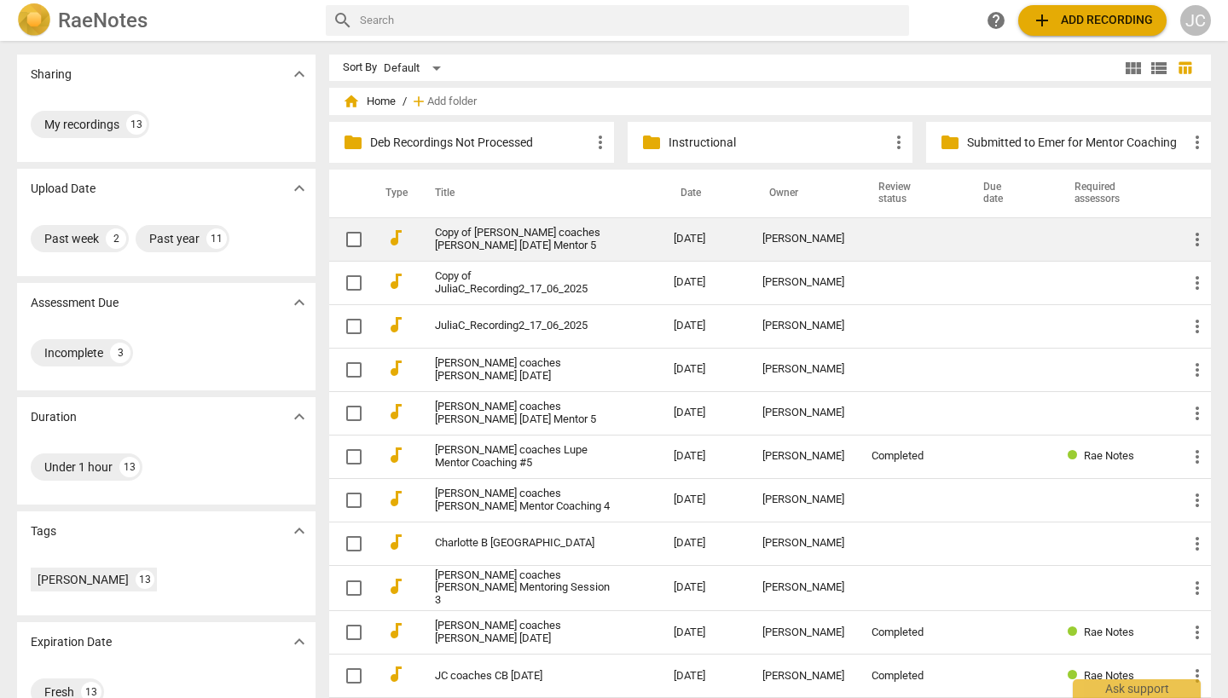
click at [561, 247] on link "Copy of [PERSON_NAME] coaches [PERSON_NAME] [DATE] Mentor 5" at bounding box center [523, 240] width 177 height 26
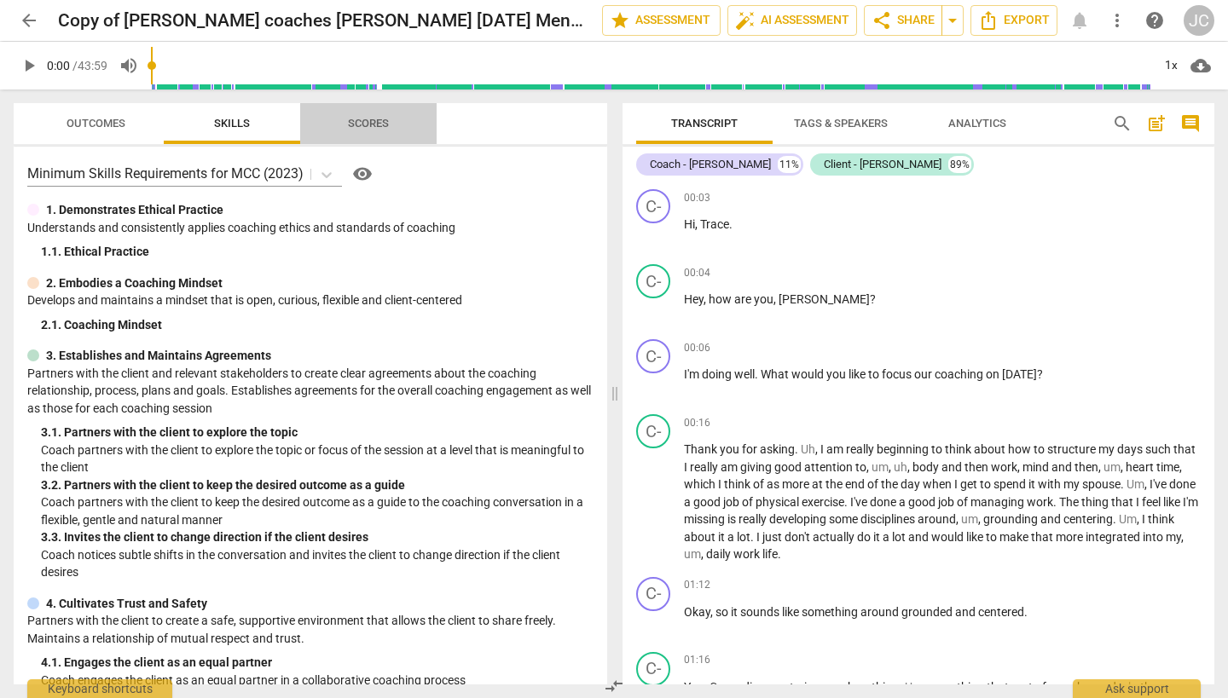
click at [388, 116] on span "Scores" at bounding box center [368, 124] width 82 height 23
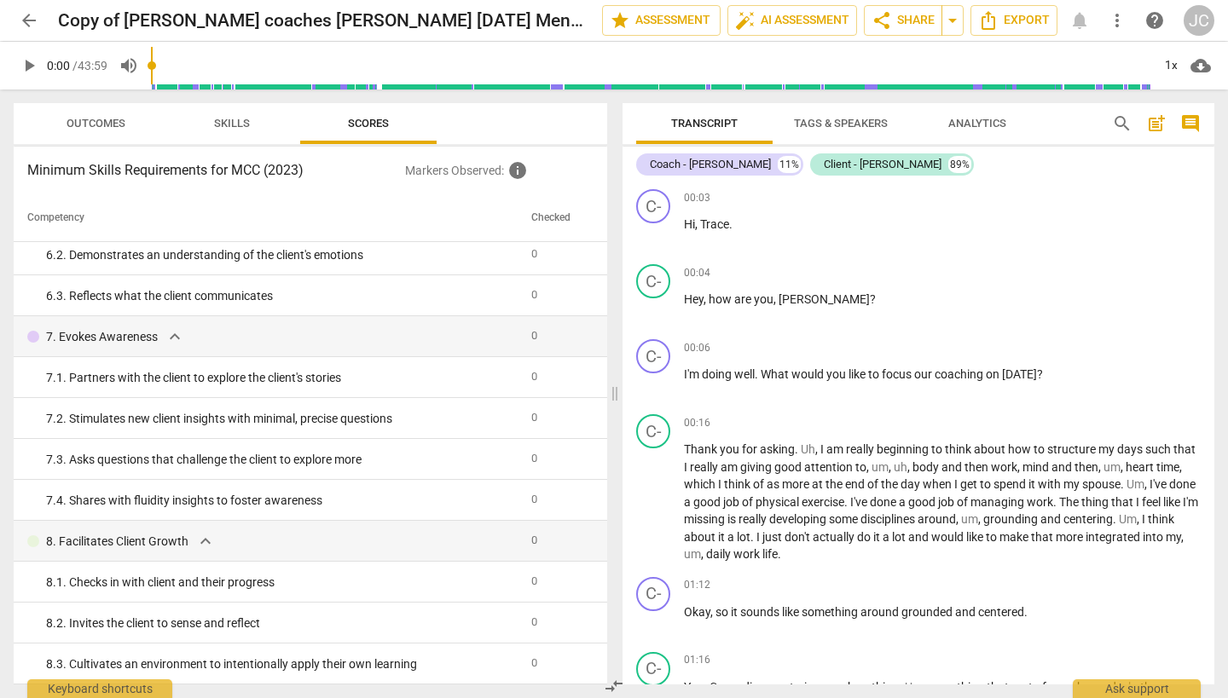
click at [110, 120] on span "Outcomes" at bounding box center [96, 123] width 59 height 13
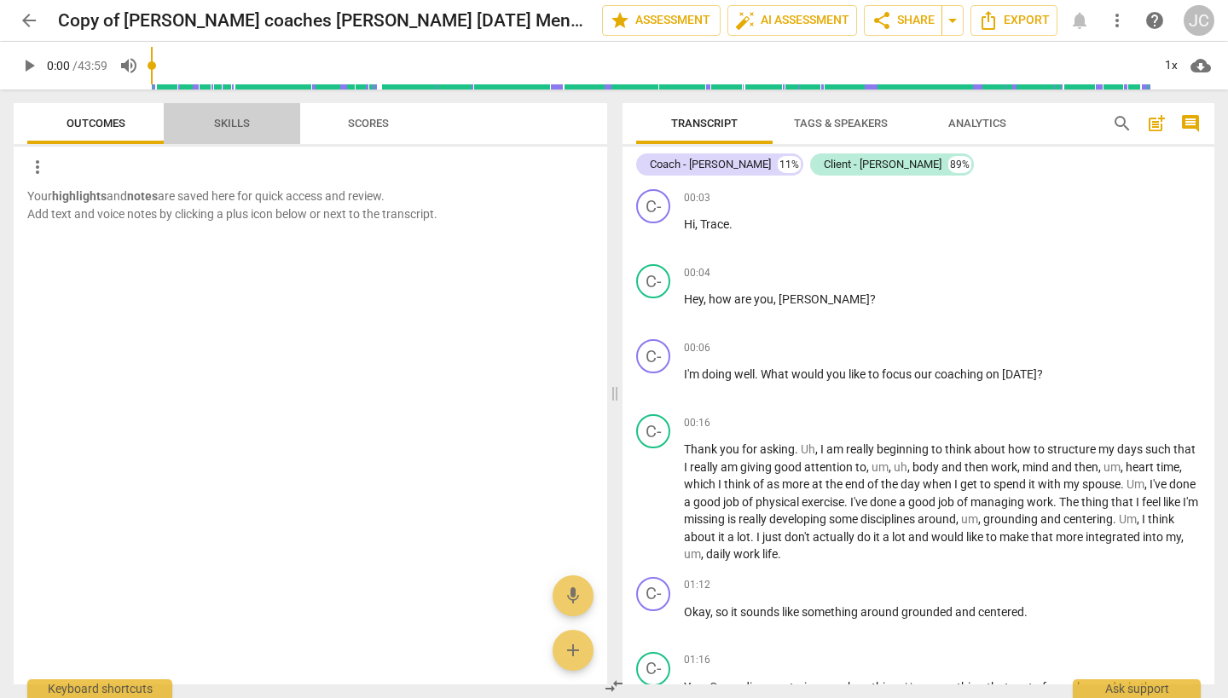
click at [252, 117] on span "Skills" at bounding box center [232, 124] width 77 height 23
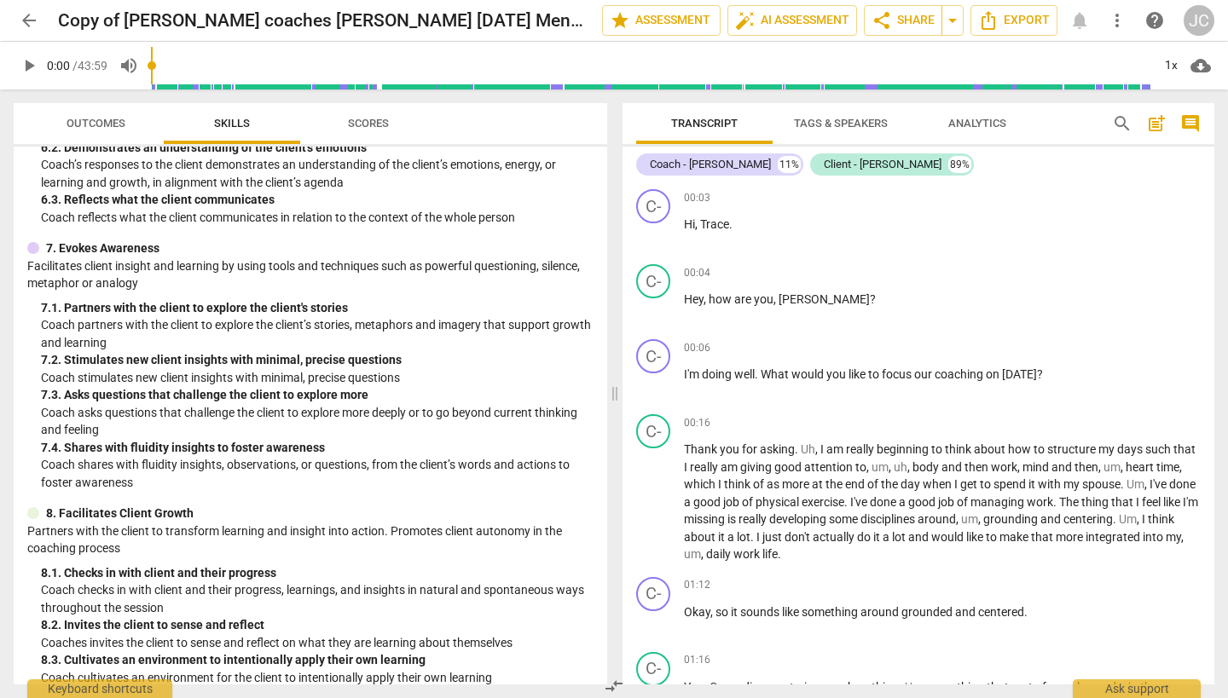
scroll to position [1028, 0]
click at [371, 131] on span "Scores" at bounding box center [368, 124] width 82 height 23
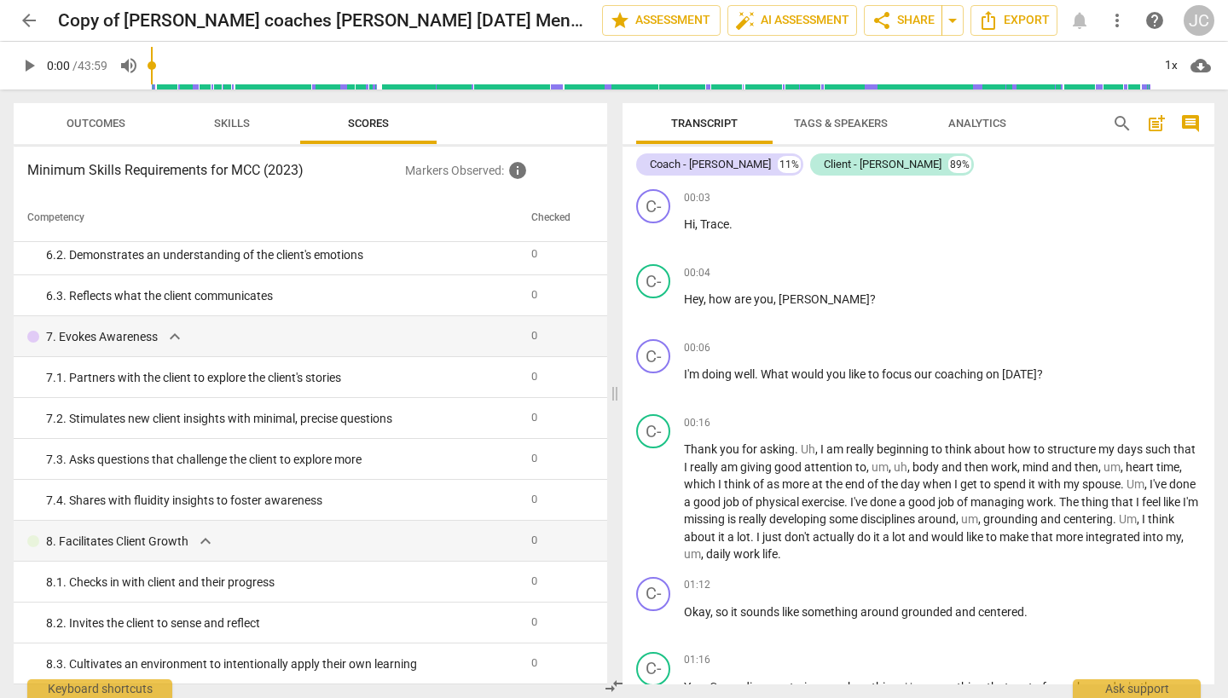
scroll to position [826, 0]
click at [1000, 116] on span "Analytics" at bounding box center [977, 124] width 99 height 23
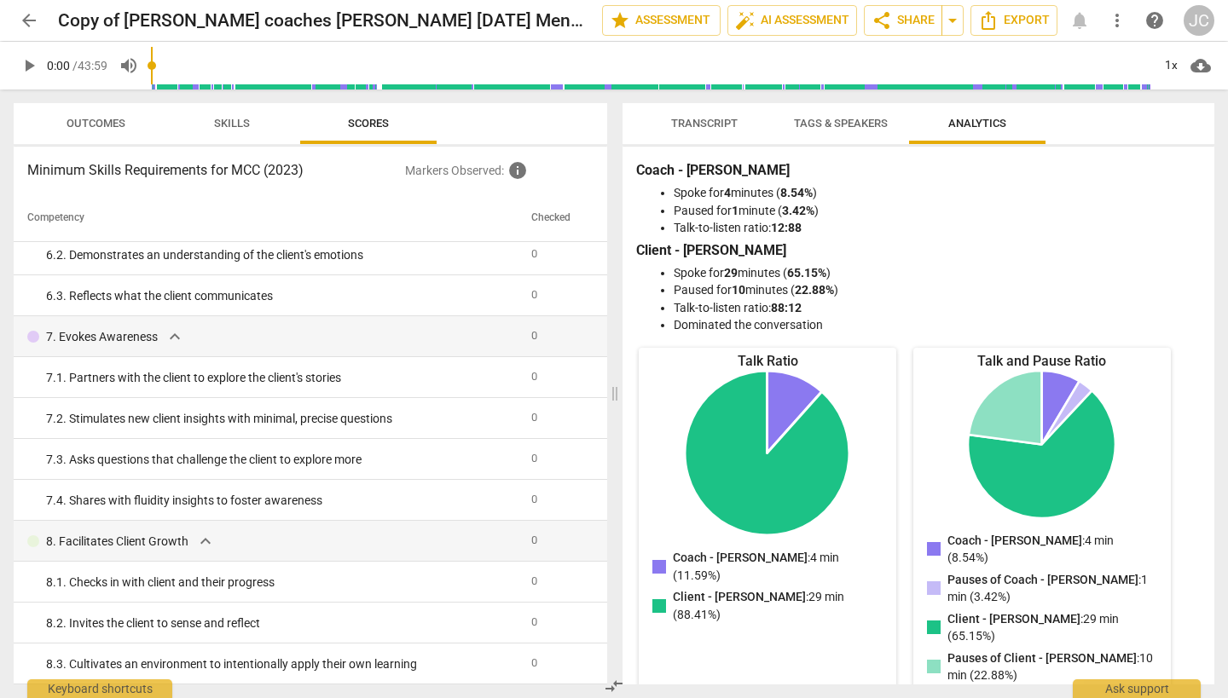
scroll to position [0, 0]
click at [855, 118] on span "Tags & Speakers" at bounding box center [841, 123] width 94 height 13
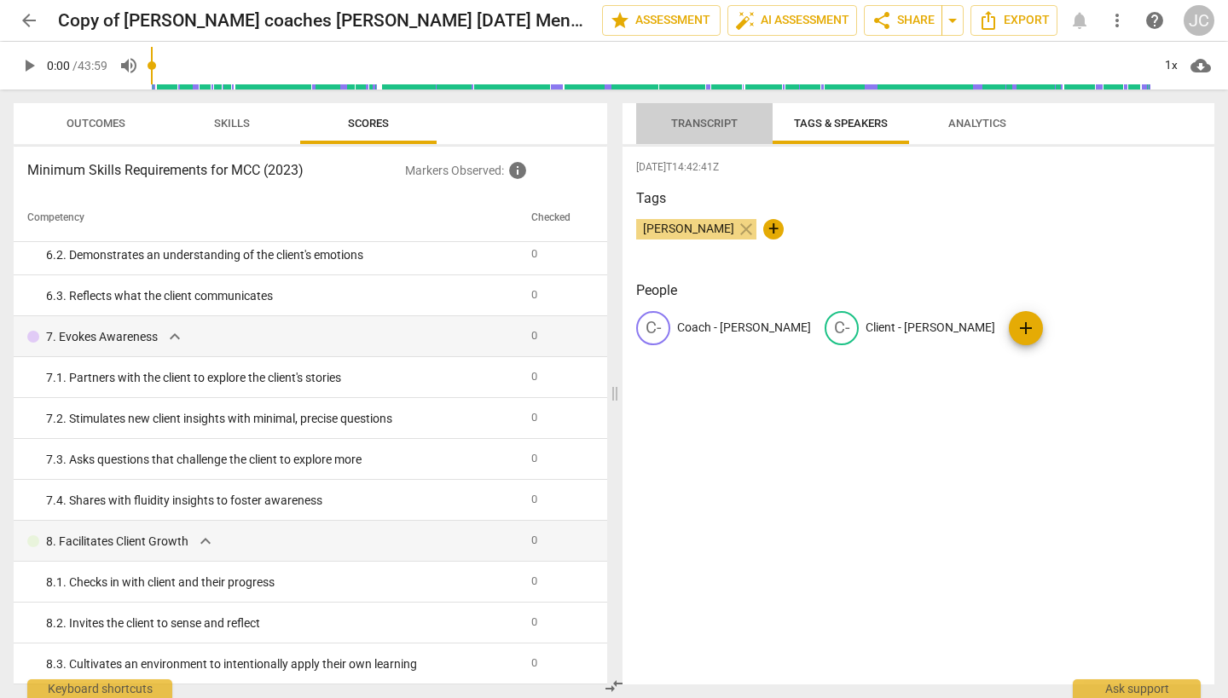
click at [715, 125] on span "Transcript" at bounding box center [704, 123] width 67 height 13
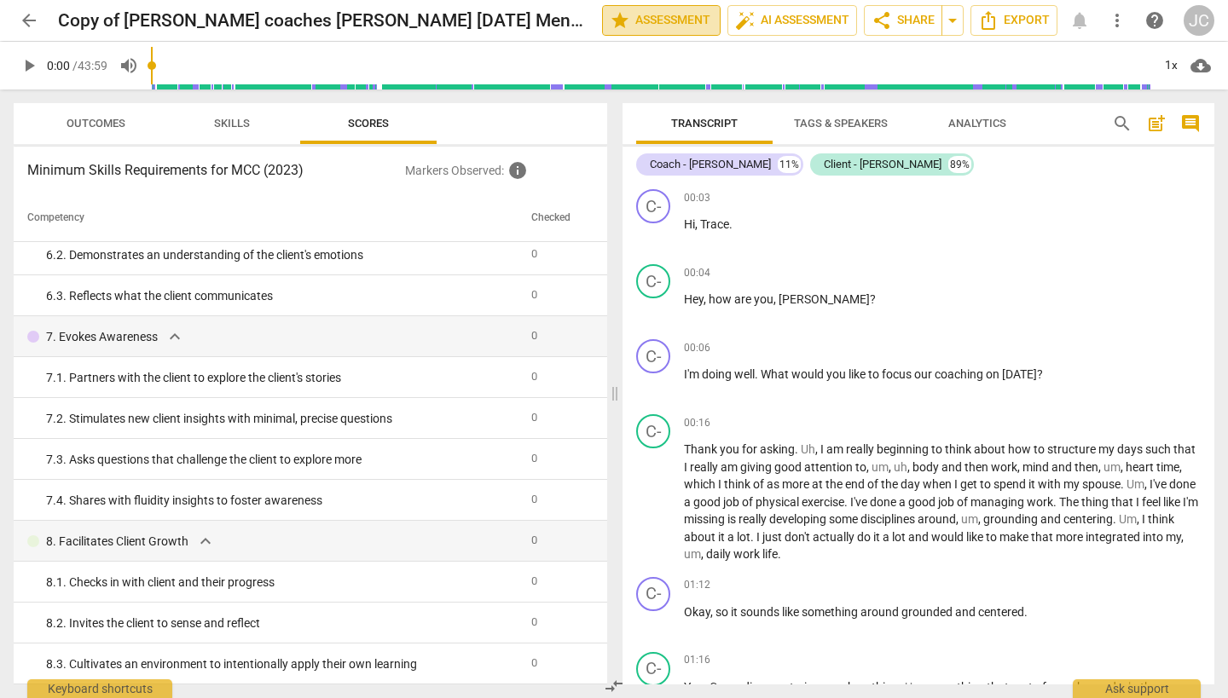
click at [688, 15] on span "star Assessment" at bounding box center [661, 20] width 103 height 20
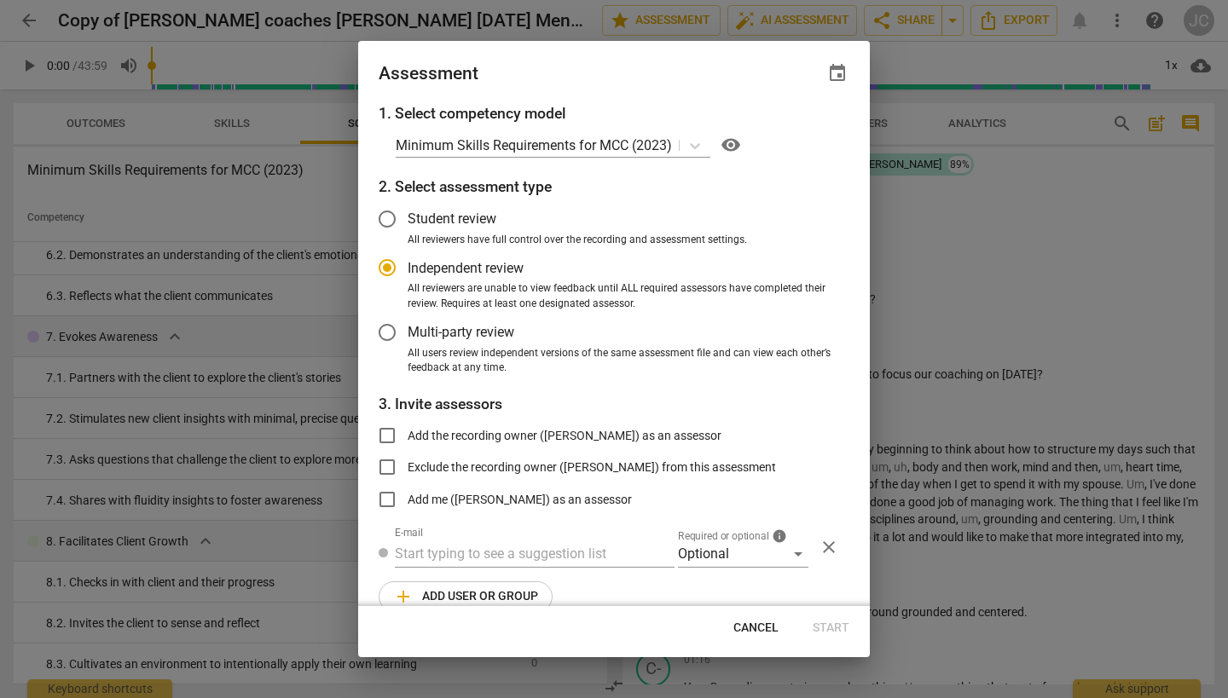
click at [762, 625] on span "Cancel" at bounding box center [755, 628] width 45 height 17
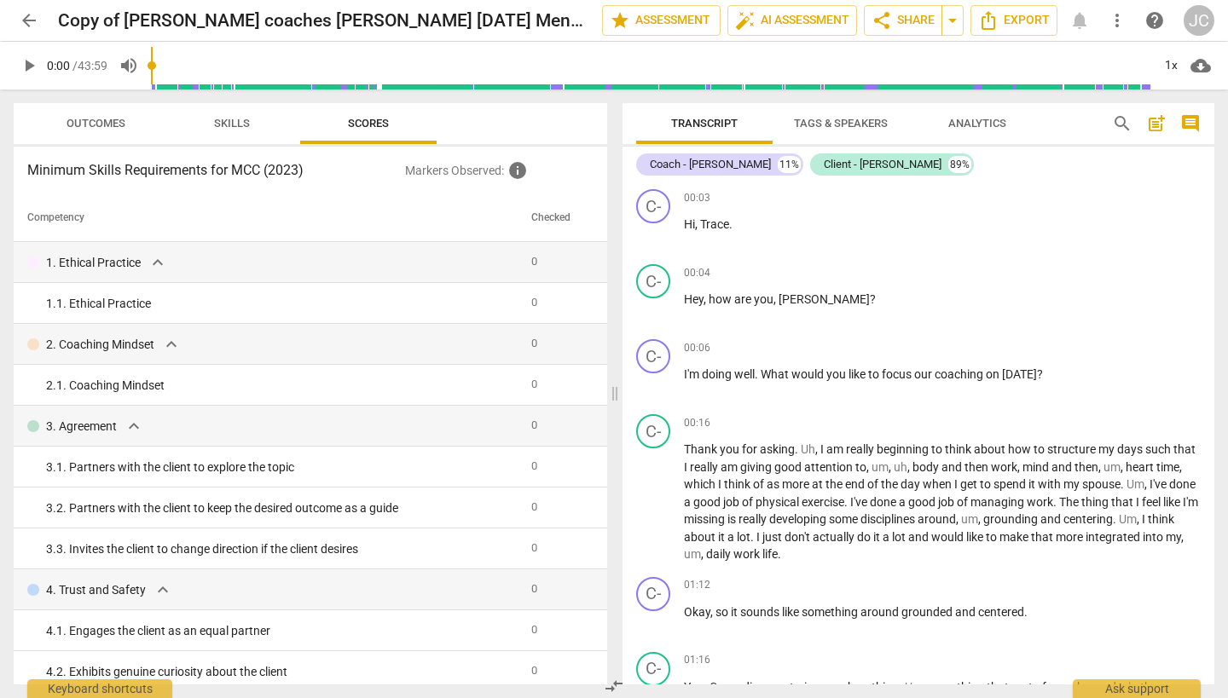
click at [230, 120] on span "Skills" at bounding box center [232, 123] width 36 height 13
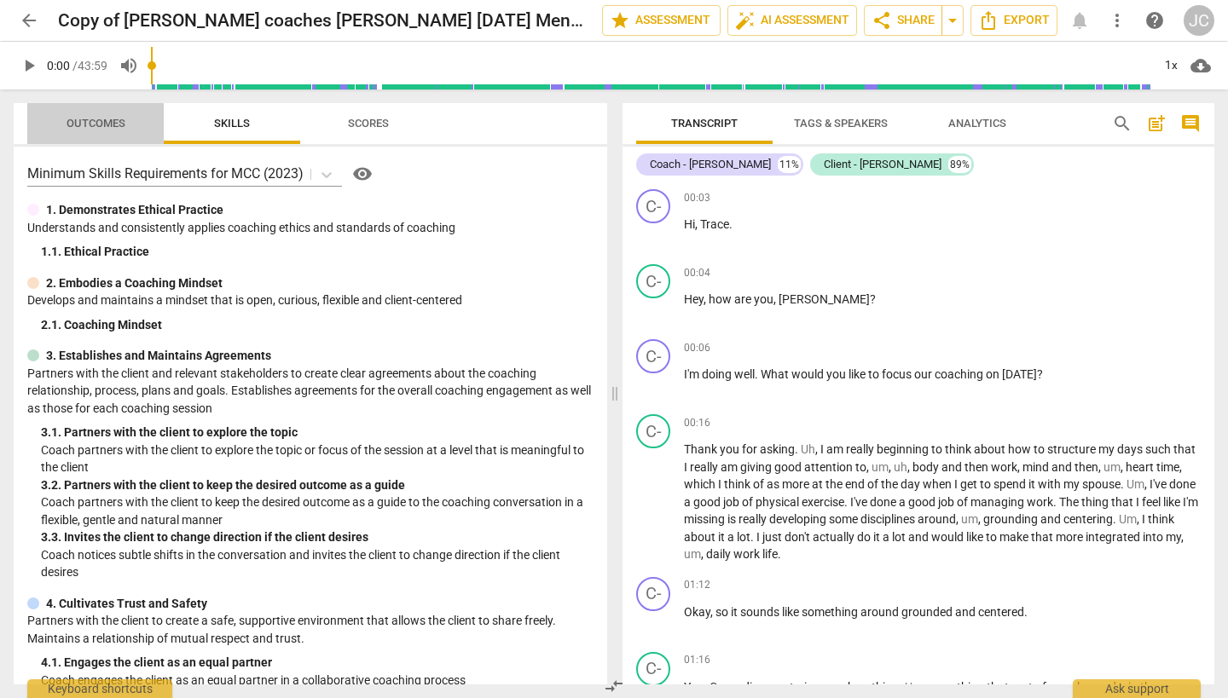
click at [107, 123] on span "Outcomes" at bounding box center [96, 123] width 59 height 13
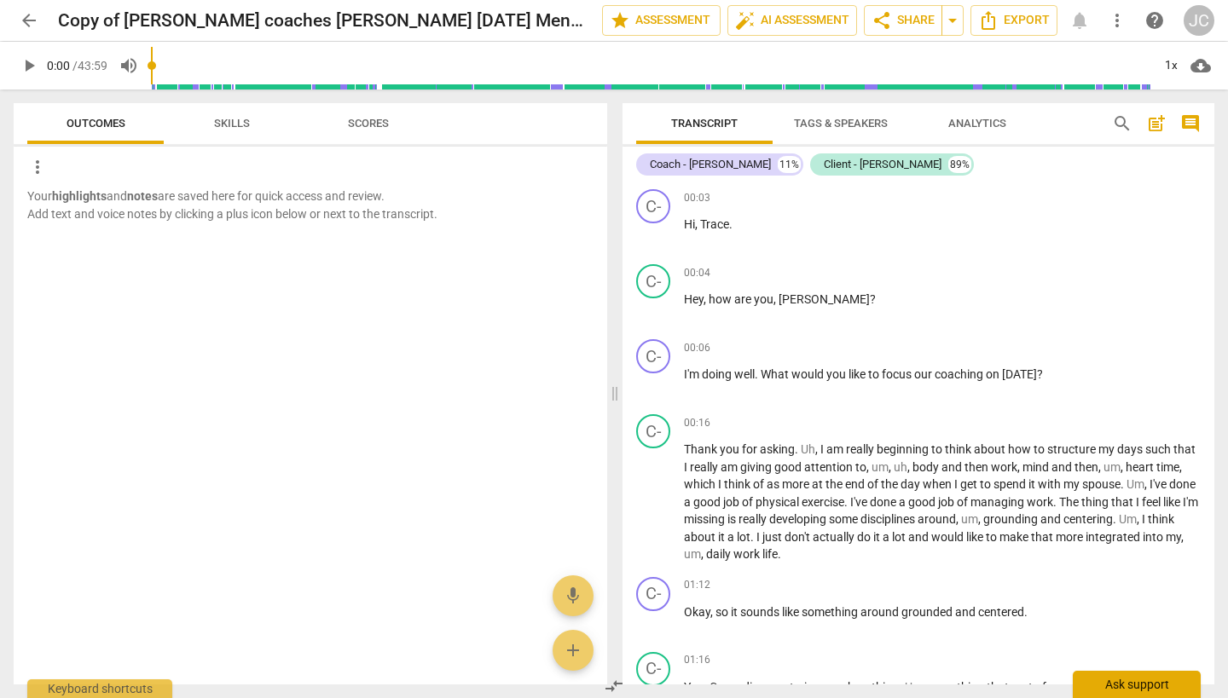
click at [1146, 686] on div "Ask support" at bounding box center [1137, 684] width 128 height 27
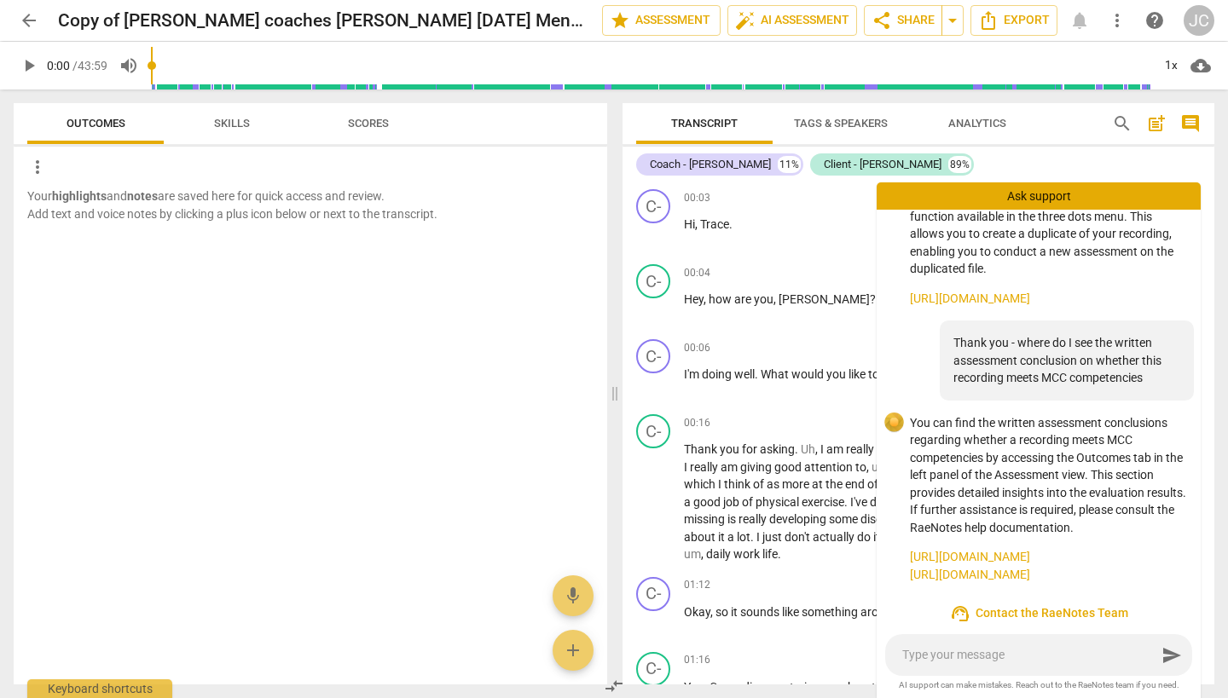
click at [1002, 555] on link "[URL][DOMAIN_NAME]" at bounding box center [1048, 557] width 277 height 18
click at [38, 165] on span "more_vert" at bounding box center [37, 167] width 20 height 20
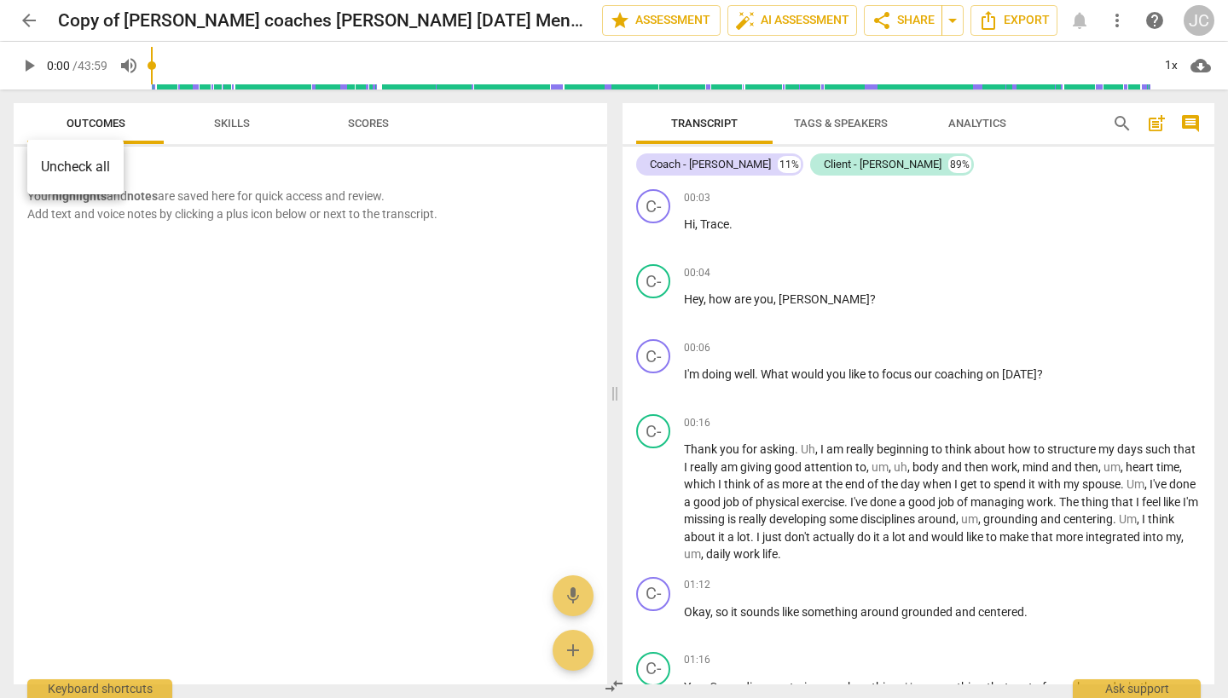
click at [181, 256] on div at bounding box center [614, 349] width 1228 height 698
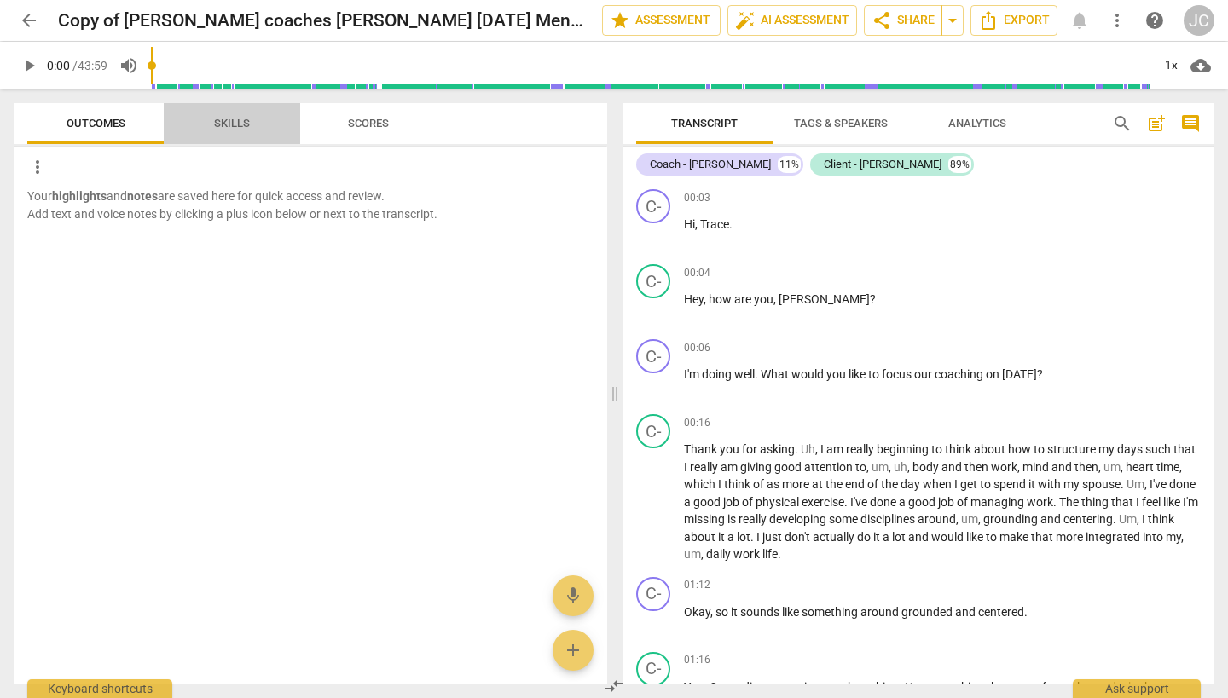
click at [237, 120] on span "Skills" at bounding box center [232, 123] width 36 height 13
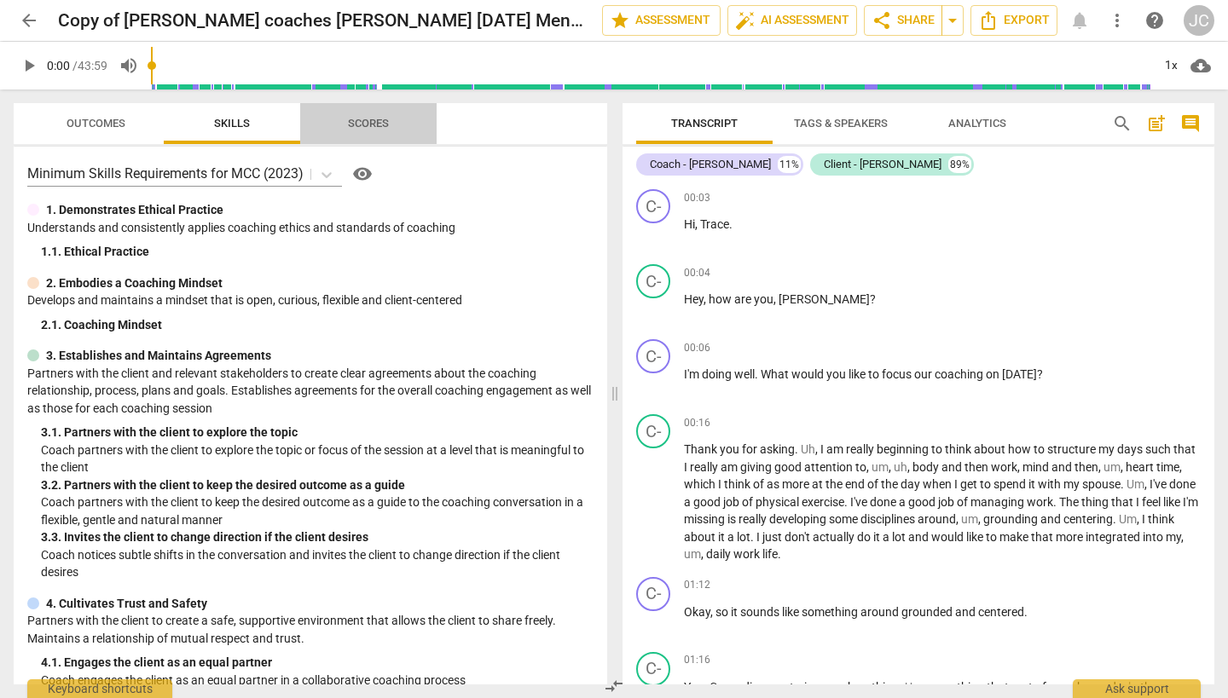
click at [356, 125] on span "Scores" at bounding box center [368, 123] width 41 height 13
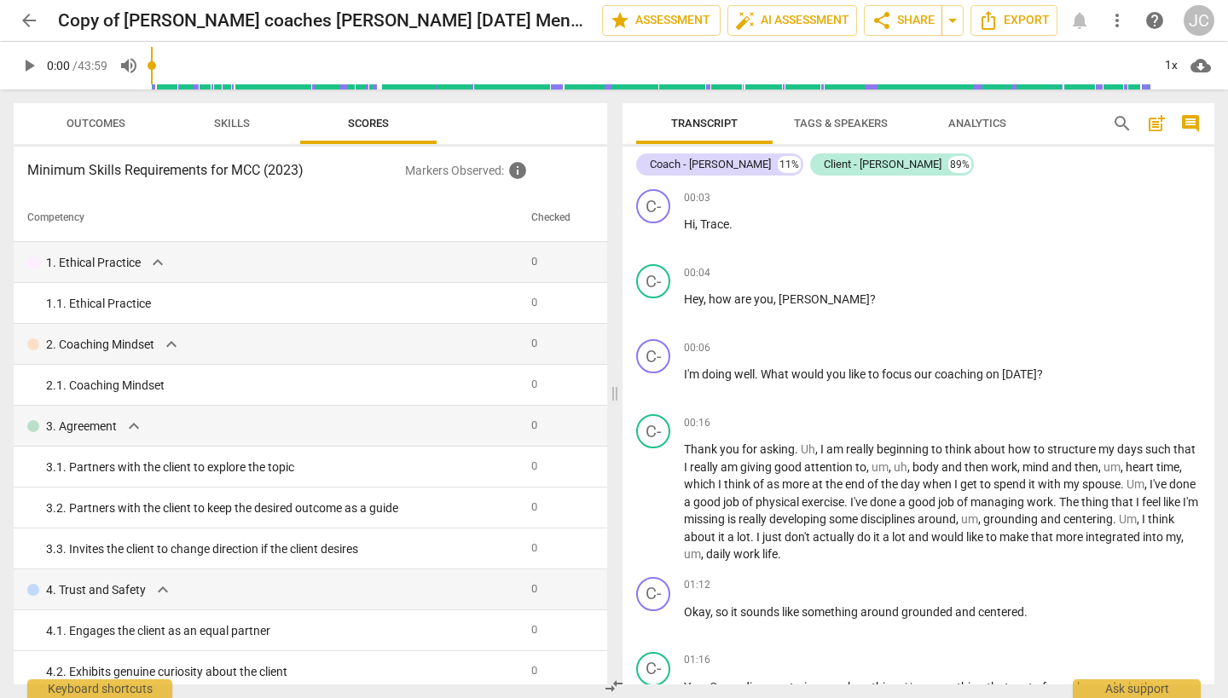
click at [94, 124] on span "Outcomes" at bounding box center [96, 123] width 59 height 13
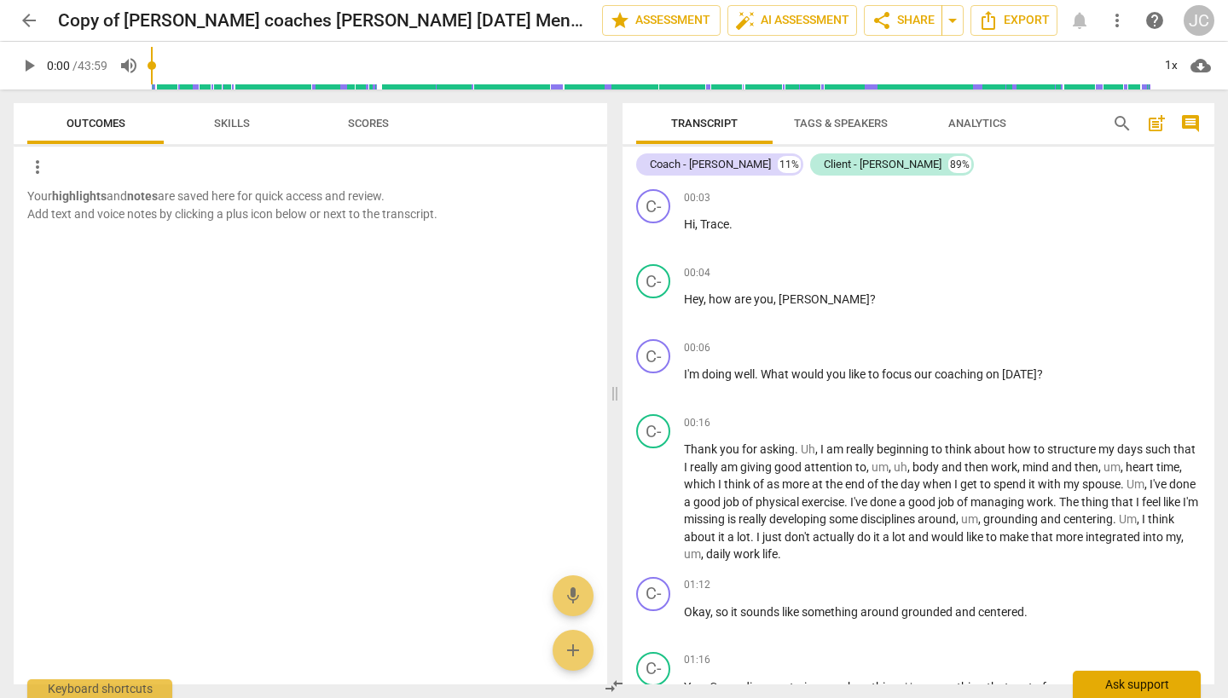
click at [1154, 688] on div "Ask support" at bounding box center [1137, 684] width 128 height 27
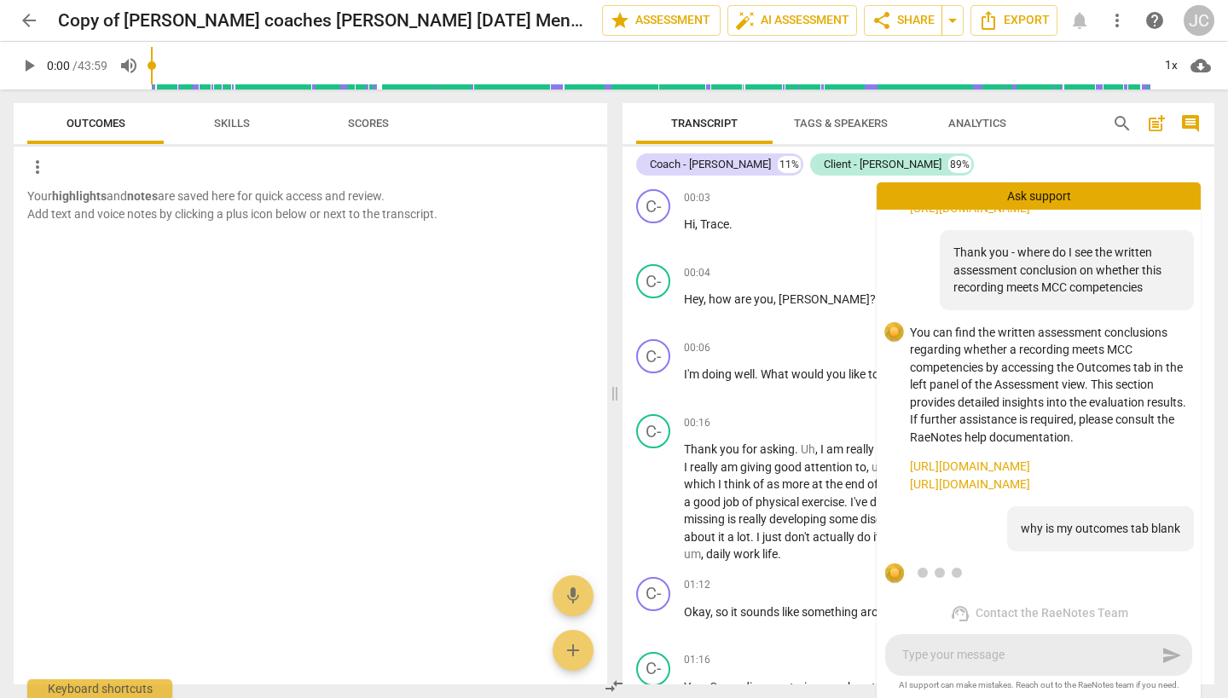
scroll to position [475, 0]
click at [842, 115] on span "Tags & Speakers" at bounding box center [840, 124] width 135 height 23
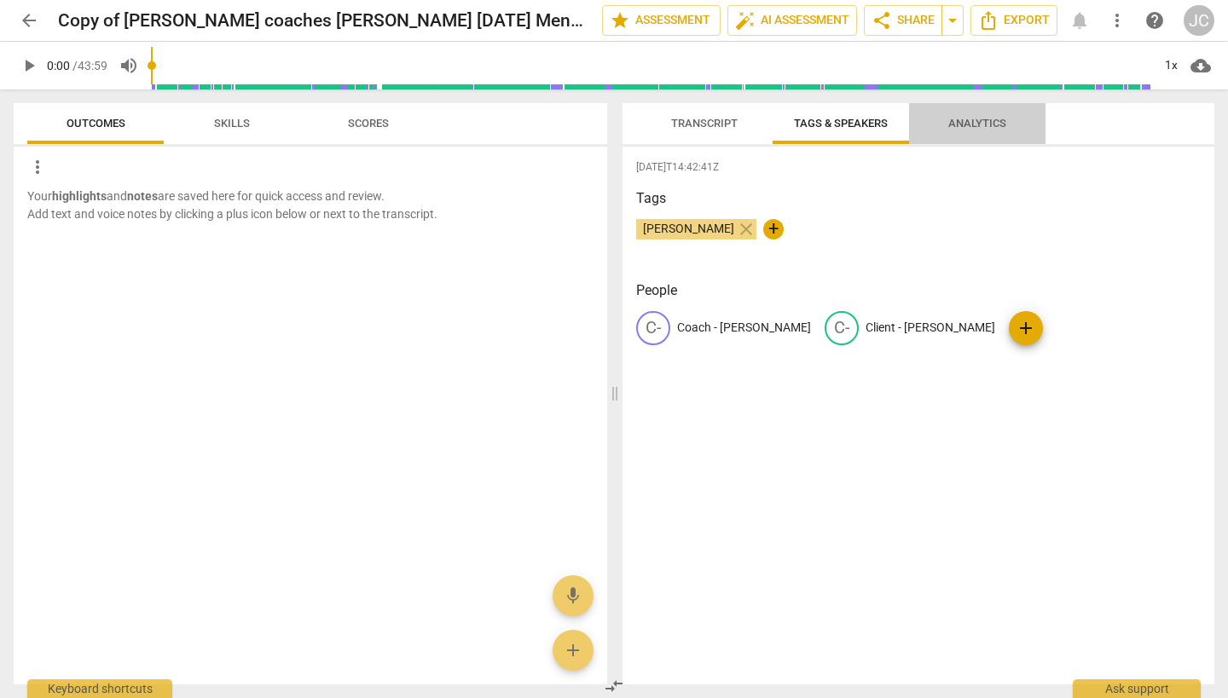
click at [976, 115] on span "Analytics" at bounding box center [977, 124] width 99 height 23
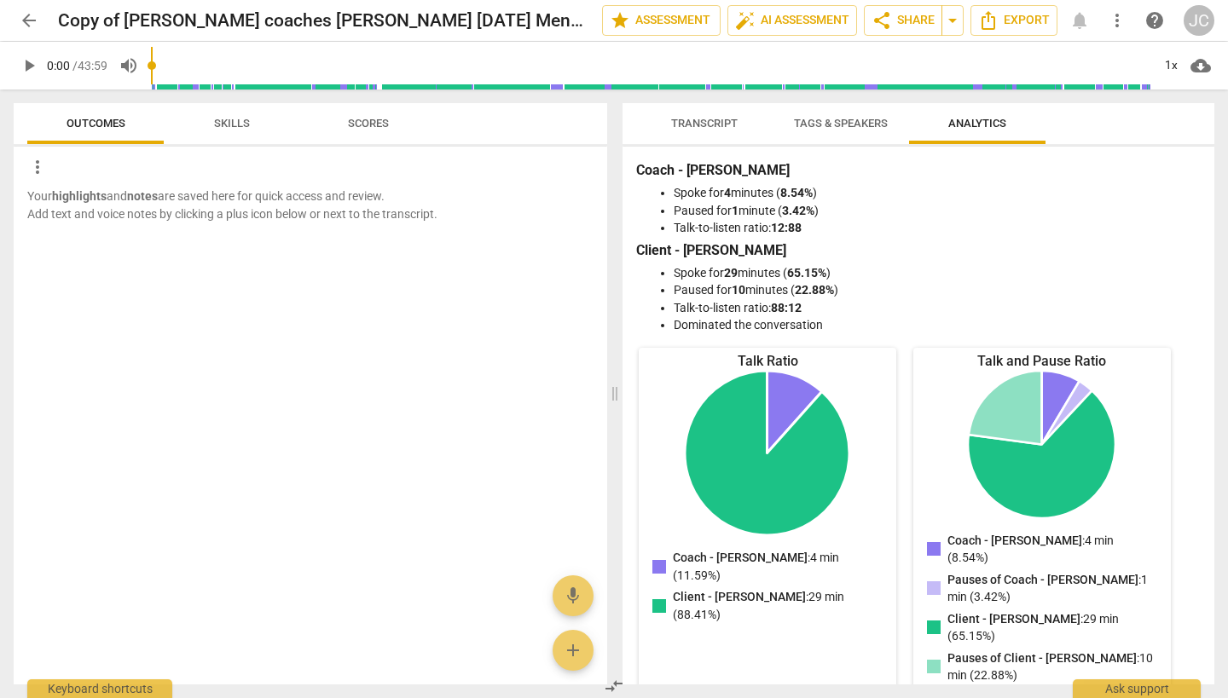
scroll to position [0, 0]
click at [713, 116] on span "Transcript" at bounding box center [704, 124] width 107 height 23
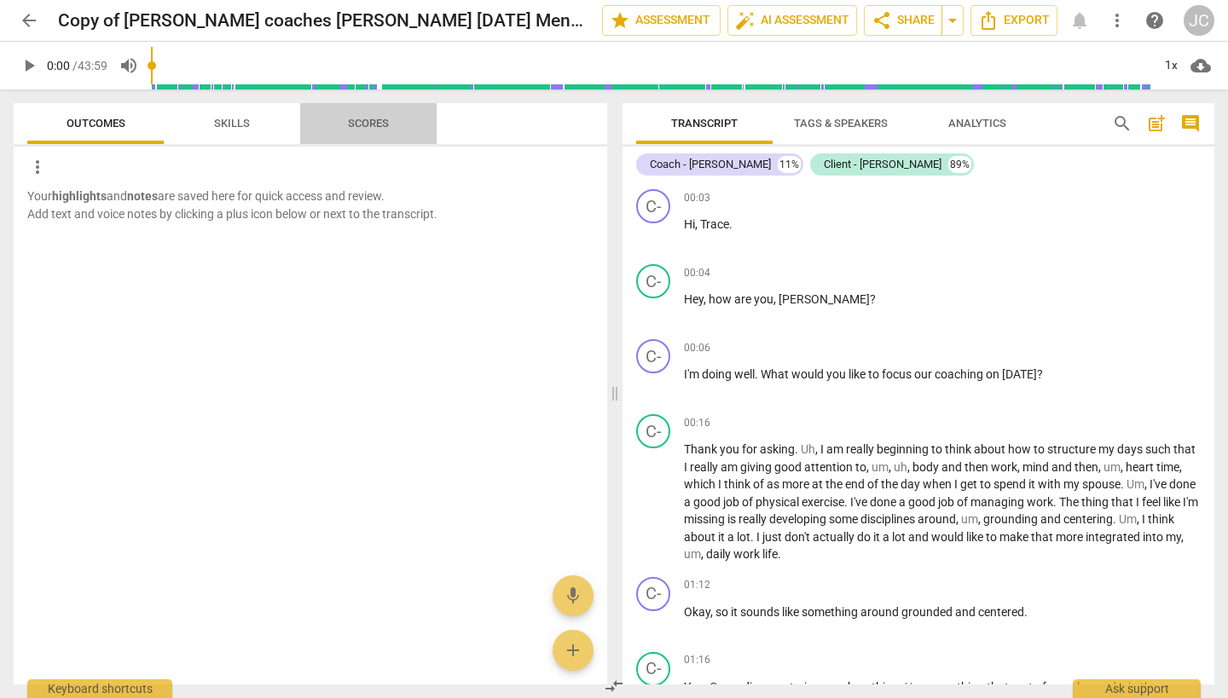
click at [392, 113] on span "Scores" at bounding box center [368, 124] width 82 height 23
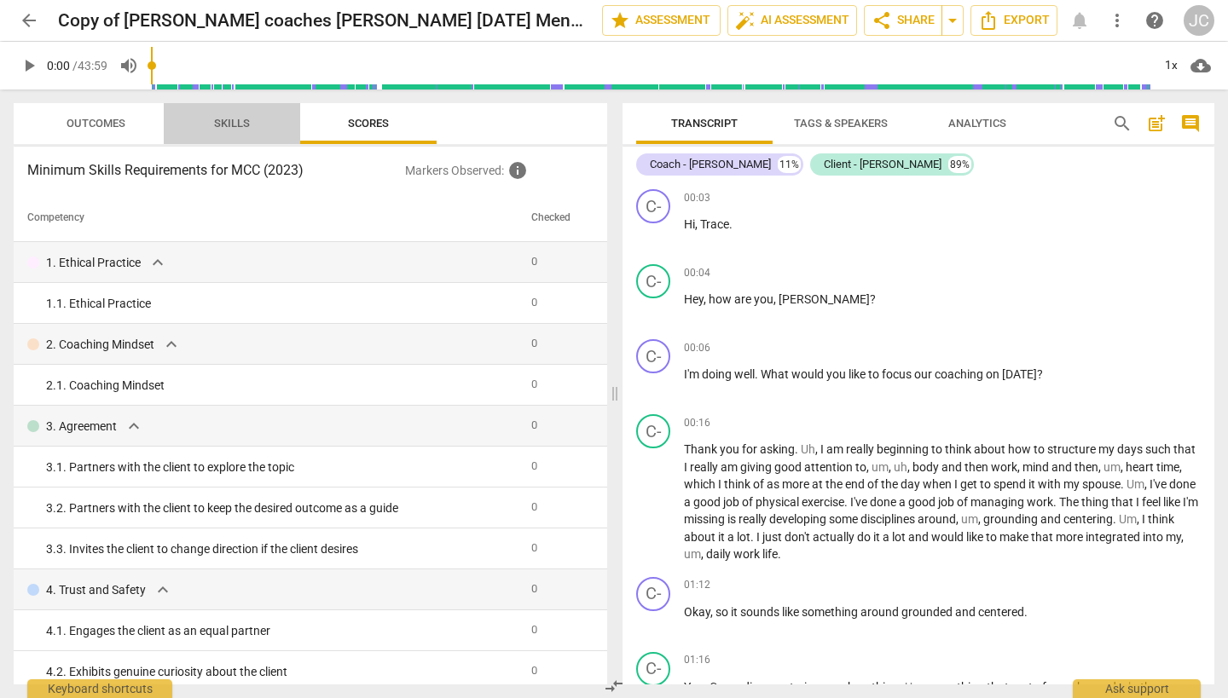
click at [235, 114] on span "Skills" at bounding box center [232, 124] width 77 height 23
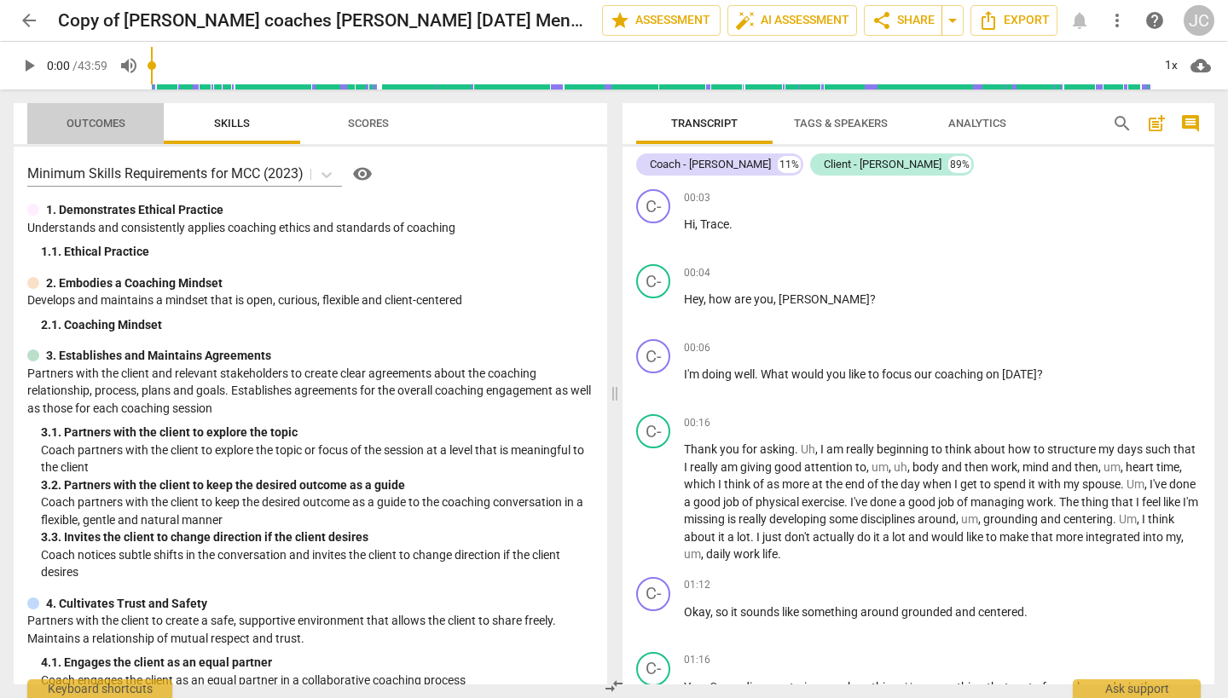
click at [108, 125] on span "Outcomes" at bounding box center [96, 123] width 59 height 13
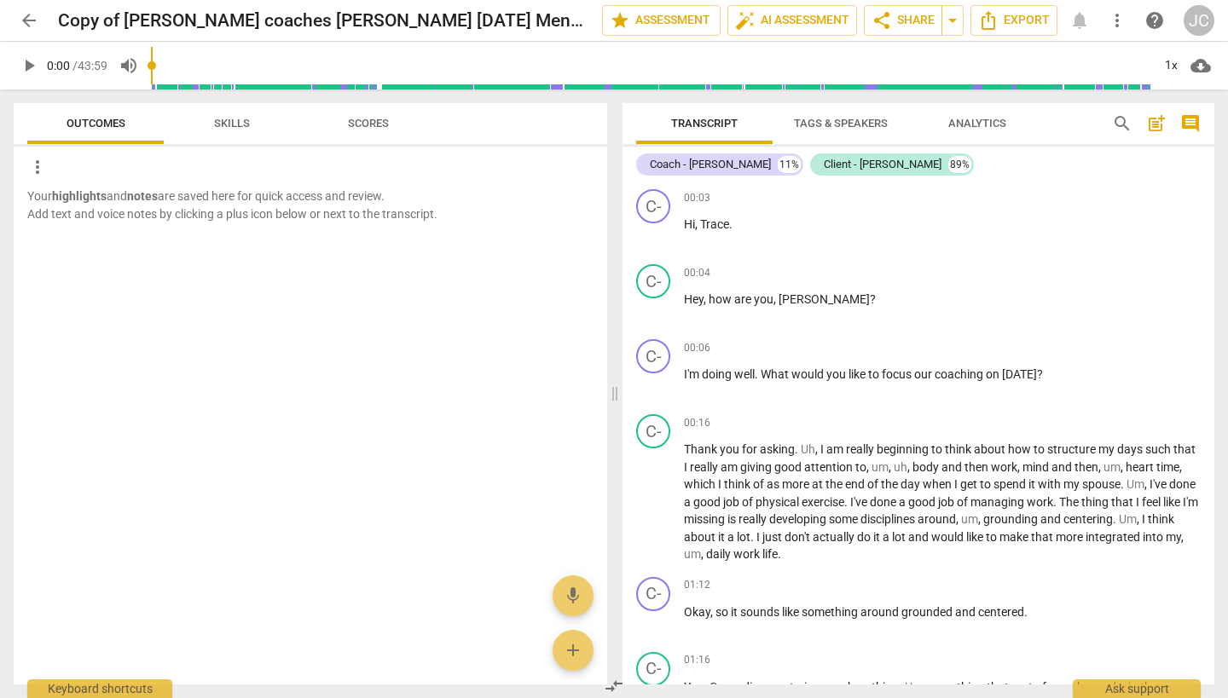
click at [78, 194] on b "highlights" at bounding box center [79, 196] width 55 height 14
click at [38, 157] on span "more_vert" at bounding box center [37, 167] width 20 height 20
click at [106, 234] on div at bounding box center [614, 349] width 1228 height 698
click at [578, 640] on span "add" at bounding box center [573, 650] width 20 height 20
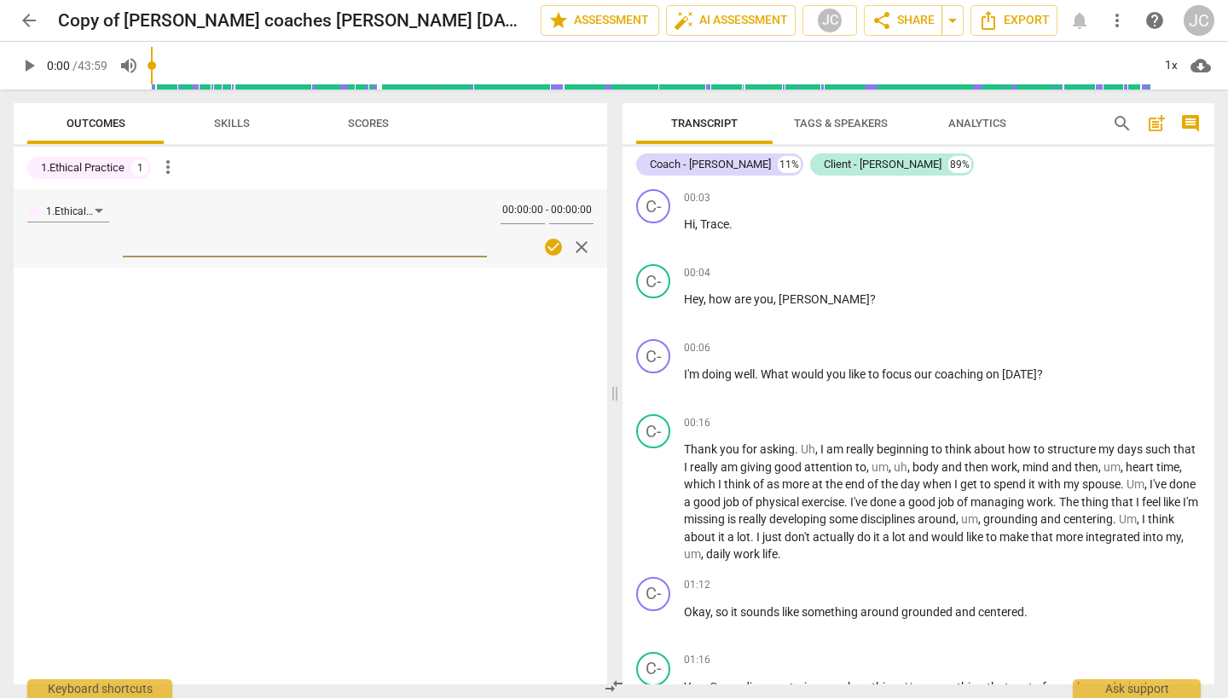
click at [580, 241] on span "close" at bounding box center [581, 247] width 20 height 20
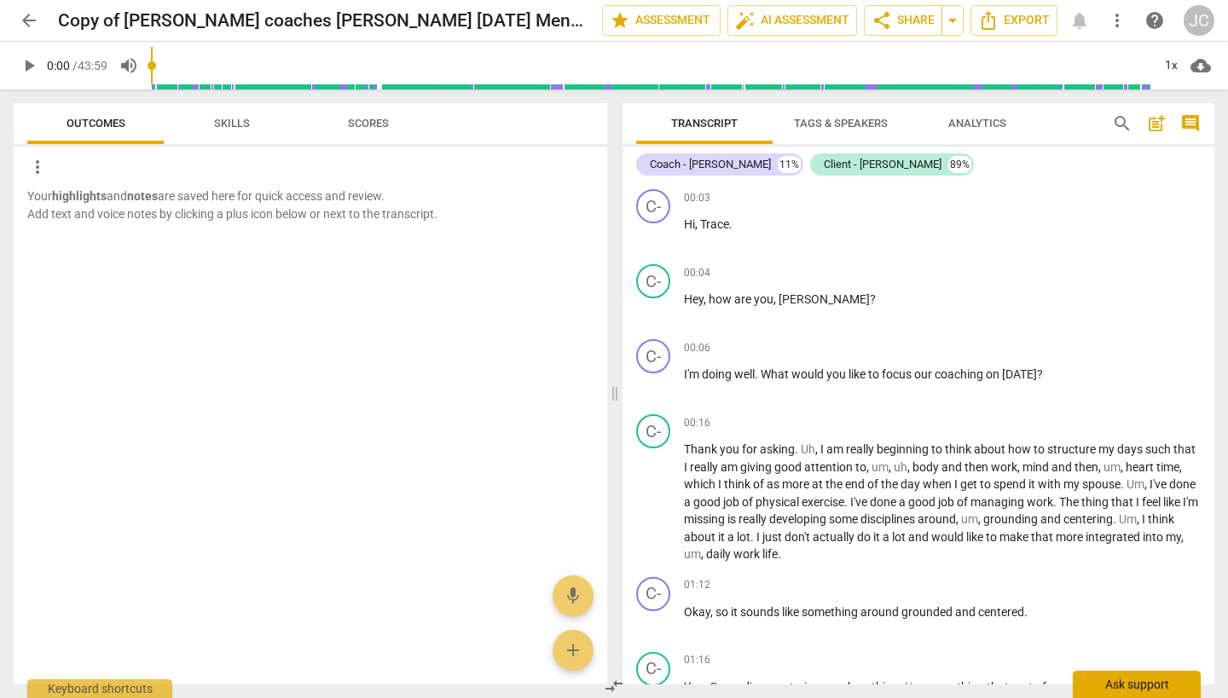
click at [1144, 684] on div "Ask support" at bounding box center [1137, 684] width 128 height 27
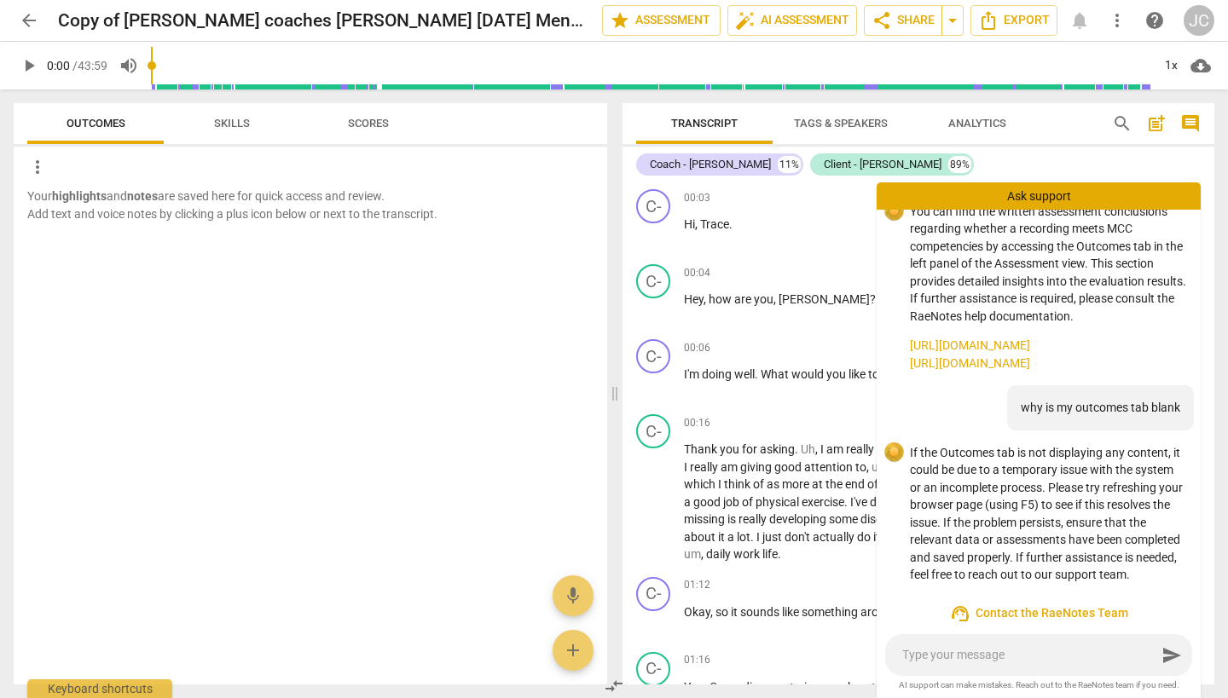
click at [983, 658] on textarea at bounding box center [1029, 655] width 254 height 16
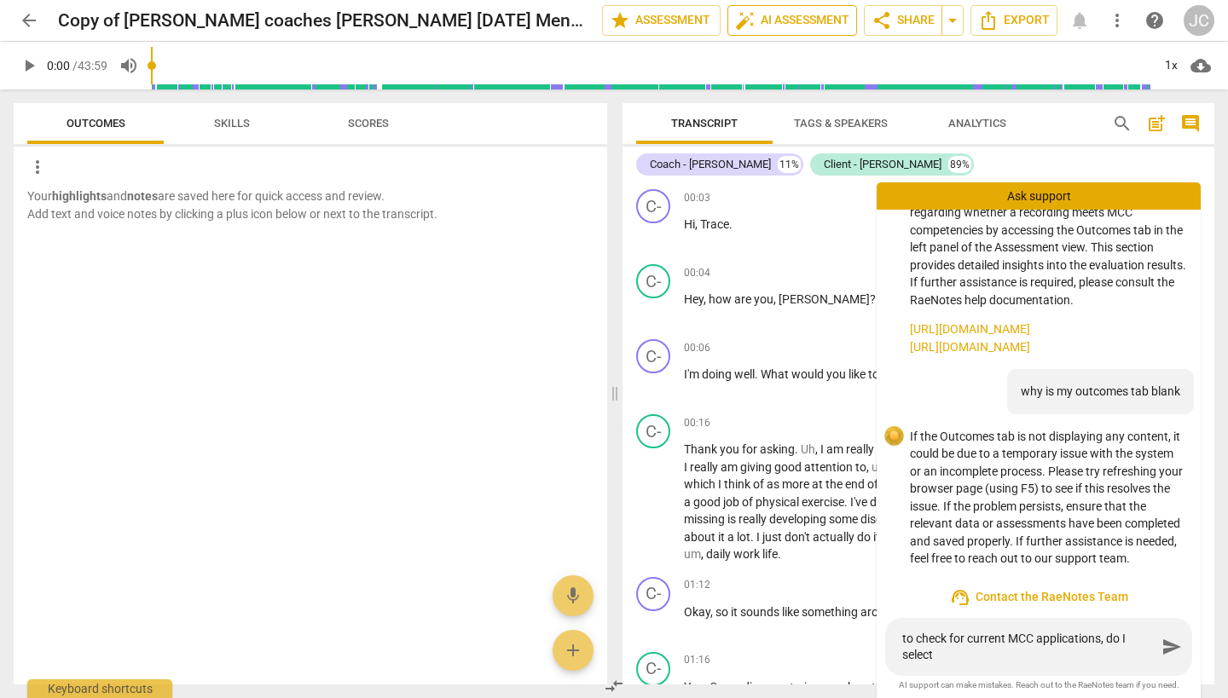
click at [820, 18] on span "auto_fix_high AI Assessment" at bounding box center [792, 20] width 114 height 20
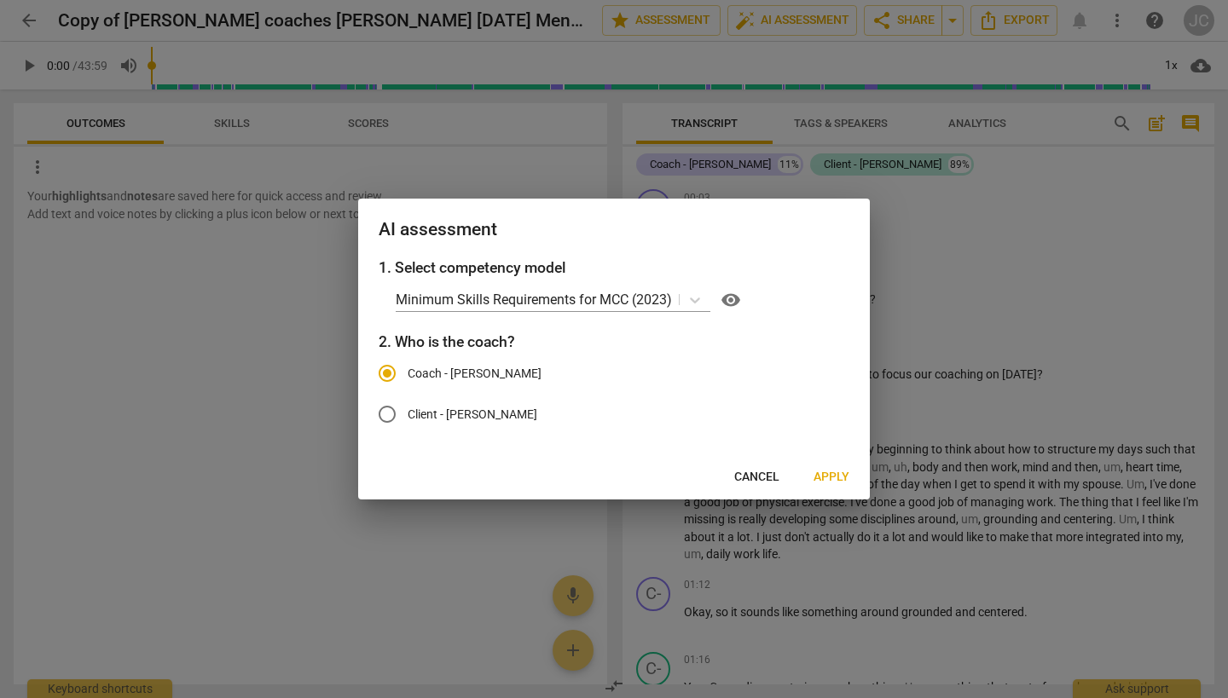
click at [763, 474] on span "Cancel" at bounding box center [756, 477] width 45 height 17
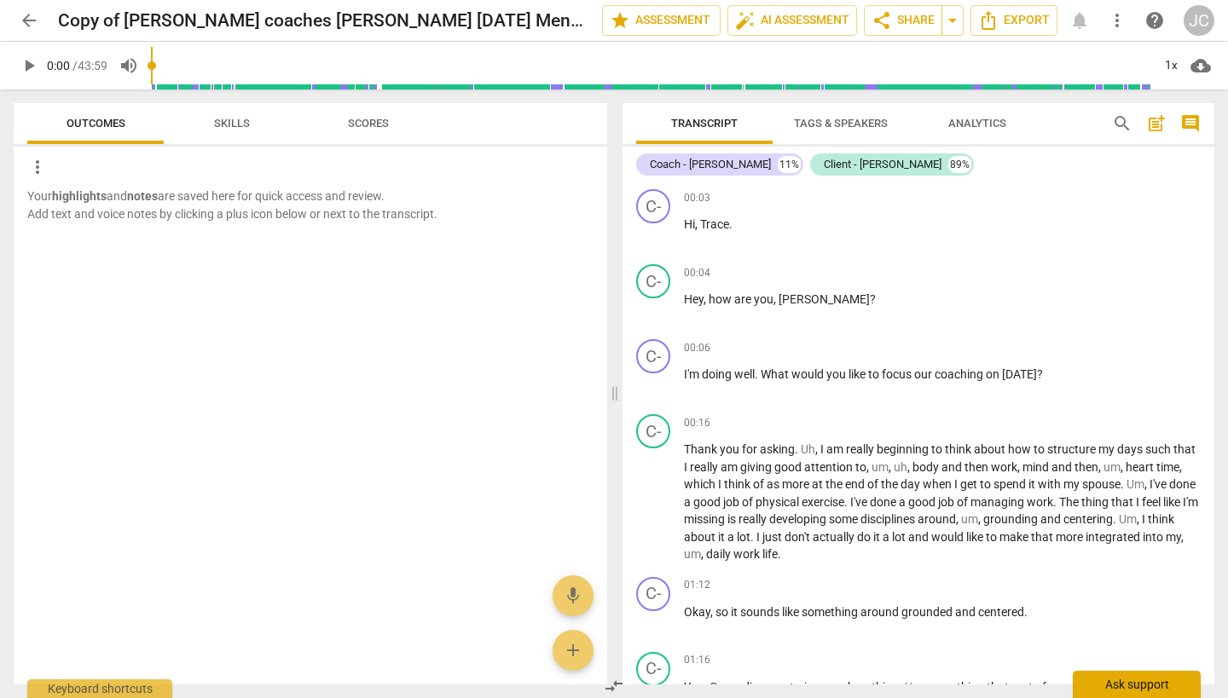
click at [1145, 681] on div "Ask support" at bounding box center [1137, 684] width 128 height 27
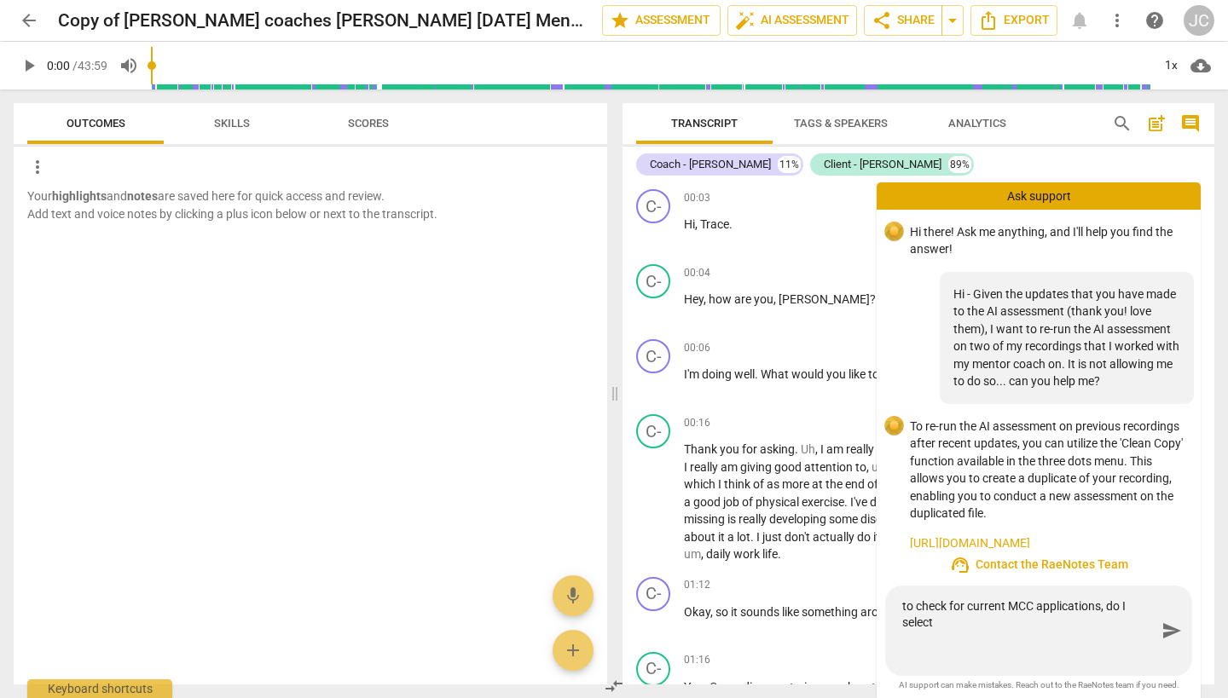
scroll to position [524, 0]
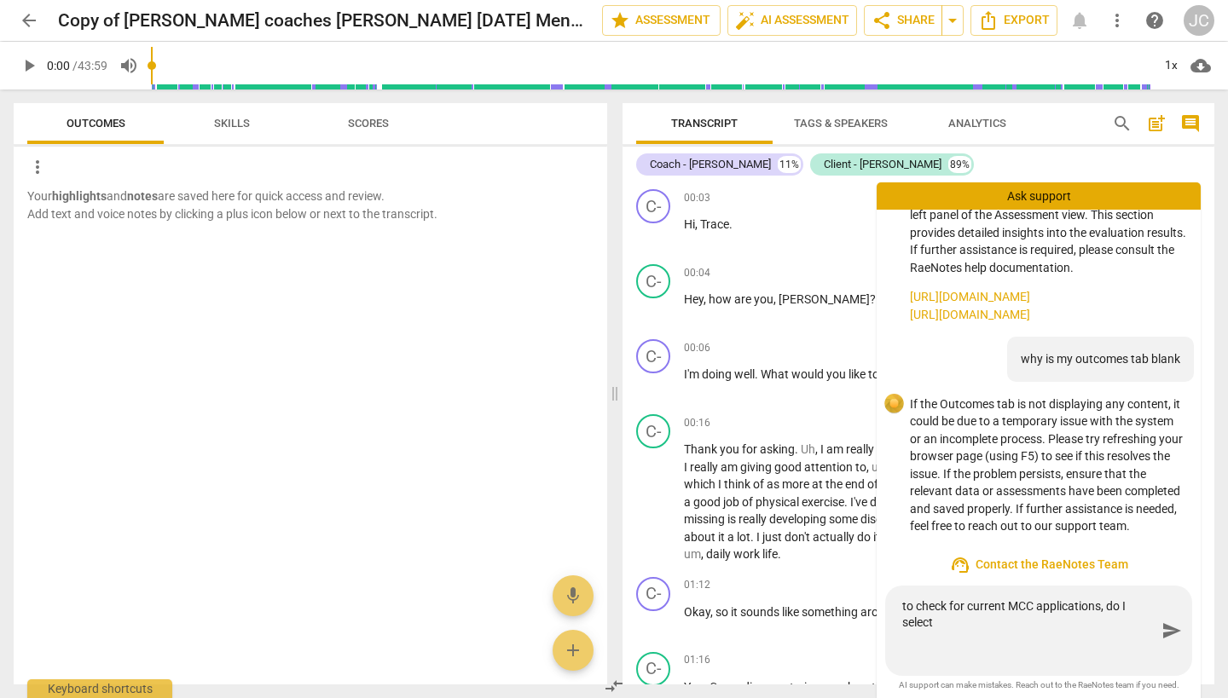
click at [975, 623] on textarea "to check for current MCC applications, do I select" at bounding box center [1029, 631] width 254 height 65
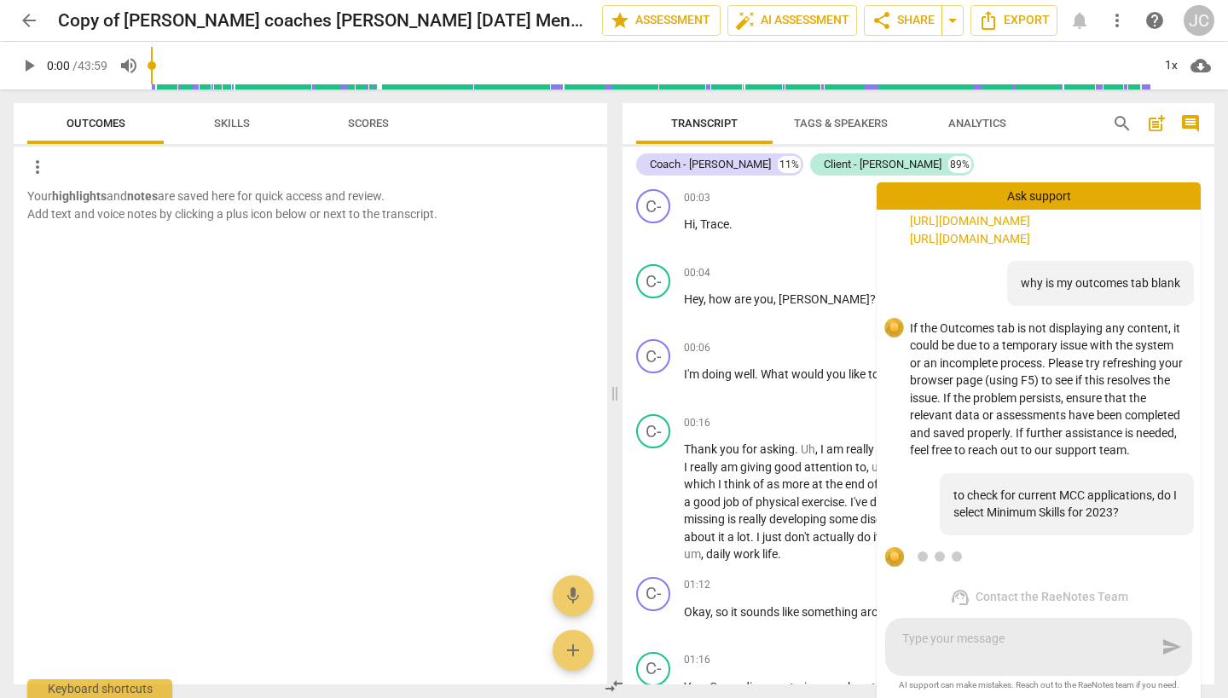
scroll to position [712, 0]
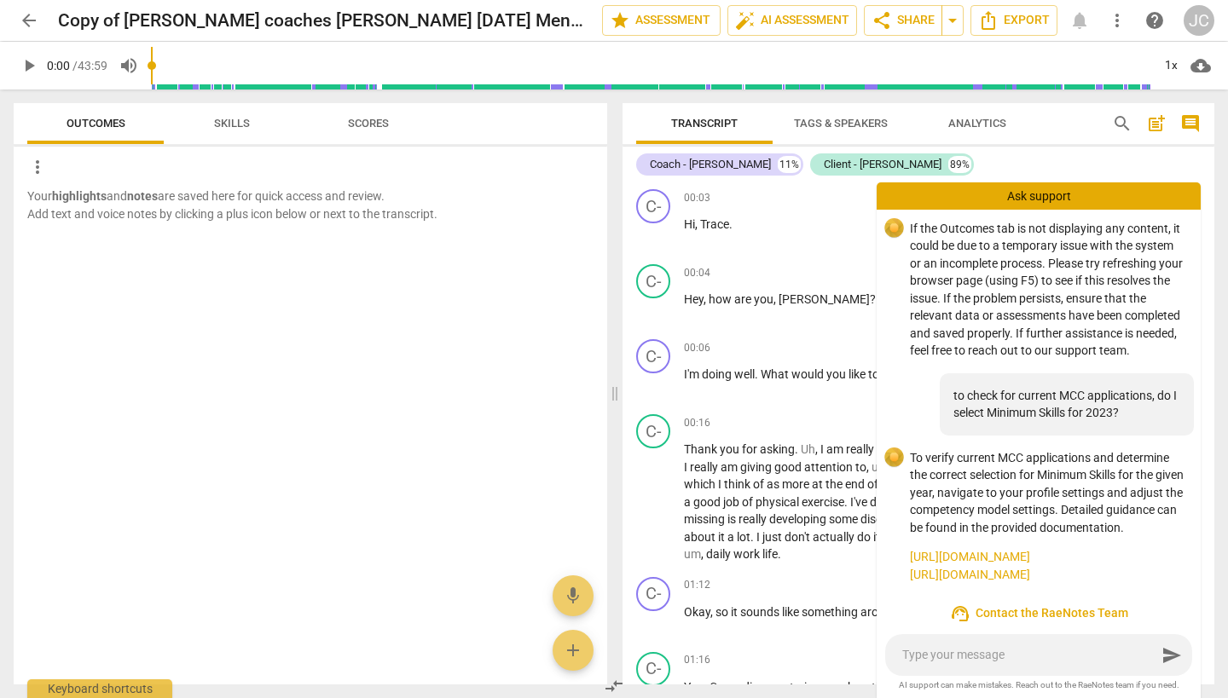
click at [999, 554] on link "[URL][DOMAIN_NAME]" at bounding box center [1048, 557] width 277 height 18
click at [1068, 189] on div "Ask support" at bounding box center [1039, 195] width 324 height 27
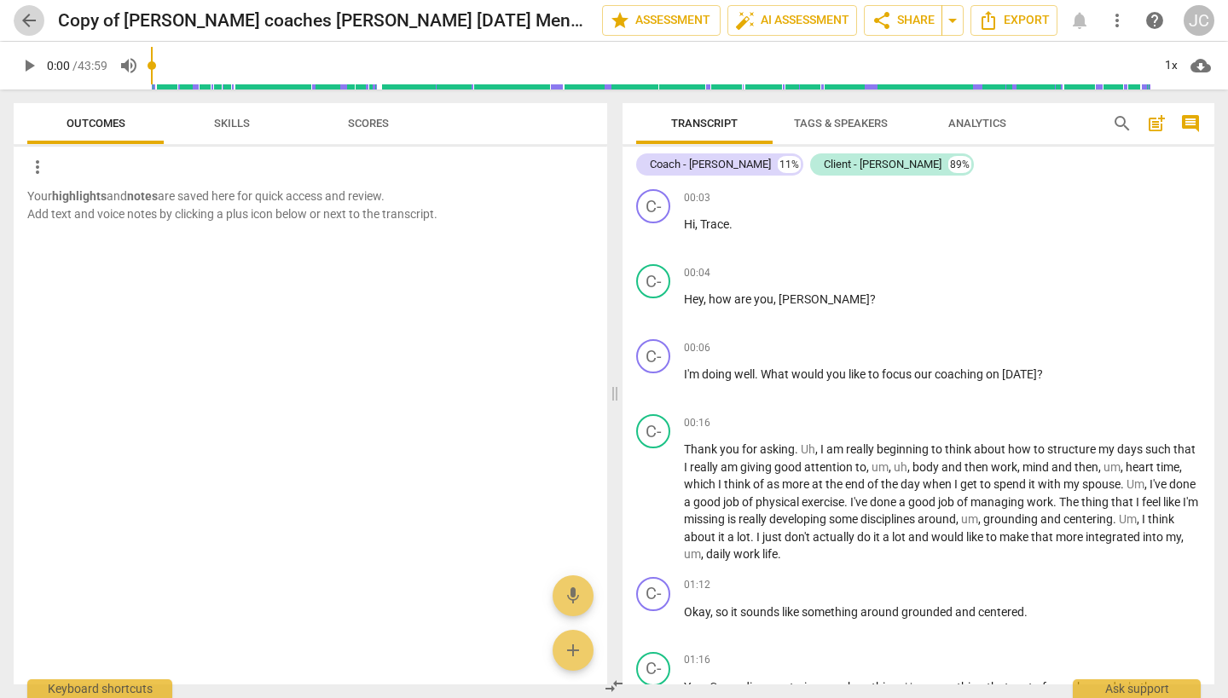
click at [24, 16] on span "arrow_back" at bounding box center [29, 20] width 20 height 20
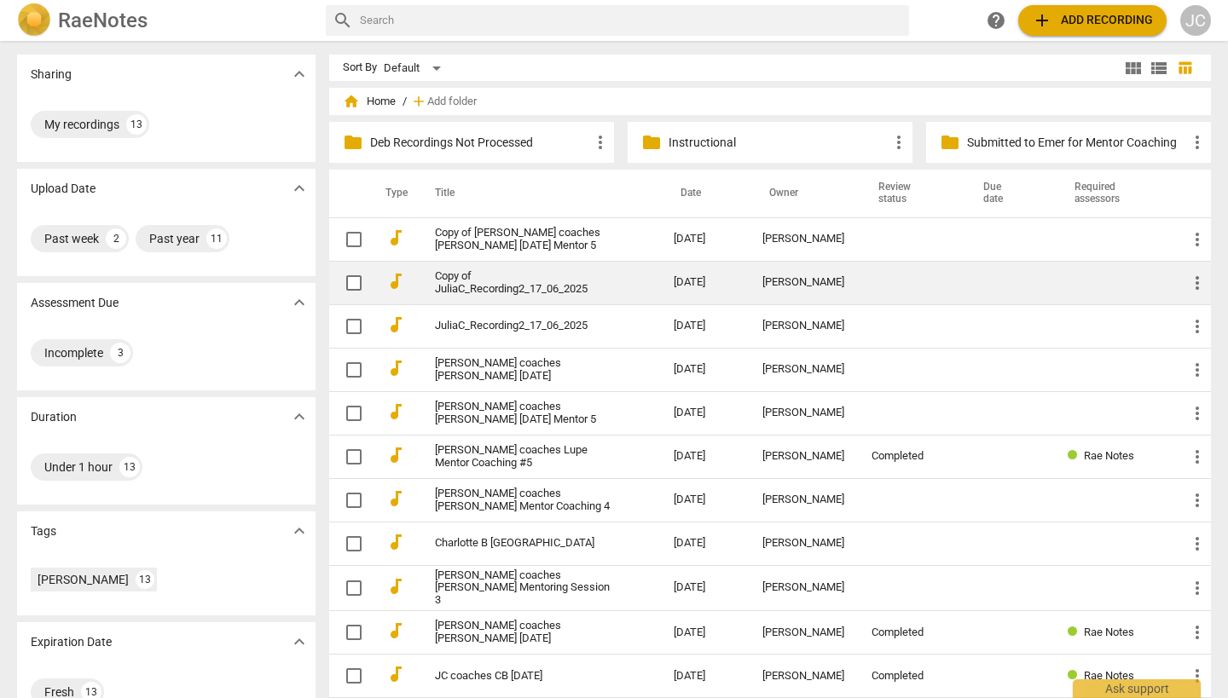
click at [519, 268] on td "Copy of JuliaC_Recording2_17_06_2025" at bounding box center [537, 282] width 246 height 43
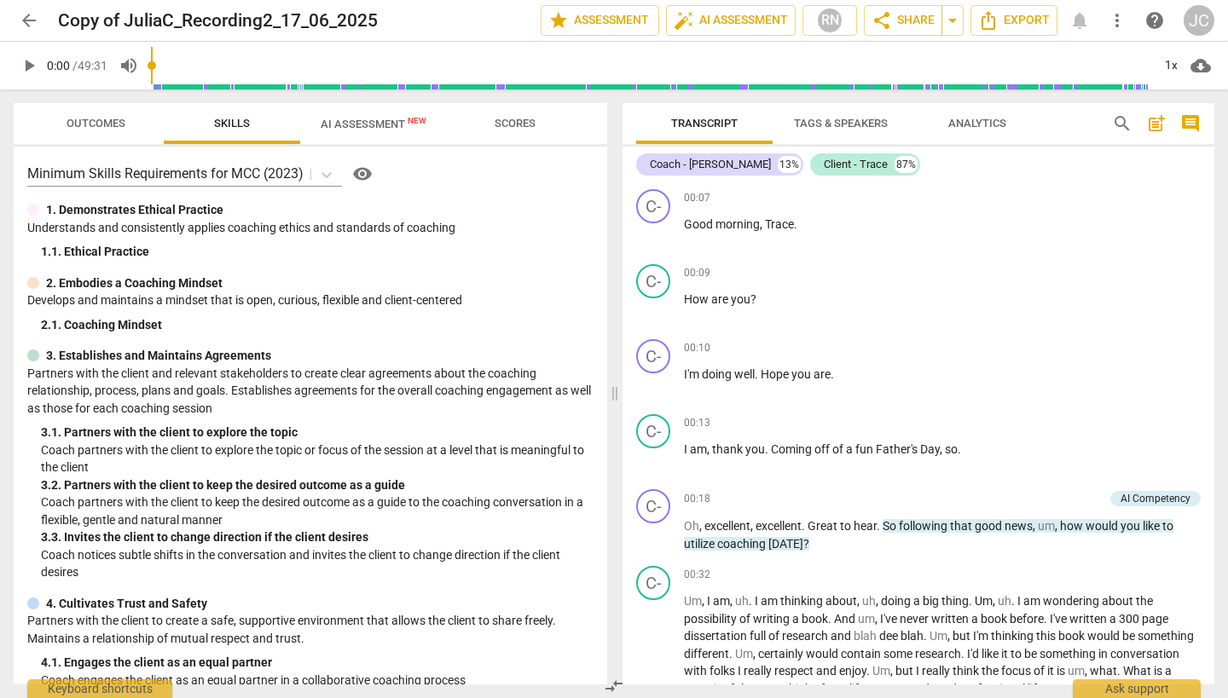
click at [84, 113] on span "Outcomes" at bounding box center [96, 124] width 100 height 23
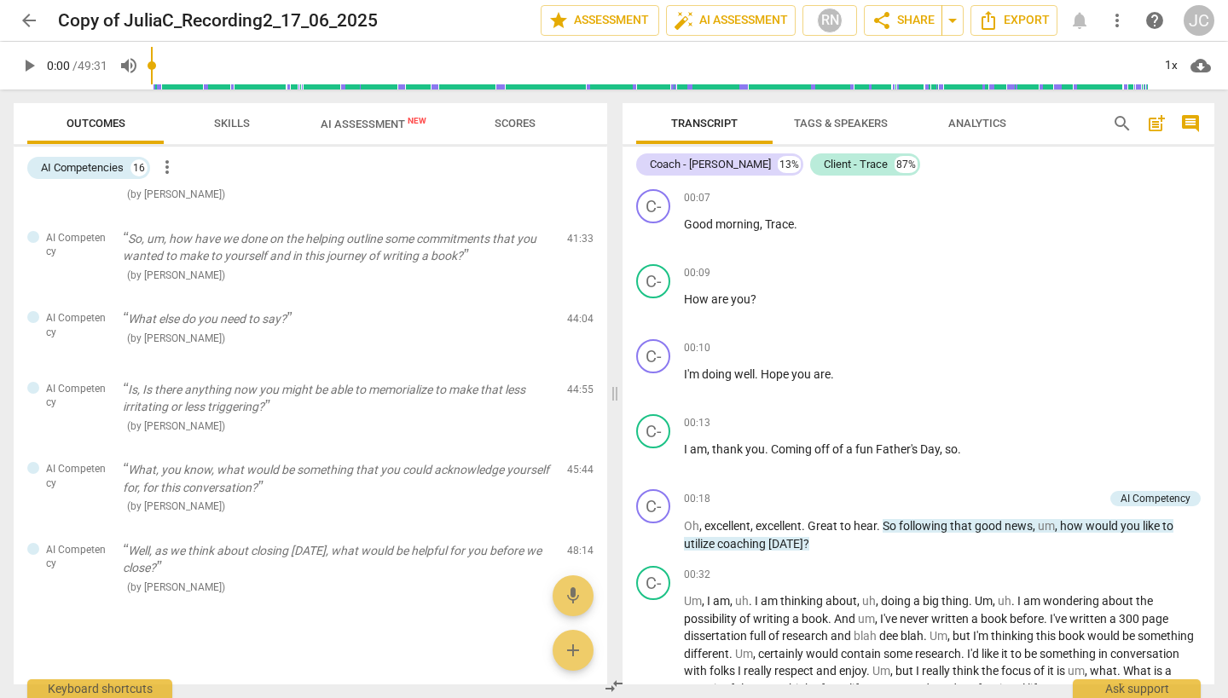
scroll to position [767, 0]
click at [384, 121] on span "AI Assessment New" at bounding box center [374, 124] width 106 height 13
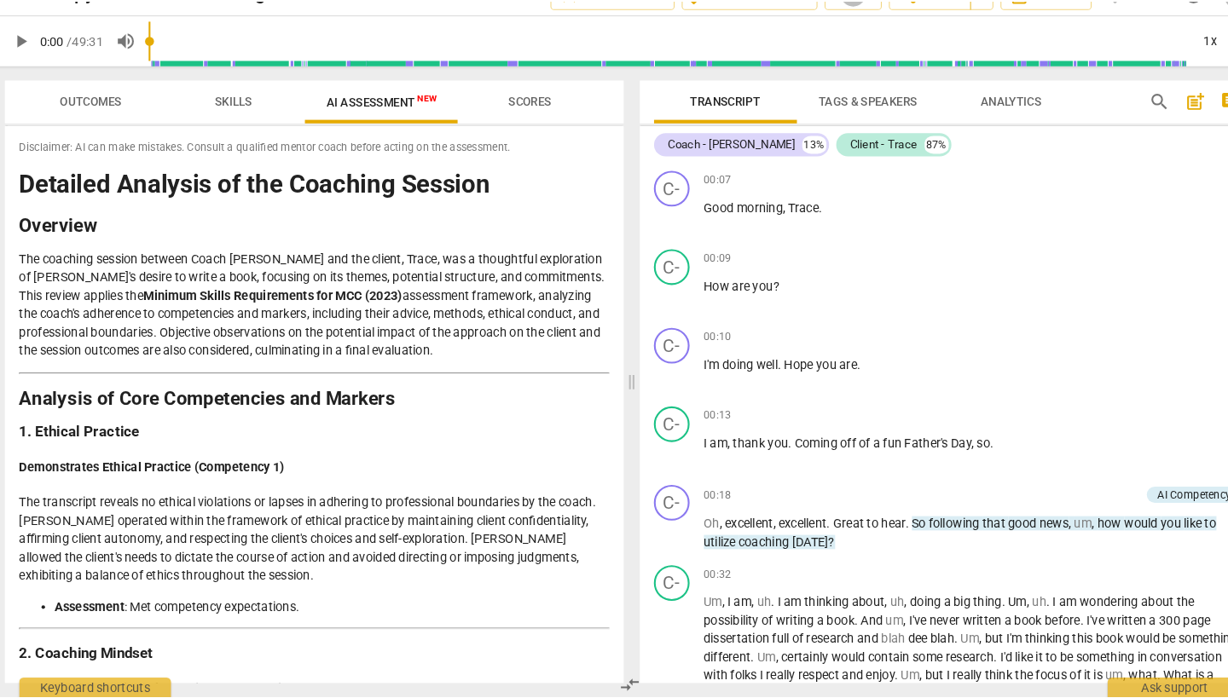
scroll to position [0, 0]
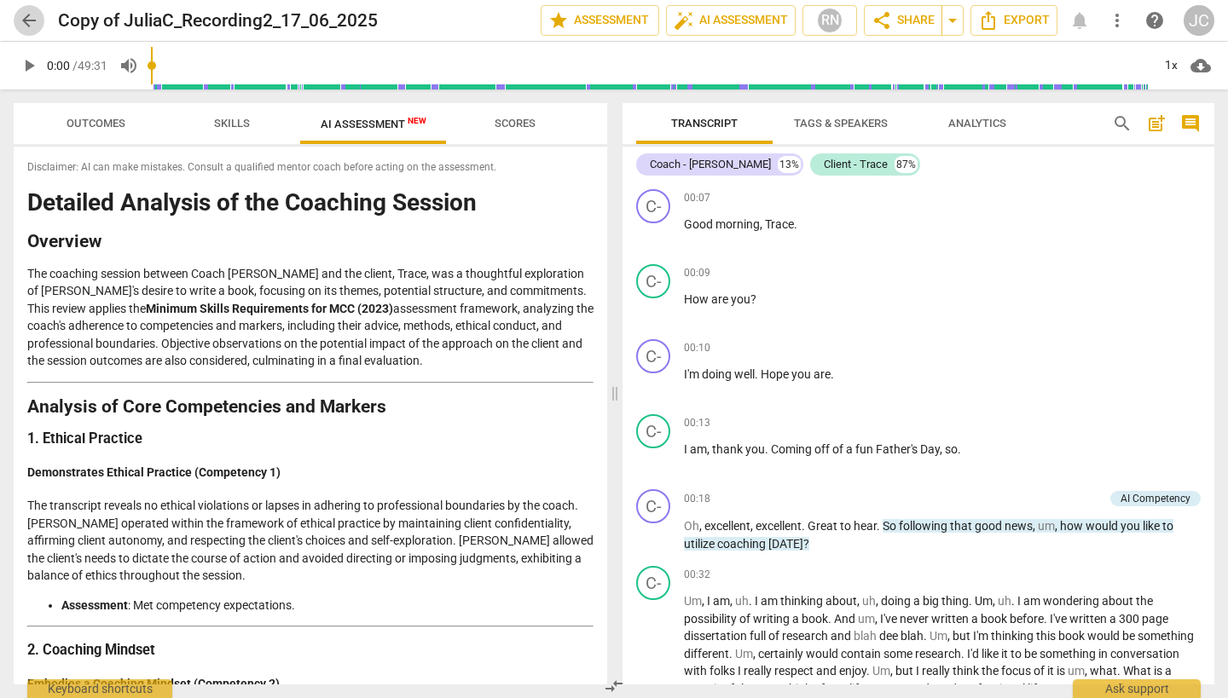
click at [27, 20] on span "arrow_back" at bounding box center [29, 20] width 20 height 20
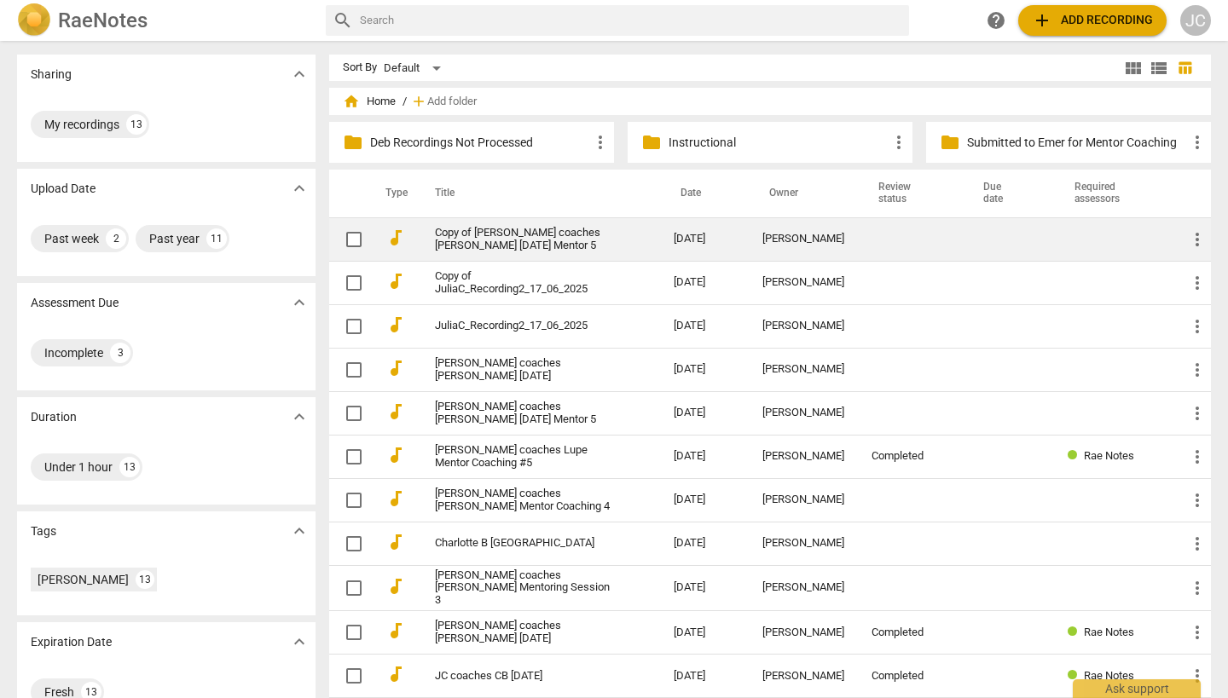
click at [556, 233] on link "Copy of [PERSON_NAME] coaches [PERSON_NAME] [DATE] Mentor 5" at bounding box center [523, 240] width 177 height 26
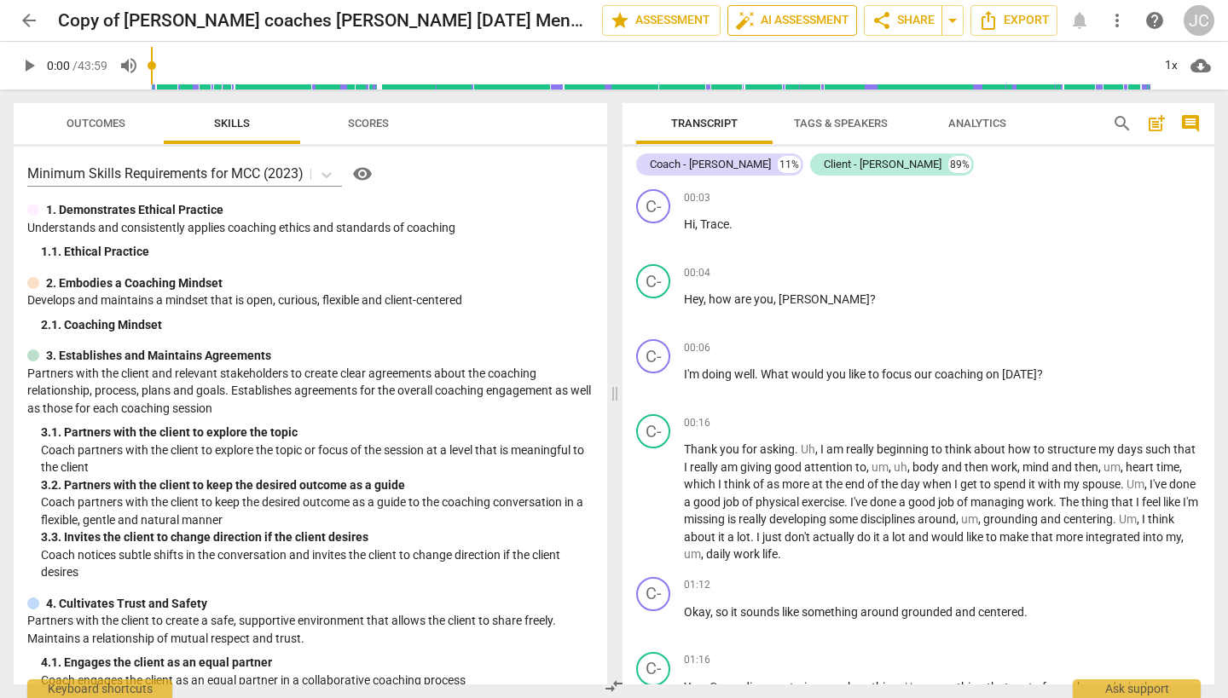
click at [825, 13] on span "auto_fix_high AI Assessment" at bounding box center [792, 20] width 114 height 20
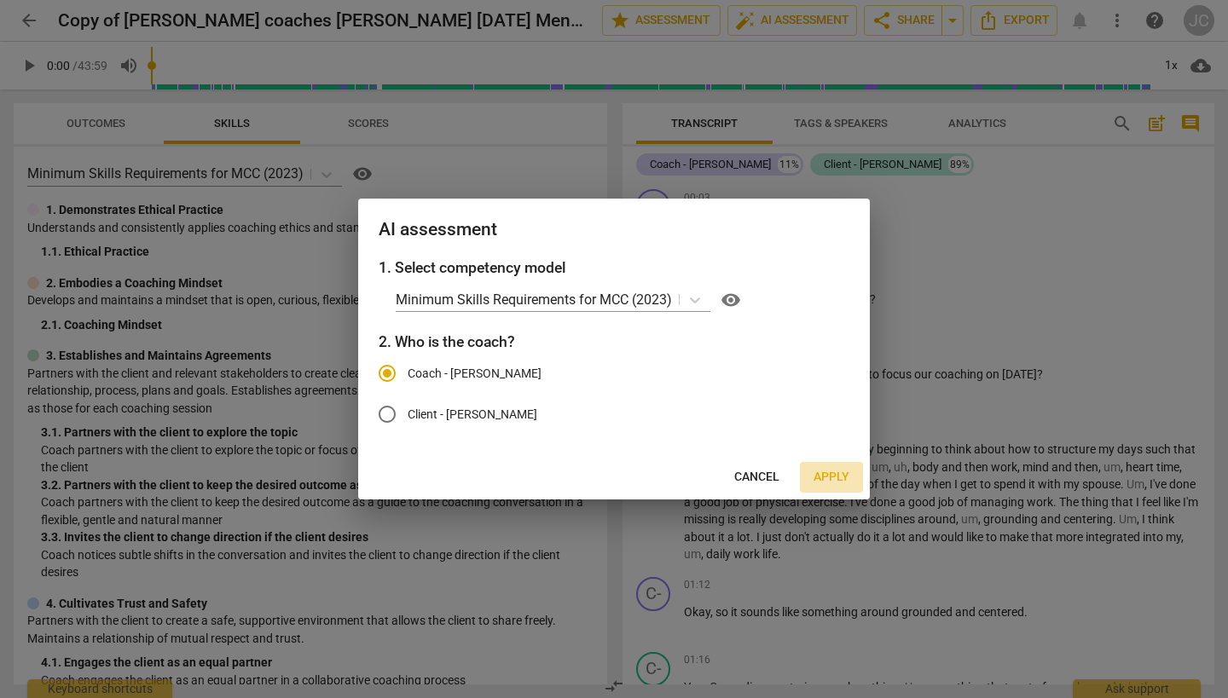
click at [837, 473] on span "Apply" at bounding box center [832, 477] width 36 height 17
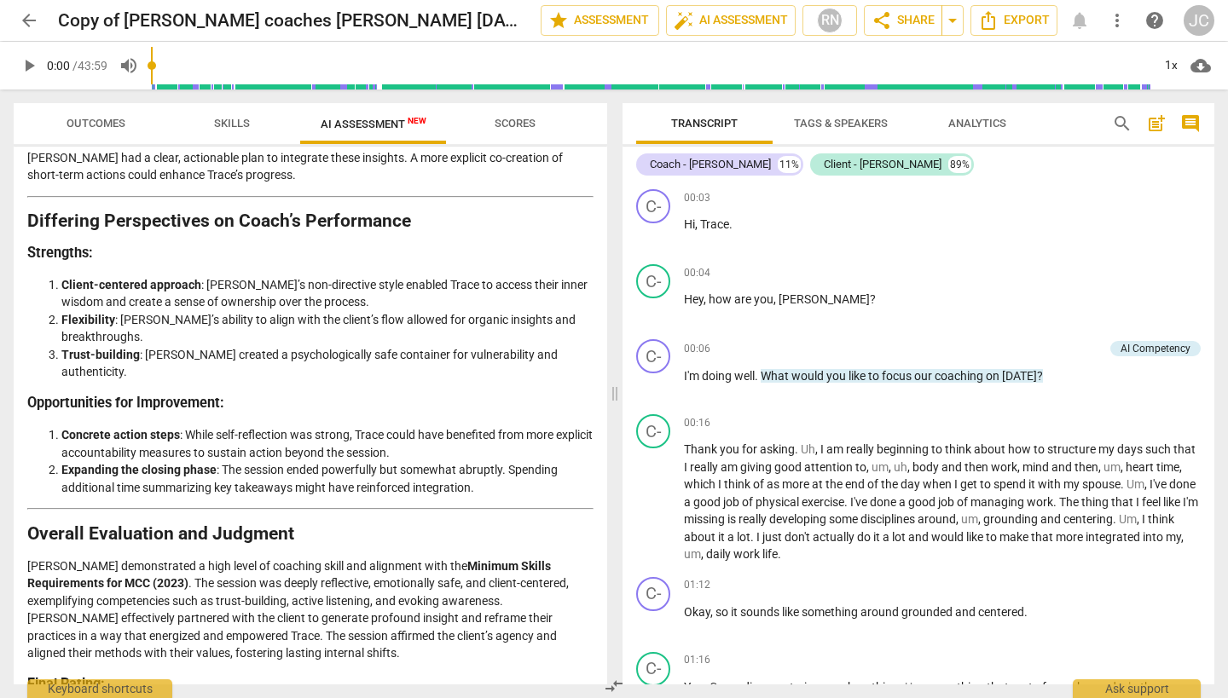
click at [29, 19] on span "arrow_back" at bounding box center [29, 20] width 20 height 20
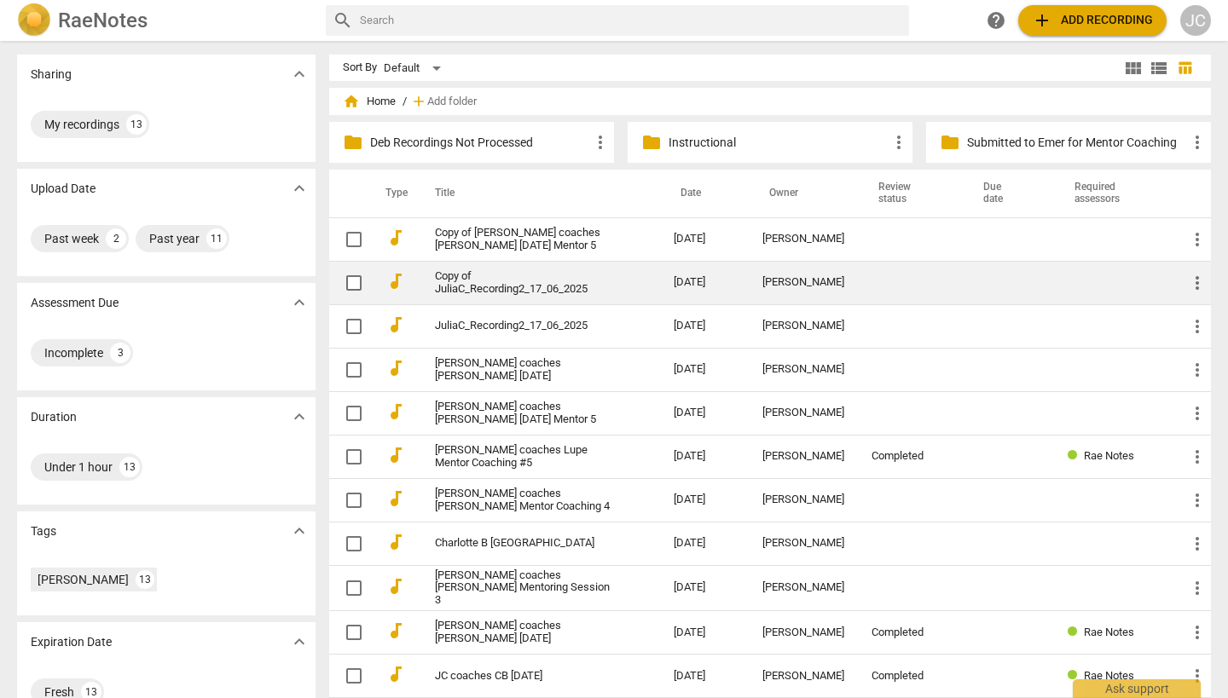
click at [569, 281] on link "Copy of JuliaC_Recording2_17_06_2025" at bounding box center [523, 283] width 177 height 26
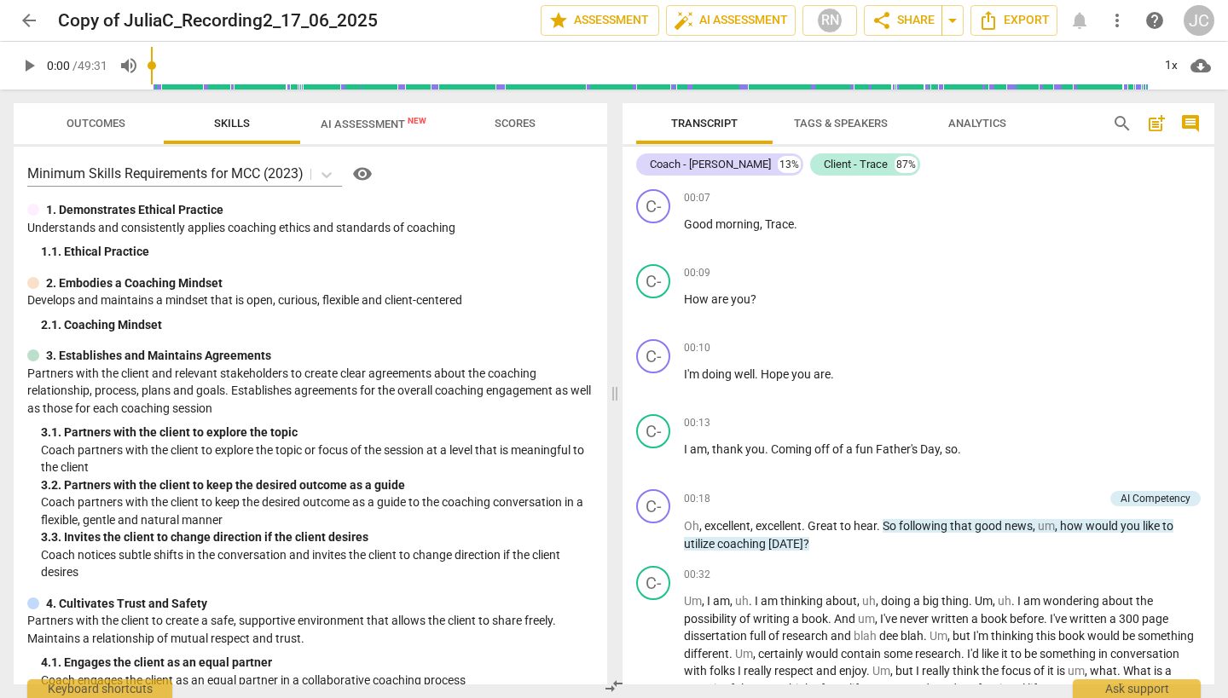
click at [374, 114] on span "AI Assessment New" at bounding box center [373, 124] width 147 height 26
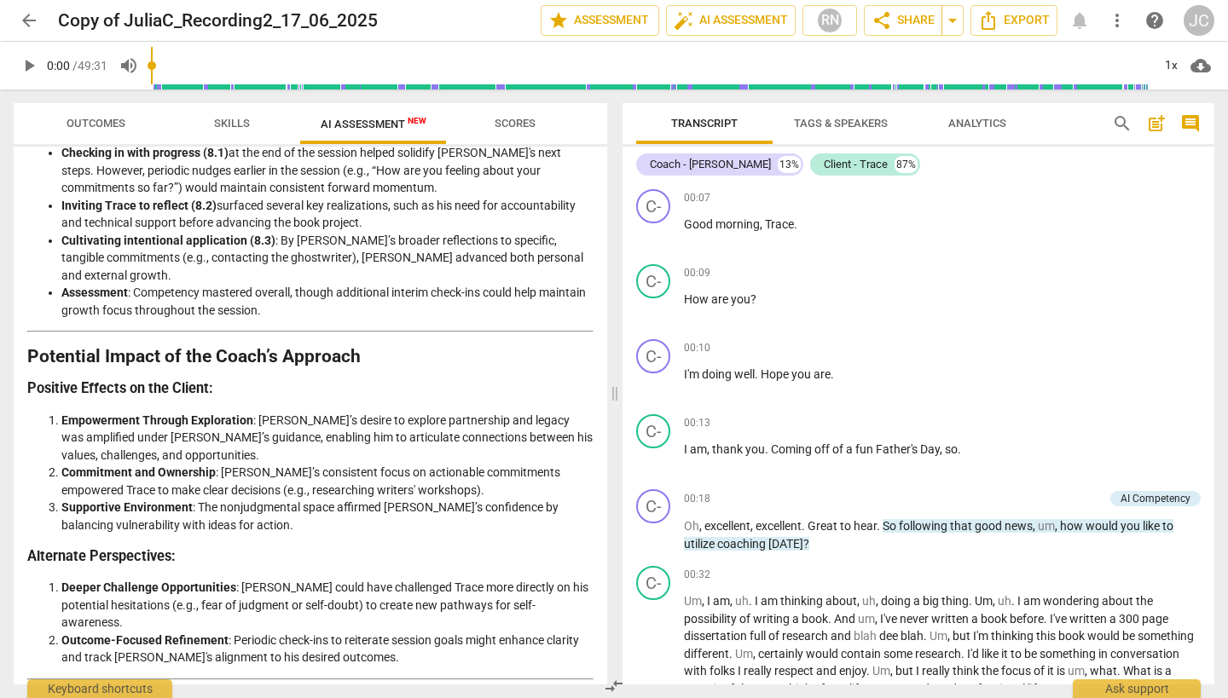
scroll to position [2332, 0]
click at [27, 15] on span "arrow_back" at bounding box center [29, 20] width 20 height 20
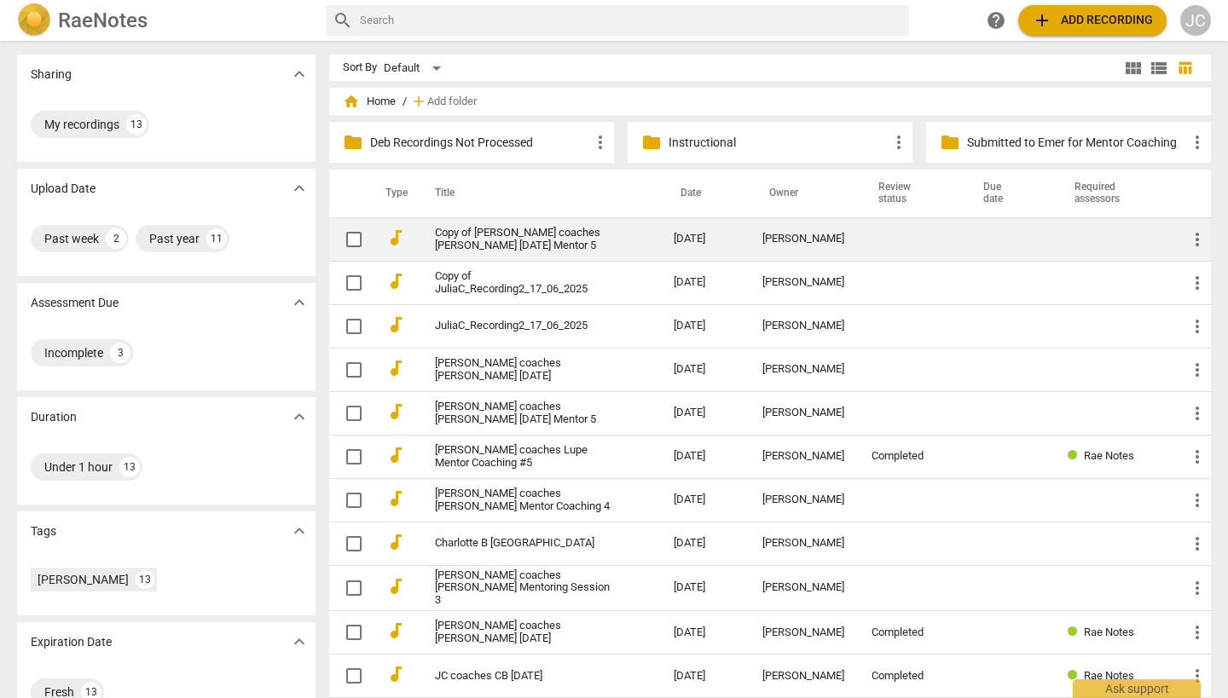
click at [547, 236] on link "Copy of [PERSON_NAME] coaches [PERSON_NAME] [DATE] Mentor 5" at bounding box center [523, 240] width 177 height 26
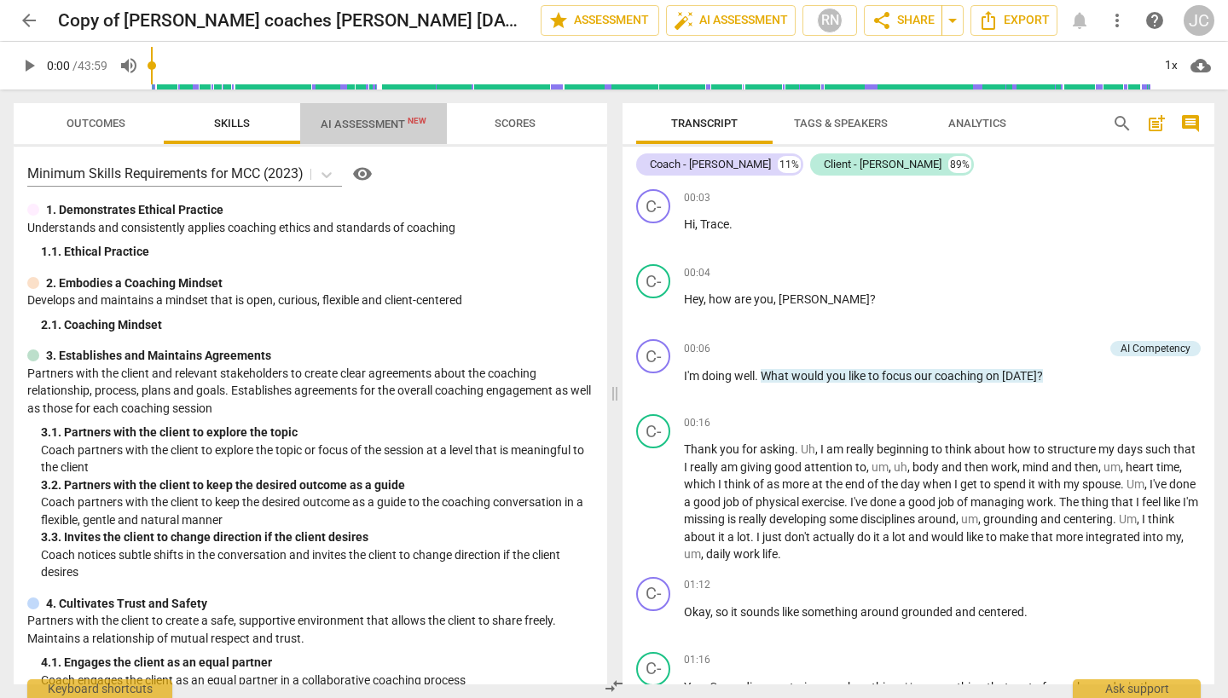
click at [378, 124] on span "AI Assessment New" at bounding box center [374, 124] width 106 height 13
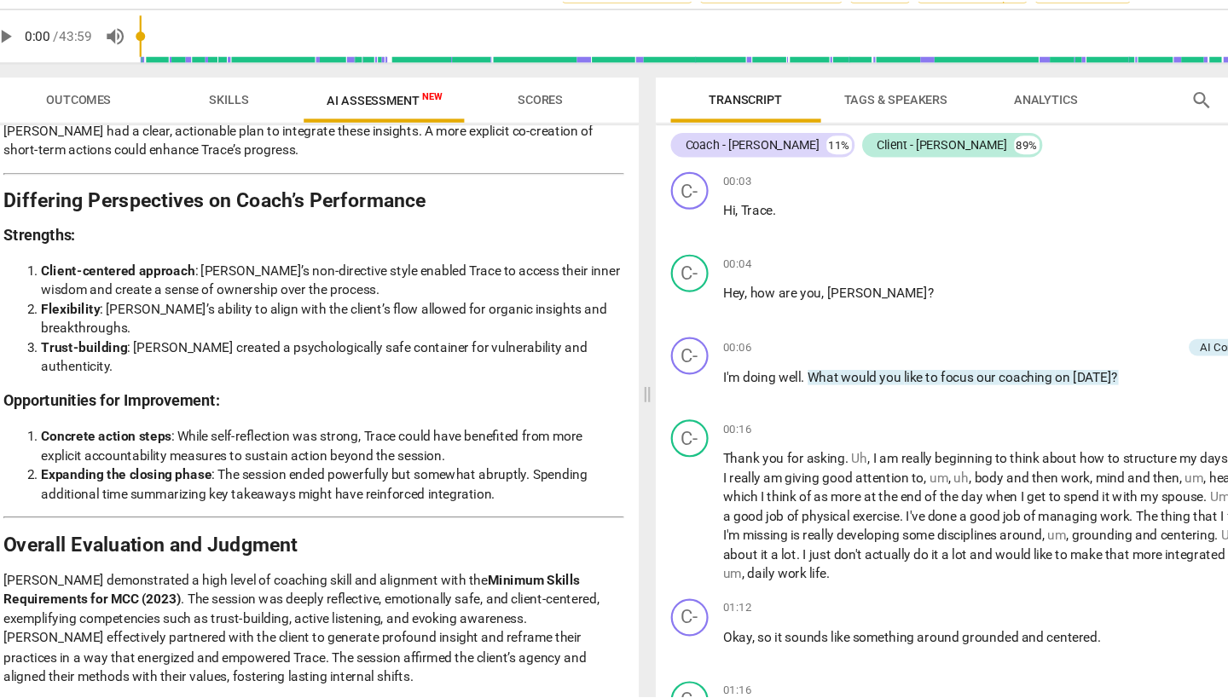
scroll to position [2749, 0]
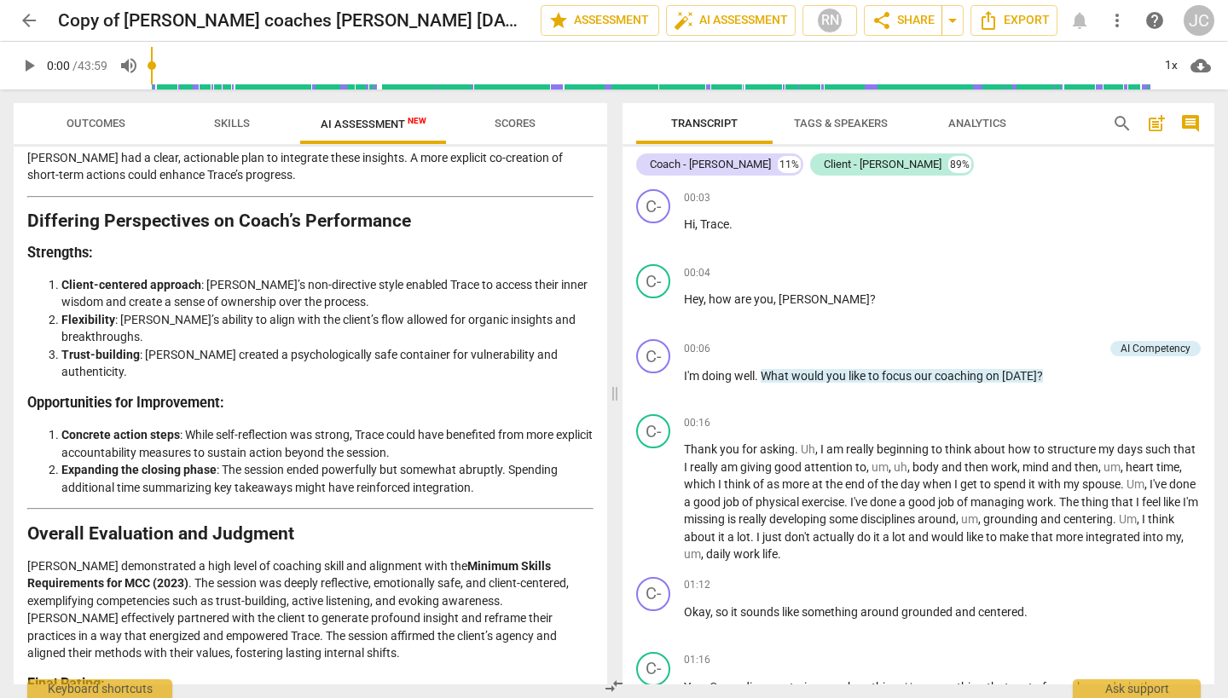
click at [32, 14] on span "arrow_back" at bounding box center [29, 20] width 20 height 20
